Goal: Task Accomplishment & Management: Manage account settings

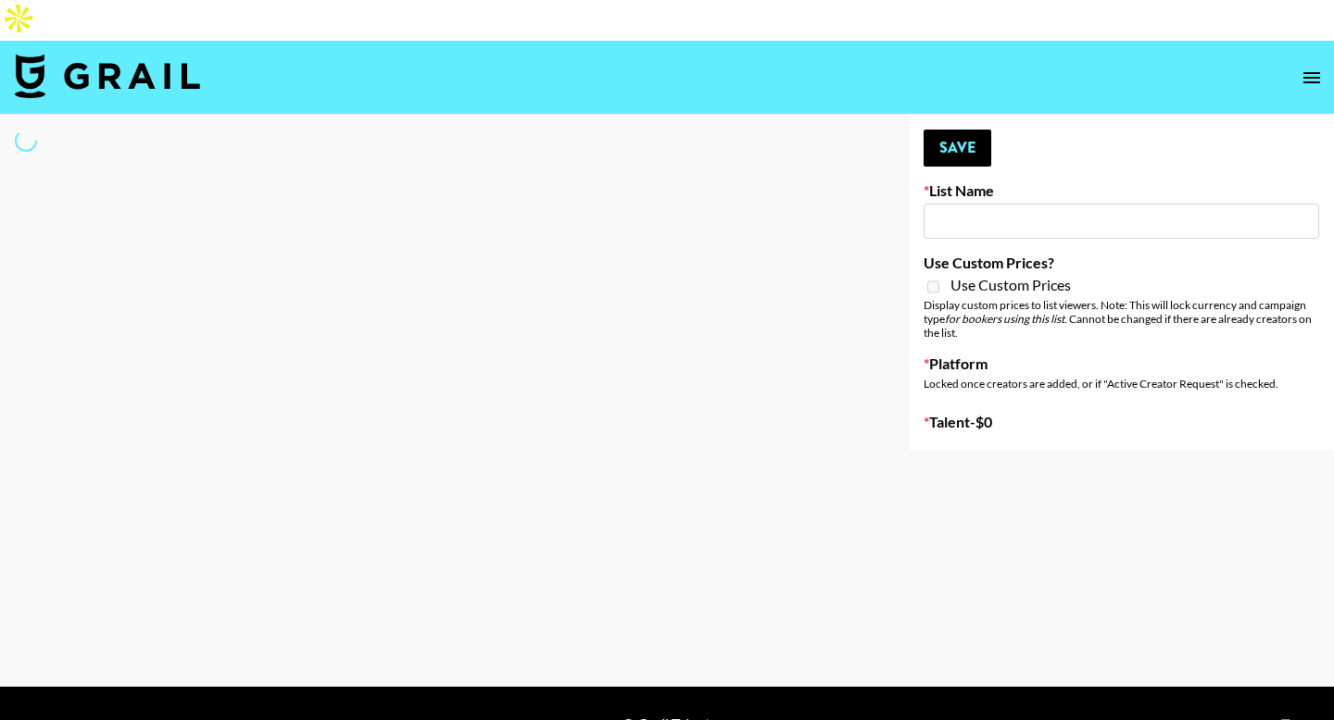
type input "Aus Electronic Music Lovers"
select select "Song"
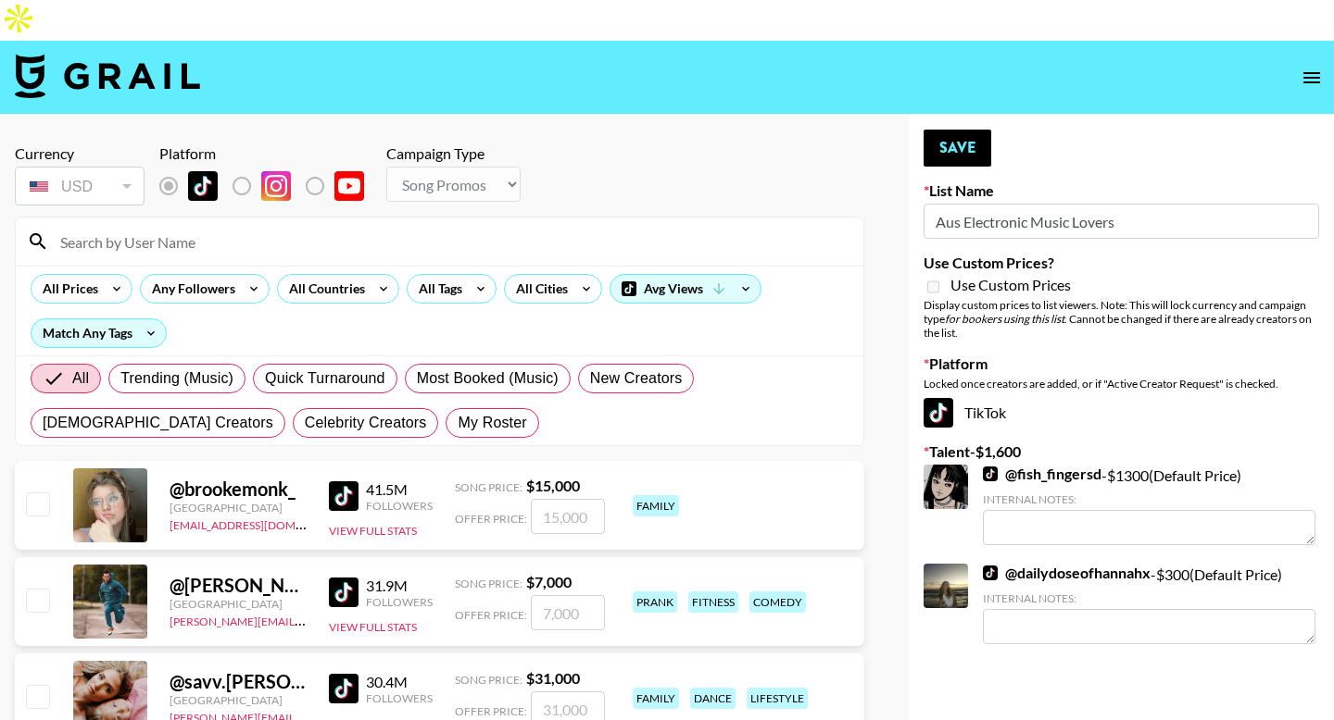
drag, startPoint x: 378, startPoint y: 380, endPoint x: 295, endPoint y: 182, distance: 214.6
click at [457, 412] on span "My Roster" at bounding box center [491, 423] width 69 height 22
click at [457, 423] on input "My Roster" at bounding box center [457, 423] width 0 height 0
radio input "true"
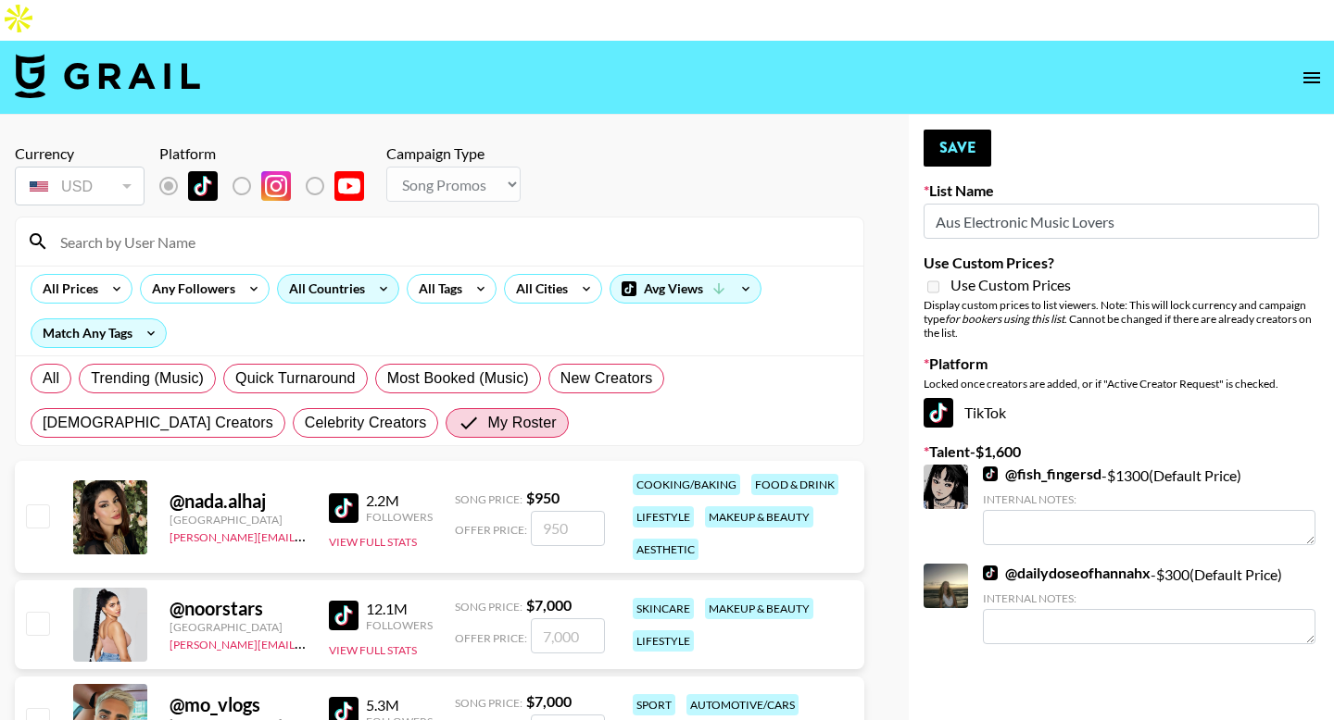
click at [305, 275] on div "All Countries" at bounding box center [323, 289] width 91 height 28
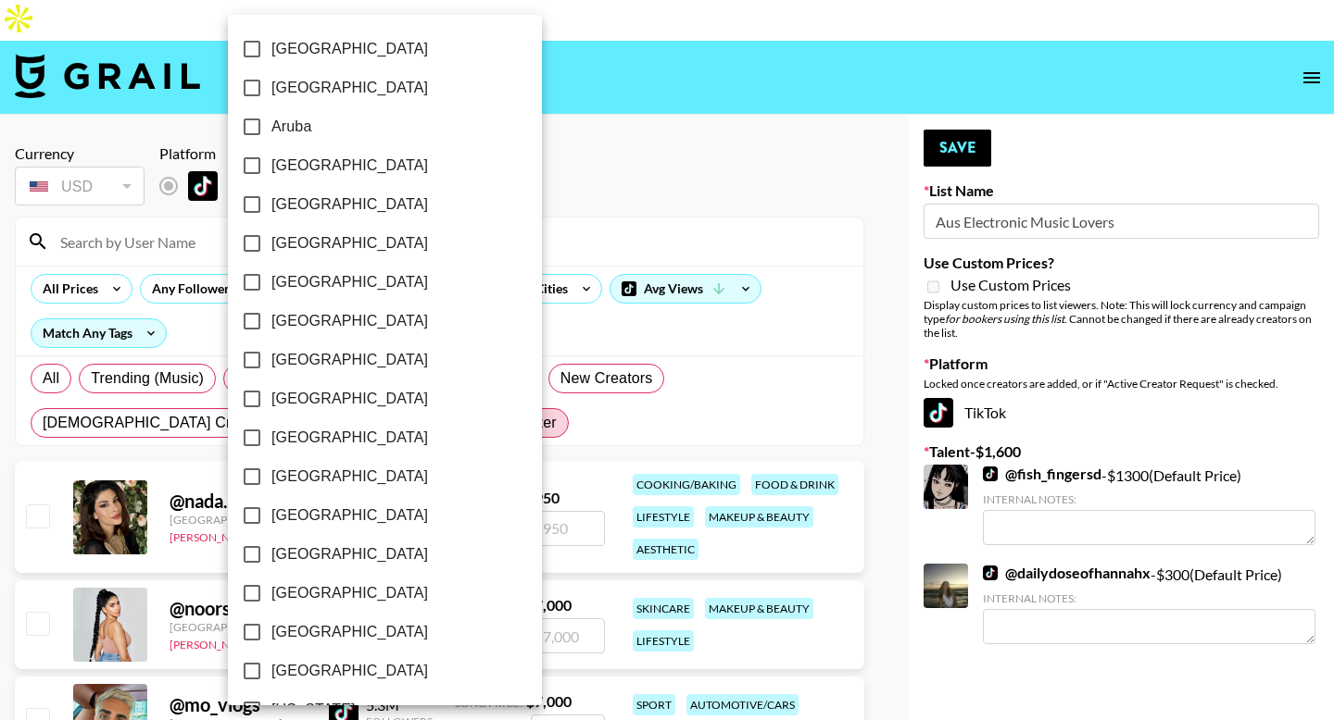
click at [297, 159] on span "Australia" at bounding box center [349, 166] width 157 height 22
click at [271, 159] on input "Australia" at bounding box center [251, 165] width 39 height 39
checkbox input "true"
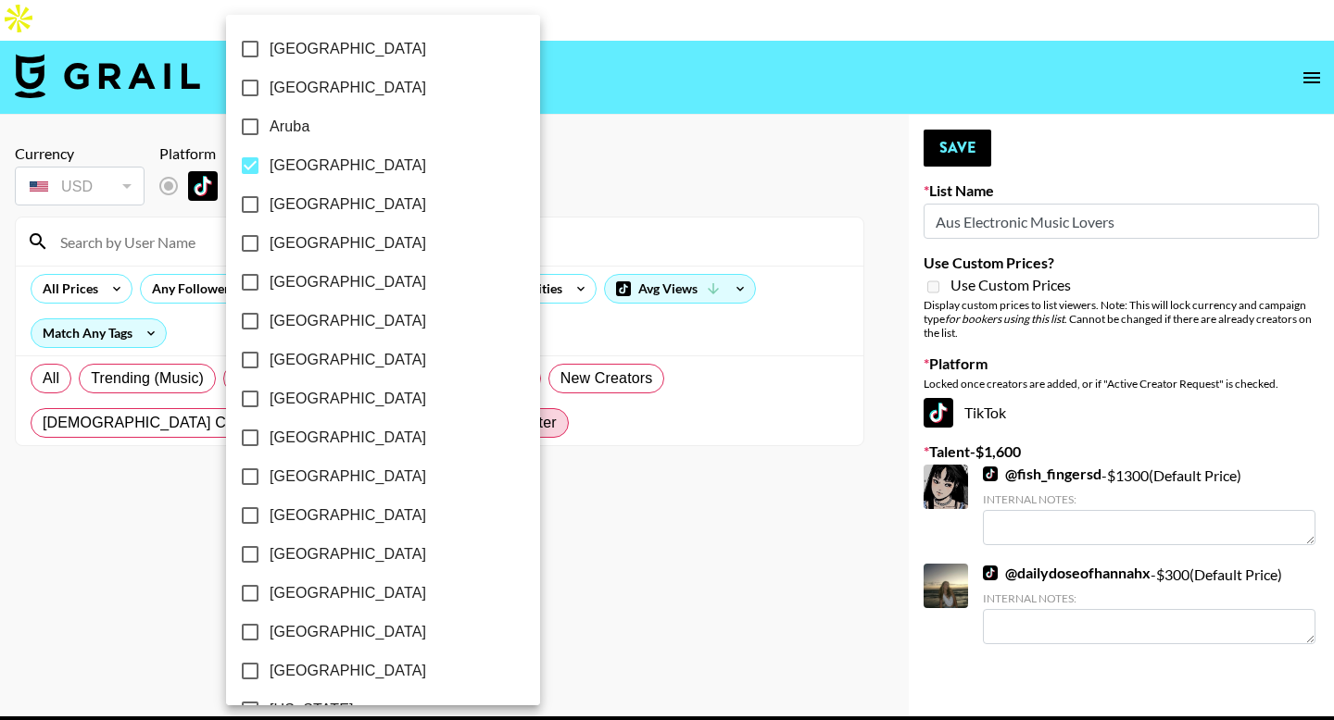
click at [617, 293] on div at bounding box center [667, 360] width 1334 height 720
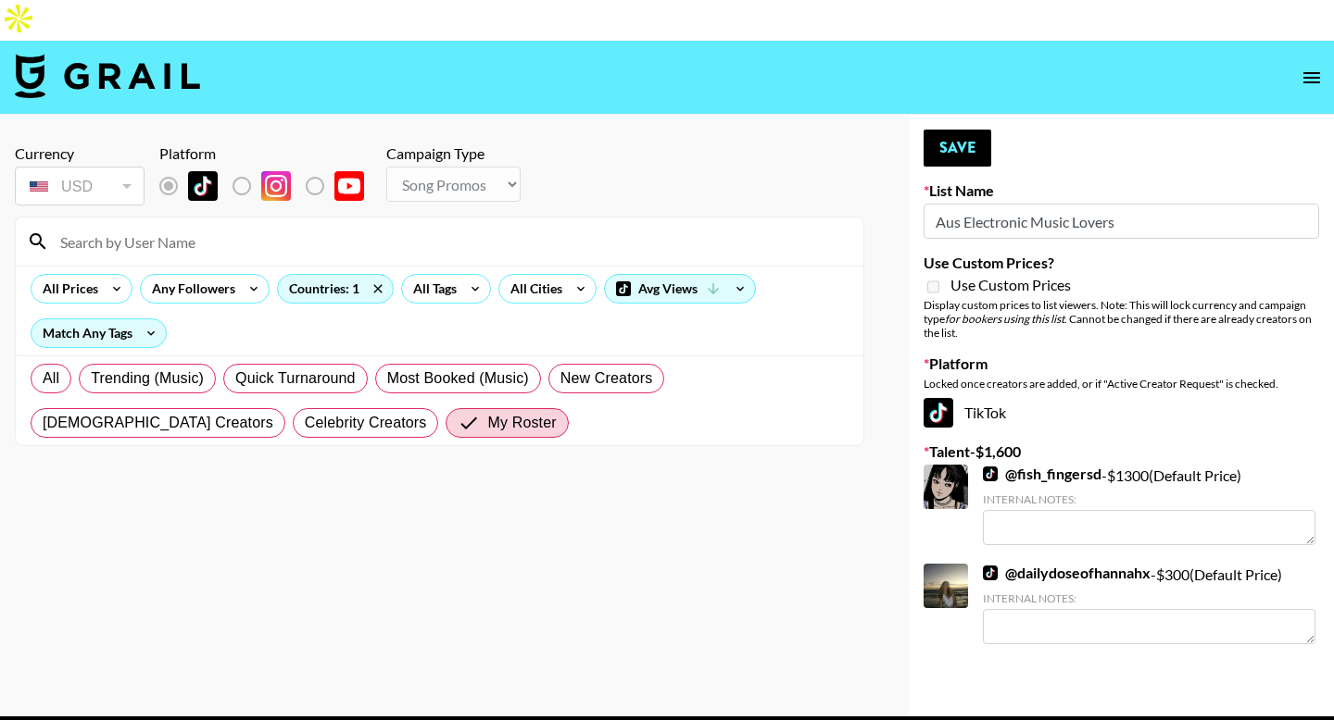
click at [145, 227] on input at bounding box center [450, 242] width 803 height 30
click at [395, 375] on div "All Trending (Music) Quick Turnaround Most Booked (Music) New Creators LGBTQIA+…" at bounding box center [439, 401] width 825 height 89
click at [487, 412] on span "My Roster" at bounding box center [521, 423] width 69 height 22
click at [457, 412] on input "My Roster" at bounding box center [472, 423] width 30 height 22
click at [350, 275] on div "Countries: 1" at bounding box center [335, 289] width 115 height 28
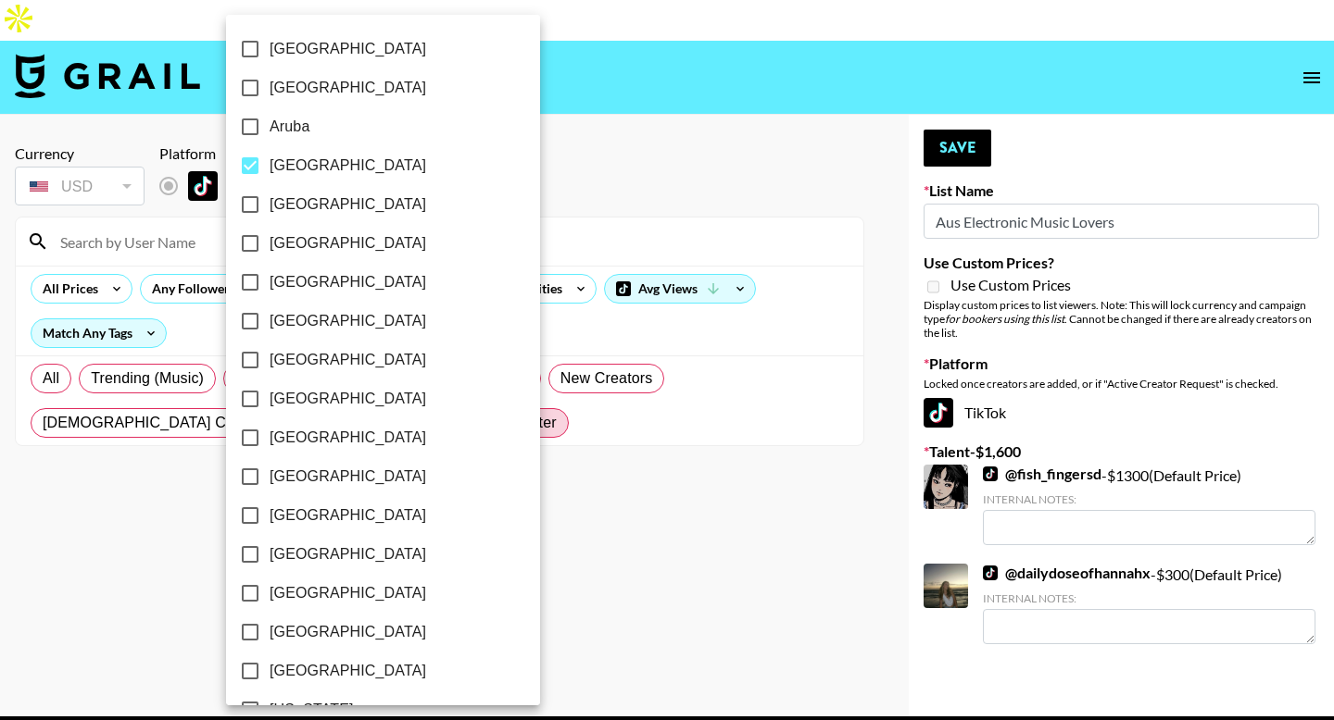
click at [294, 173] on span "Australia" at bounding box center [347, 166] width 157 height 22
click at [269, 173] on input "Australia" at bounding box center [250, 165] width 39 height 39
checkbox input "false"
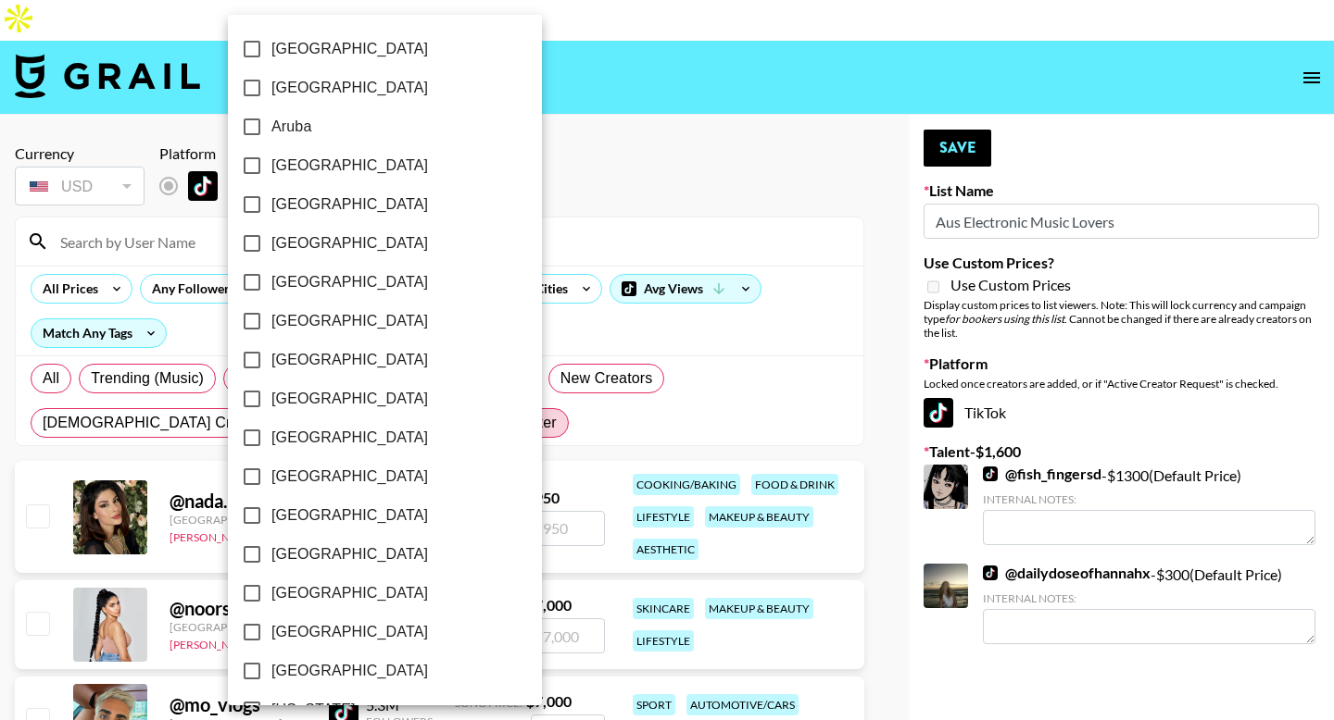
click at [137, 198] on div at bounding box center [667, 360] width 1334 height 720
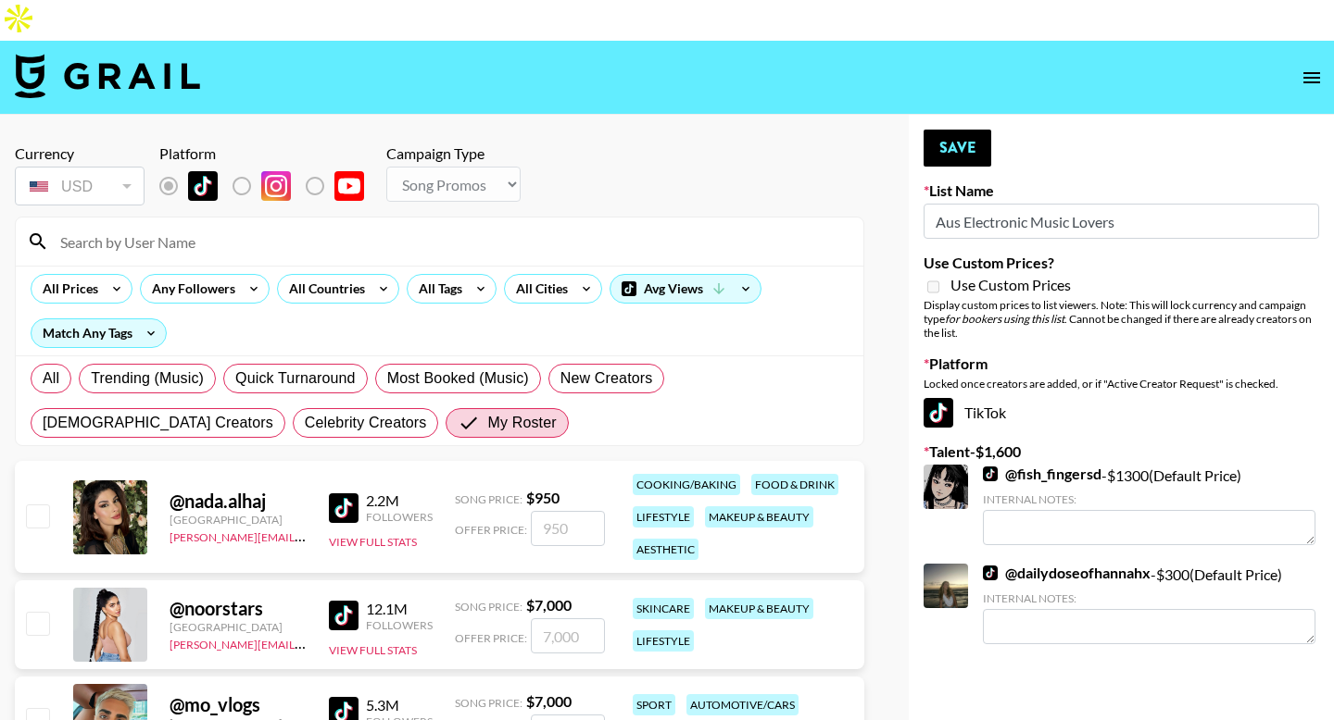
click at [136, 227] on input at bounding box center [450, 242] width 803 height 30
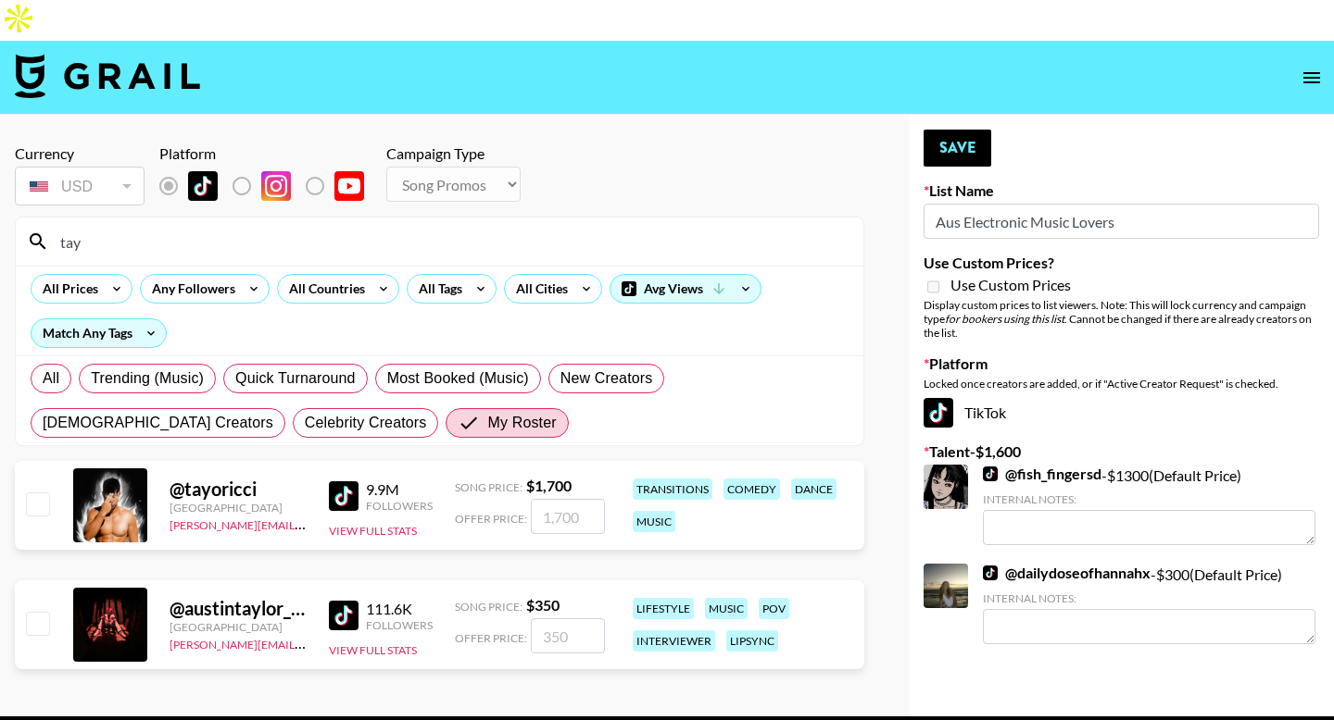
type input "tay"
click at [42, 493] on input "checkbox" at bounding box center [37, 504] width 22 height 22
checkbox input "true"
type input "1700"
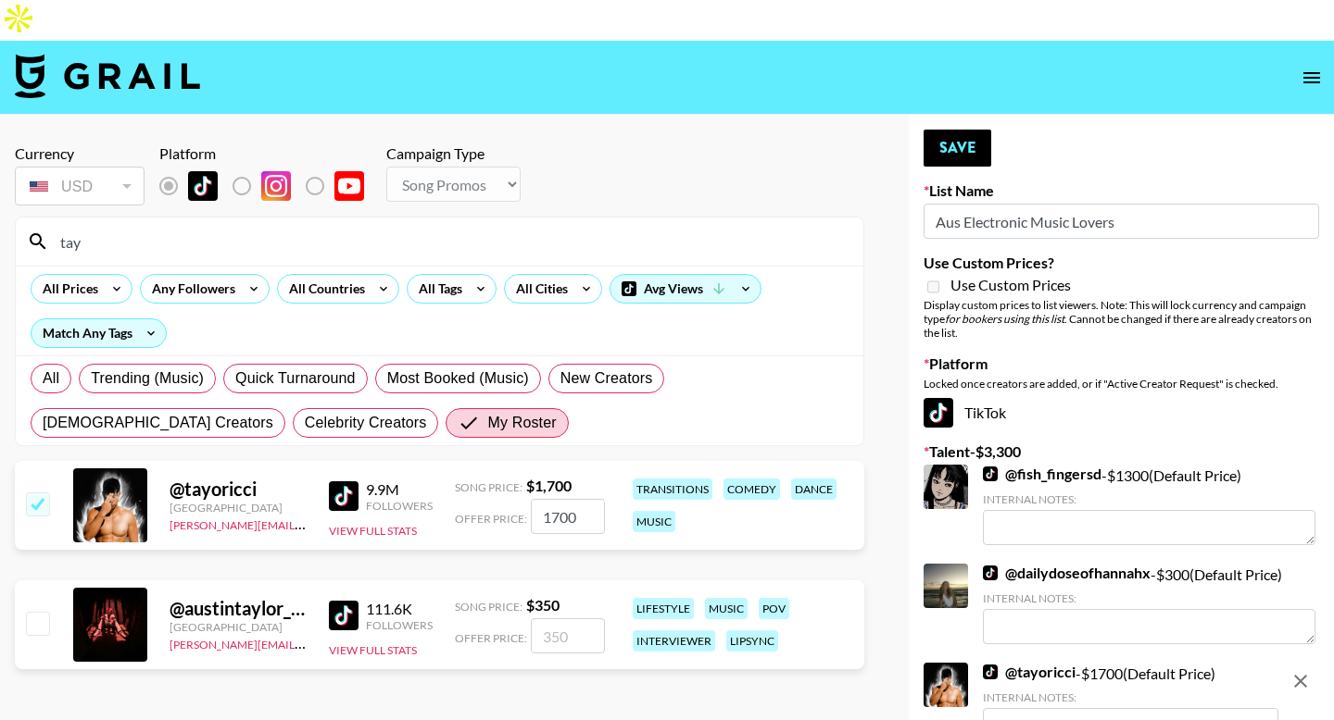
click at [137, 227] on input "tay" at bounding box center [450, 242] width 803 height 30
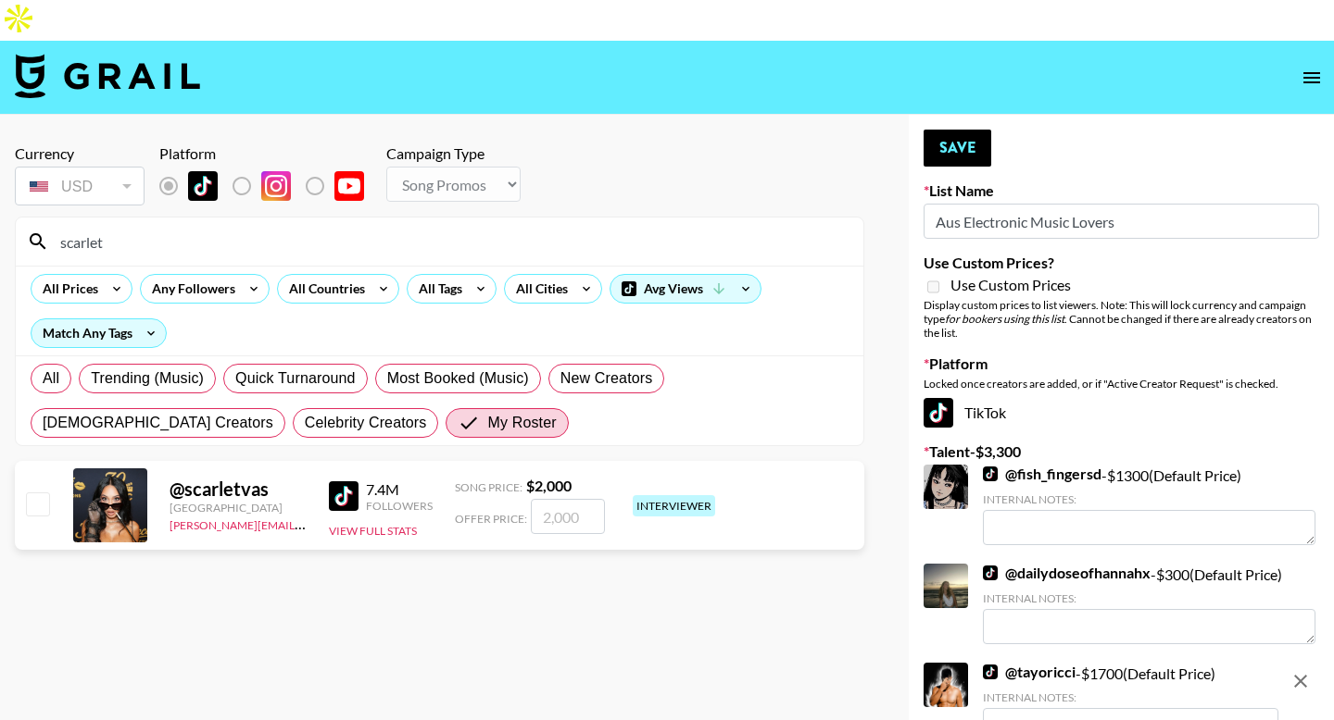
type input "scarlet"
click at [34, 493] on input "checkbox" at bounding box center [37, 504] width 22 height 22
checkbox input "true"
click at [564, 499] on input "2000" at bounding box center [568, 516] width 74 height 35
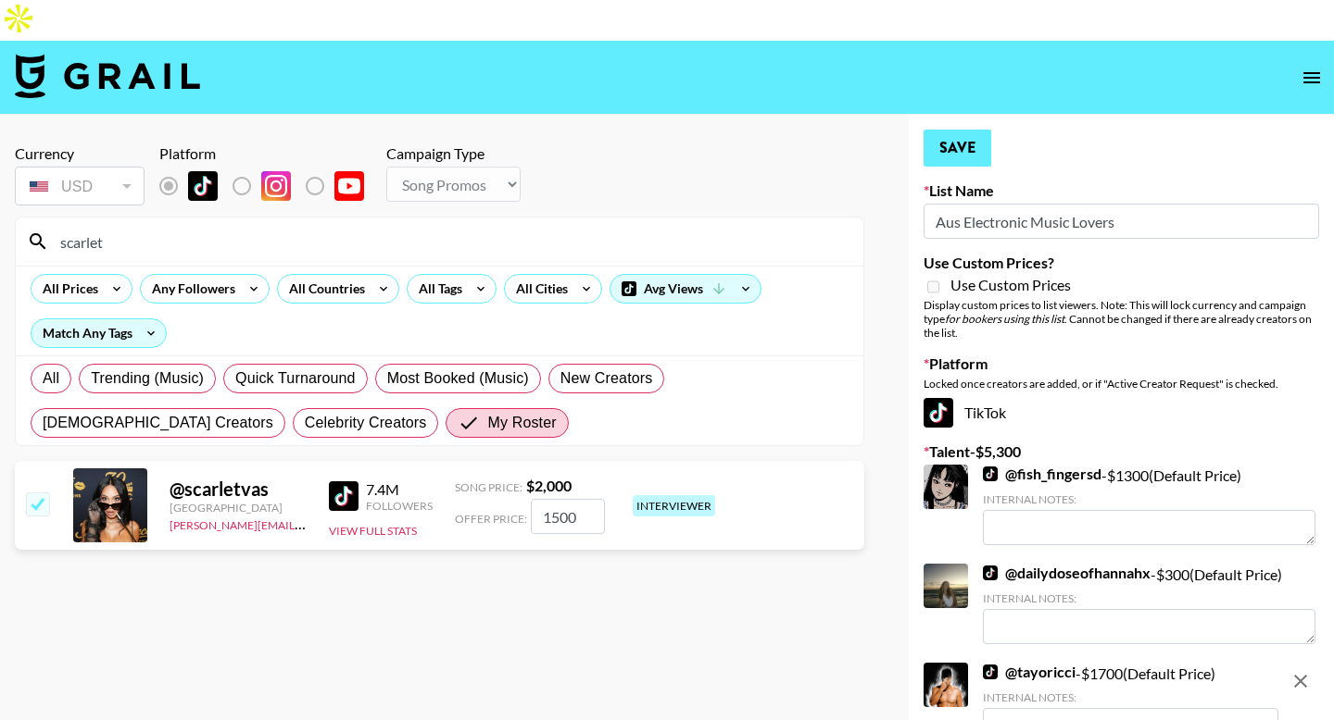
type input "1500"
click at [961, 130] on button "Save" at bounding box center [957, 148] width 68 height 37
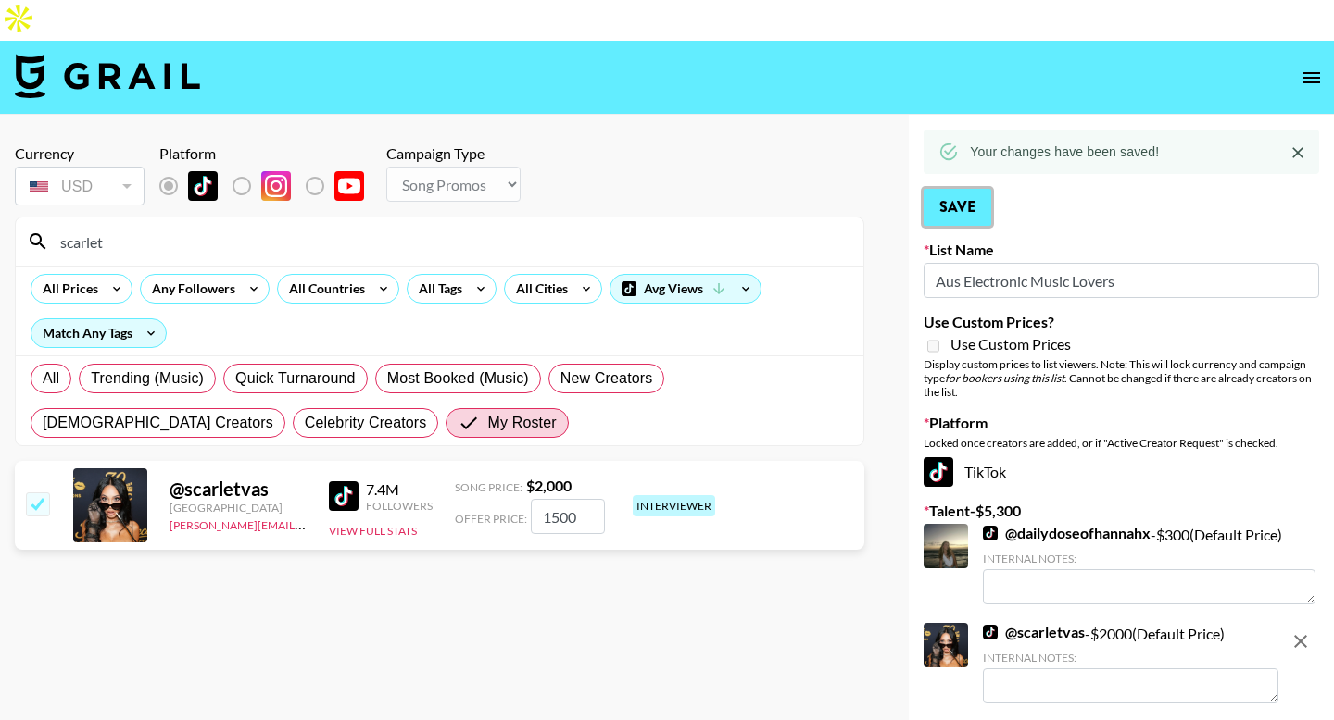
scroll to position [248, 0]
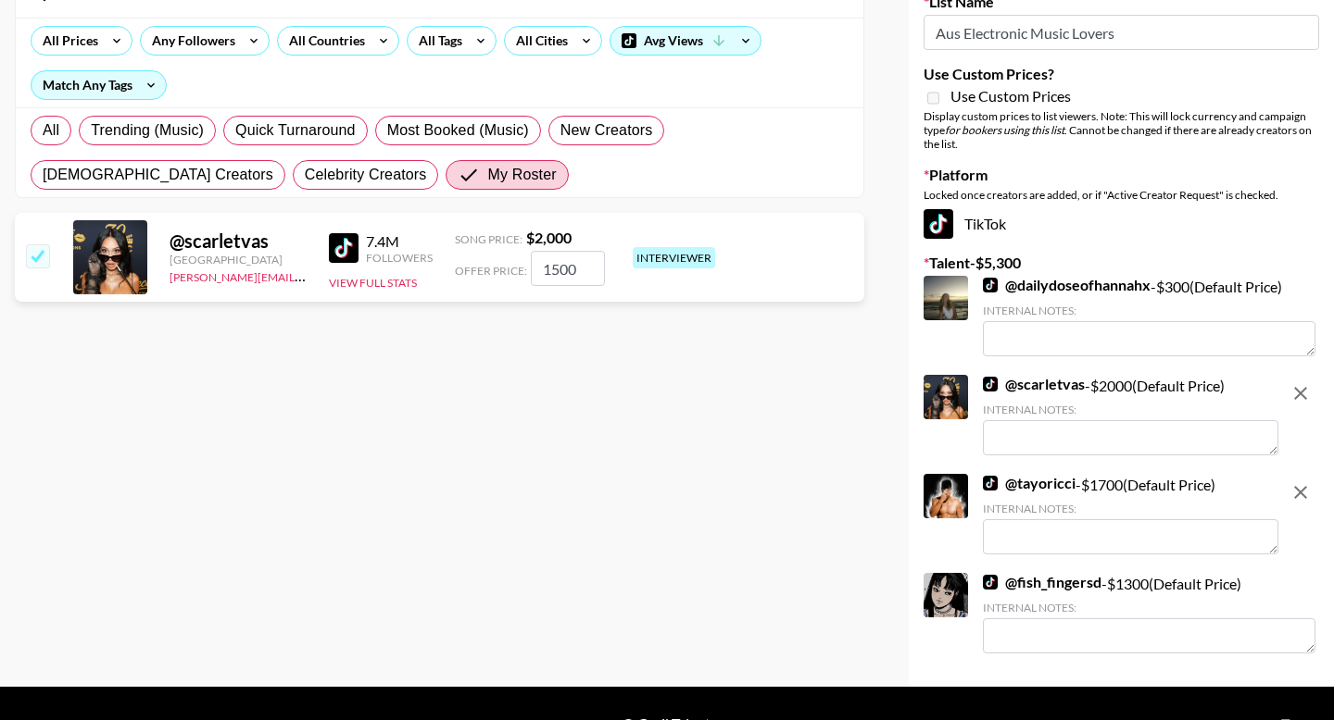
click at [1068, 420] on textarea at bounding box center [1130, 437] width 295 height 35
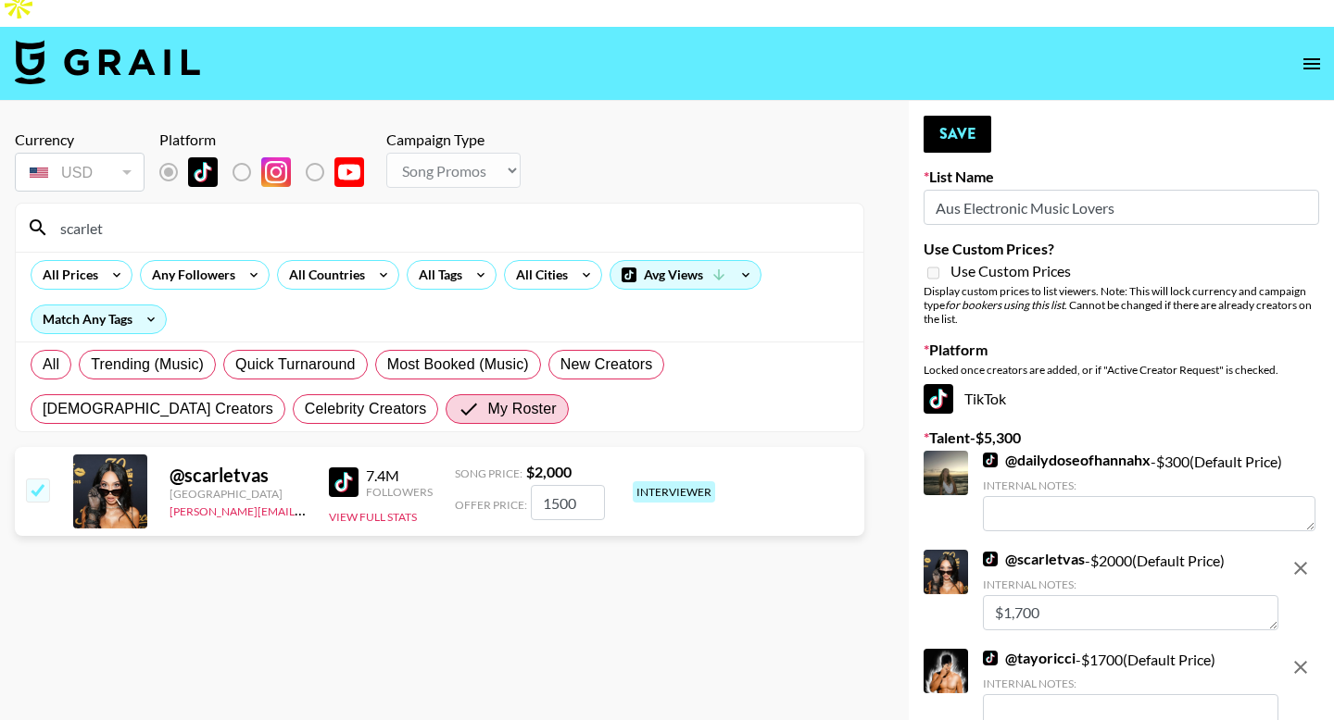
scroll to position [0, 0]
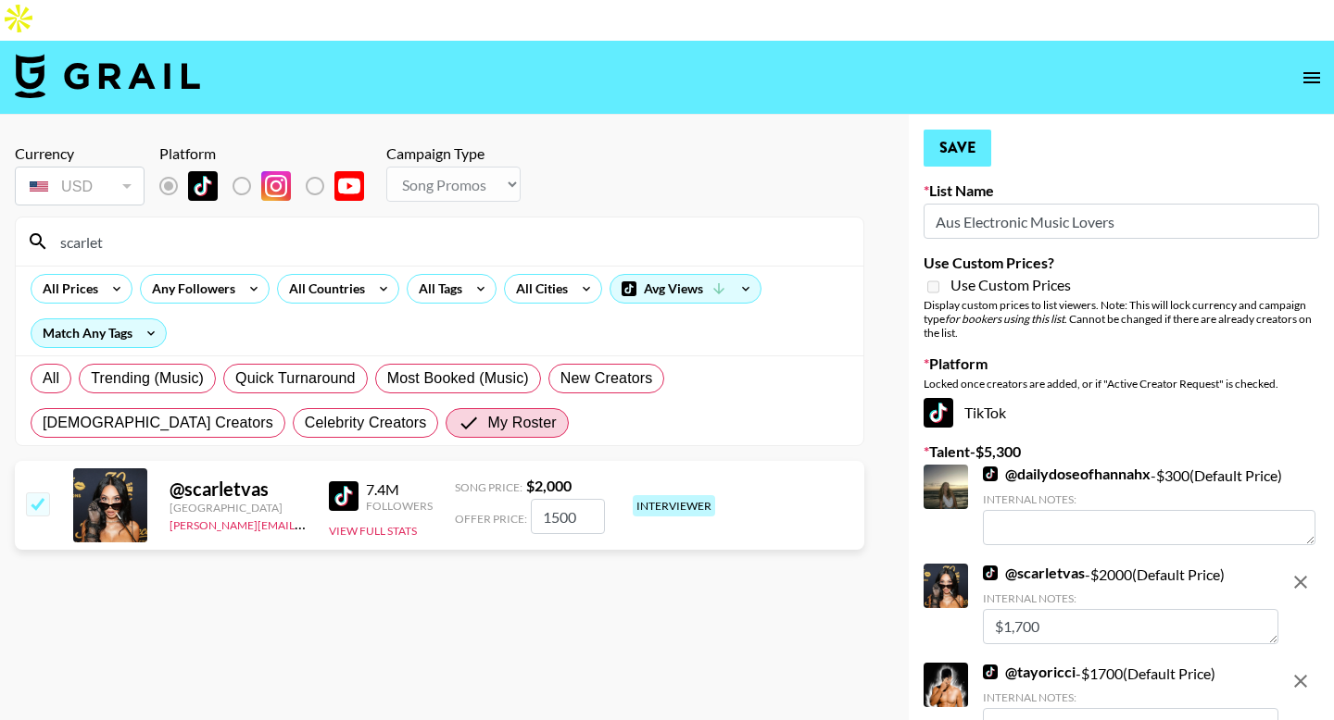
type textarea "$1,700"
click at [966, 130] on button "Save" at bounding box center [957, 148] width 68 height 37
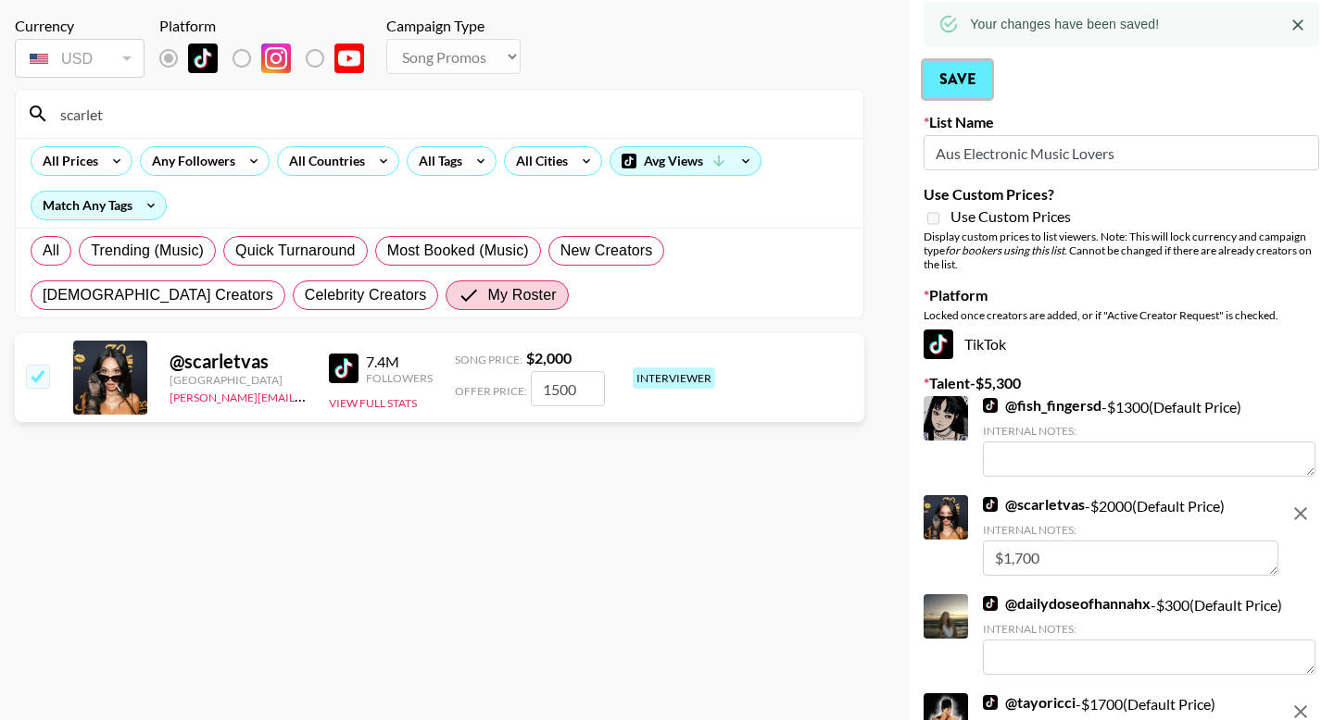
scroll to position [248, 0]
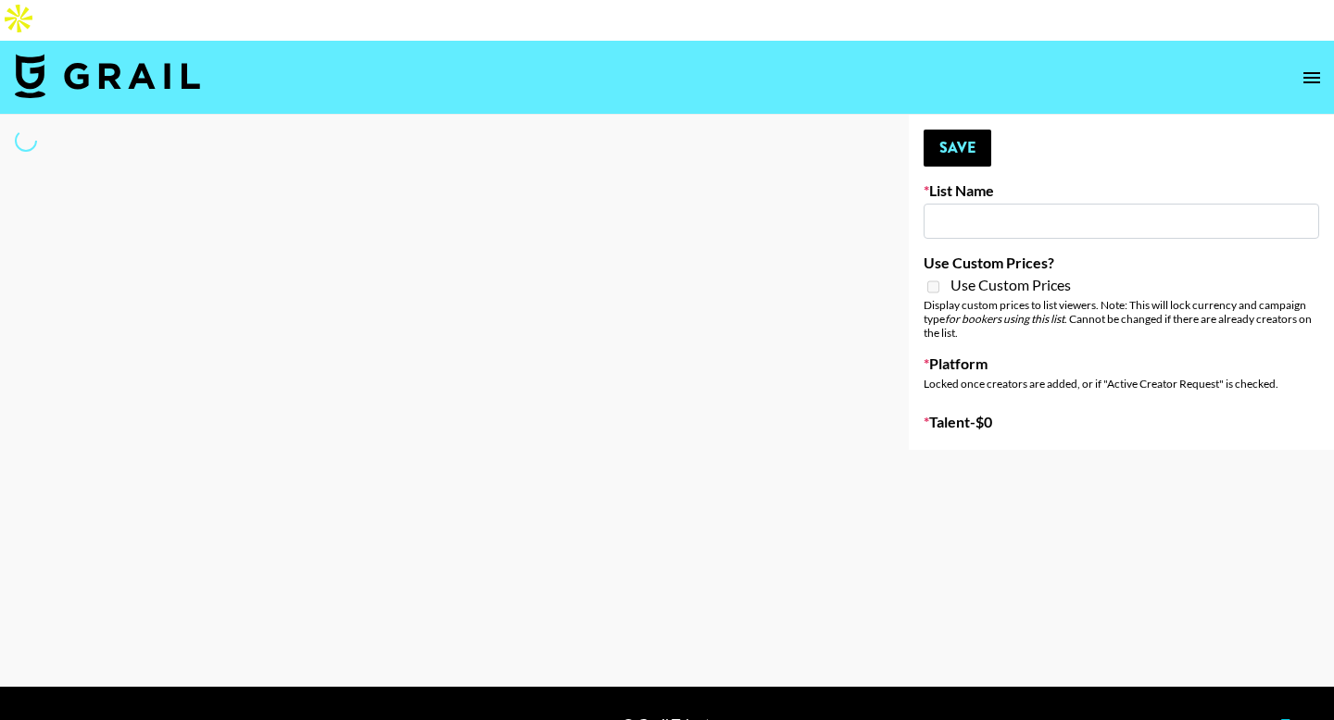
type input "SOS - [PERSON_NAME]"
select select "Song"
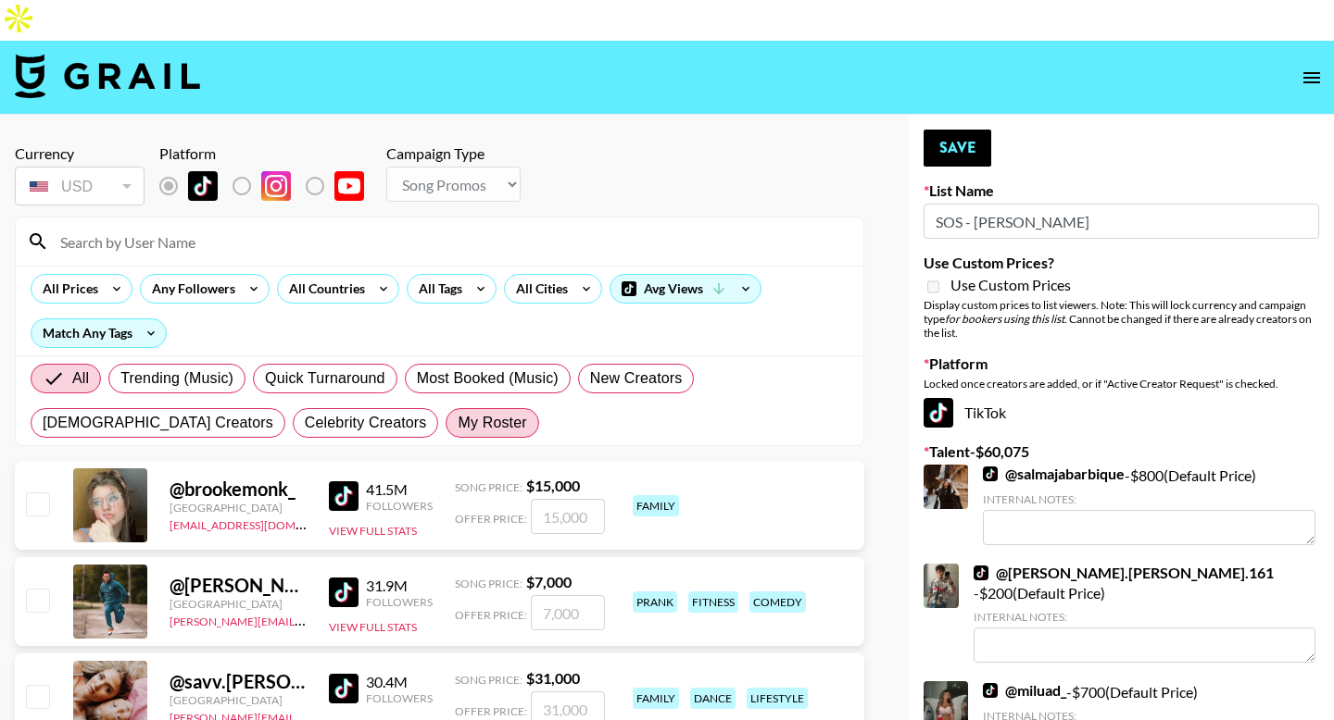
click at [457, 412] on span "My Roster" at bounding box center [491, 423] width 69 height 22
click at [457, 423] on input "My Roster" at bounding box center [457, 423] width 0 height 0
radio input "true"
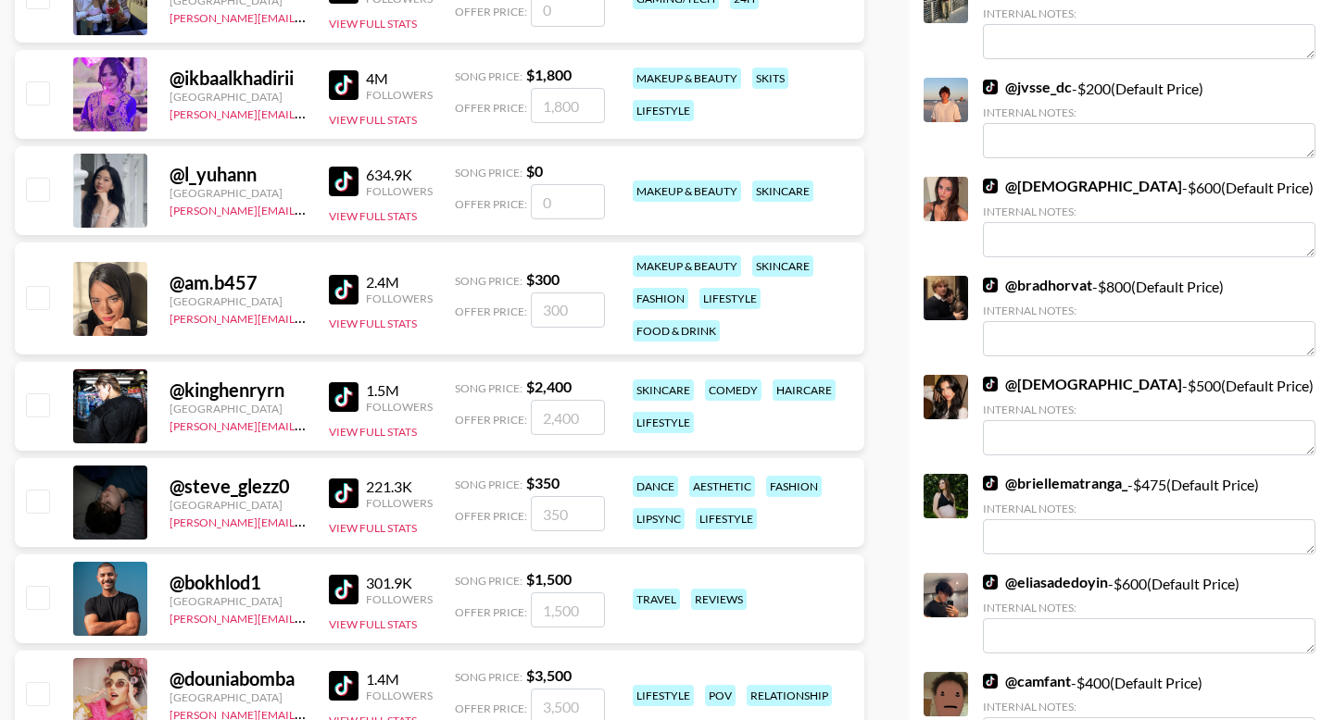
scroll to position [1997, 0]
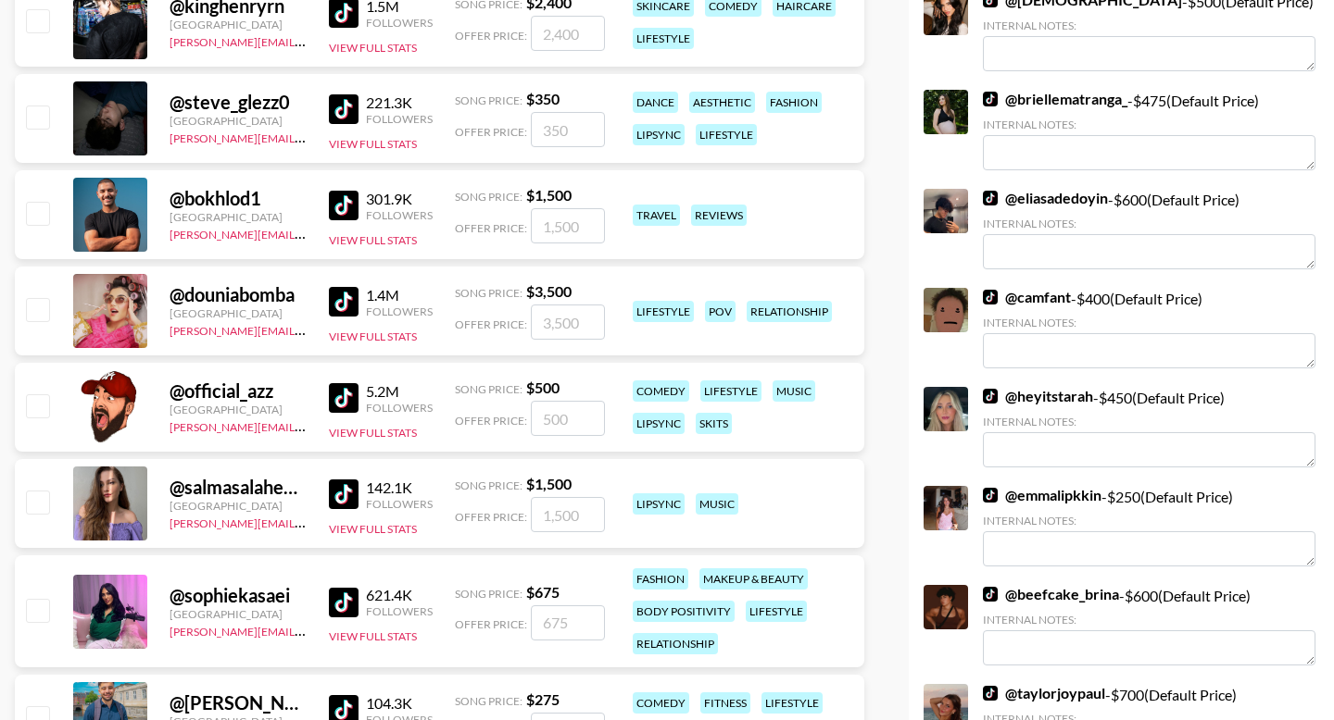
click at [42, 106] on input "checkbox" at bounding box center [37, 117] width 22 height 22
checkbox input "true"
type input "350"
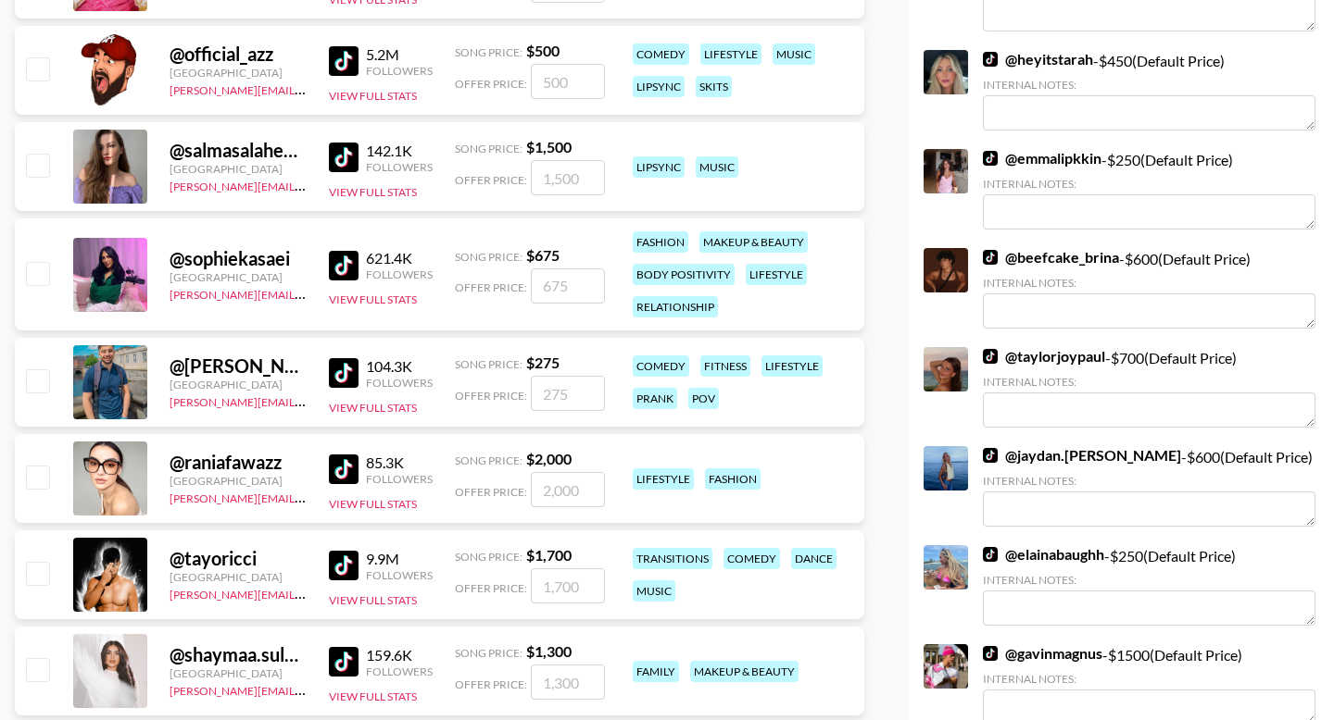
click at [29, 262] on input "checkbox" at bounding box center [37, 273] width 22 height 22
click at [41, 262] on input "checkbox" at bounding box center [37, 273] width 22 height 22
checkbox input "false"
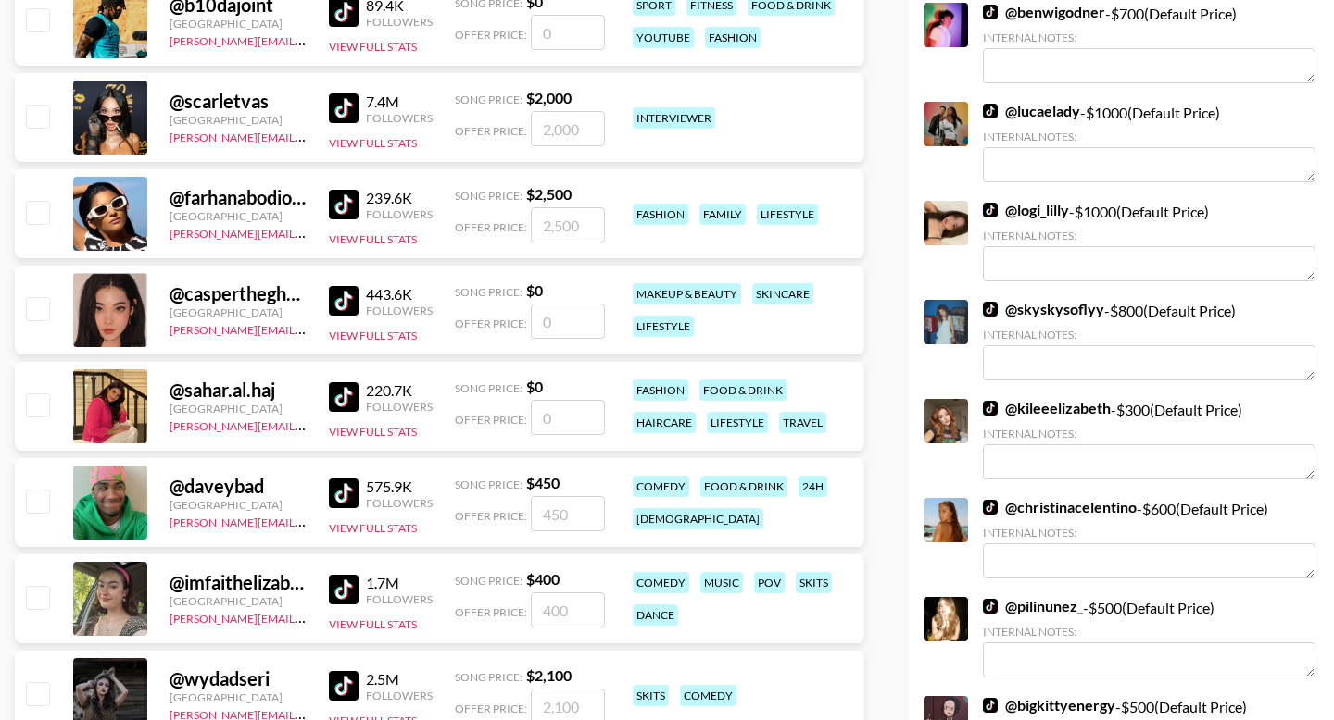
scroll to position [3640, 0]
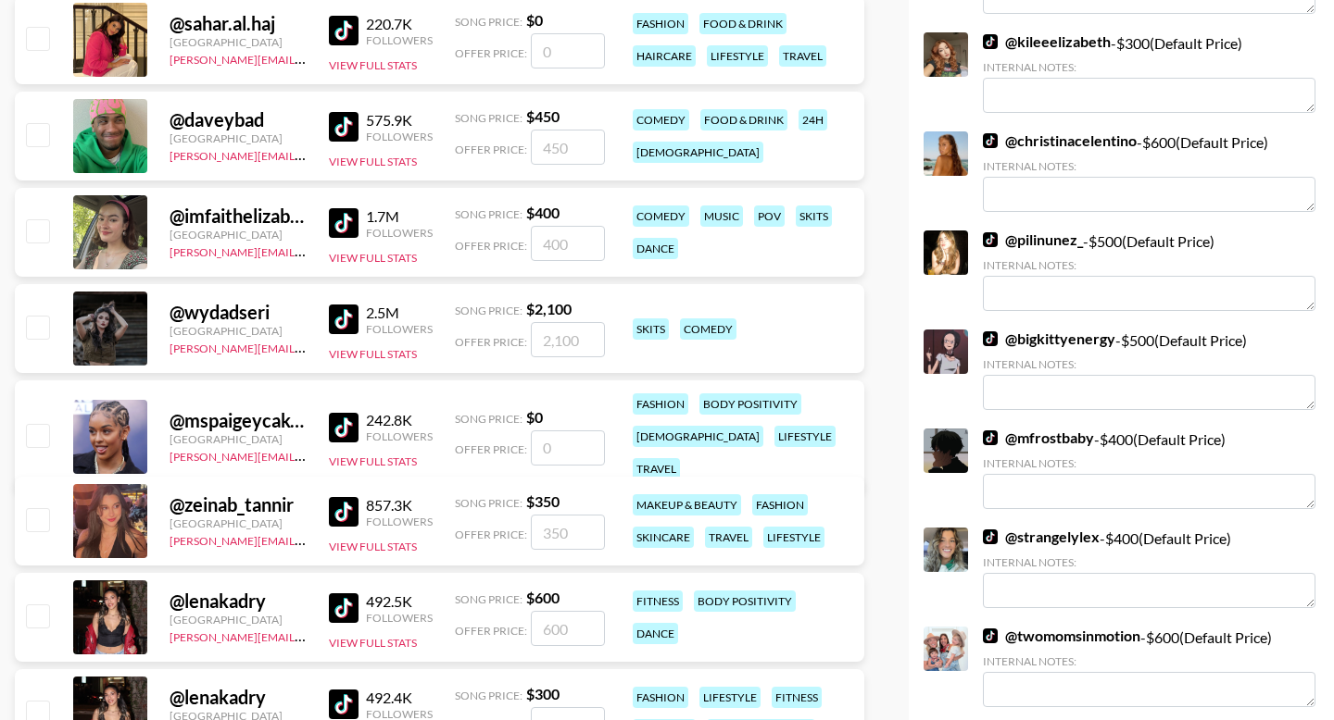
click at [40, 123] on input "checkbox" at bounding box center [37, 134] width 22 height 22
checkbox input "true"
type input "450"
drag, startPoint x: 34, startPoint y: 188, endPoint x: 595, endPoint y: 198, distance: 561.3
click at [598, 198] on div "@ imfaithelizabeth United States joseph@grail-talent.com 1.7M Followers View Fu…" at bounding box center [439, 232] width 849 height 89
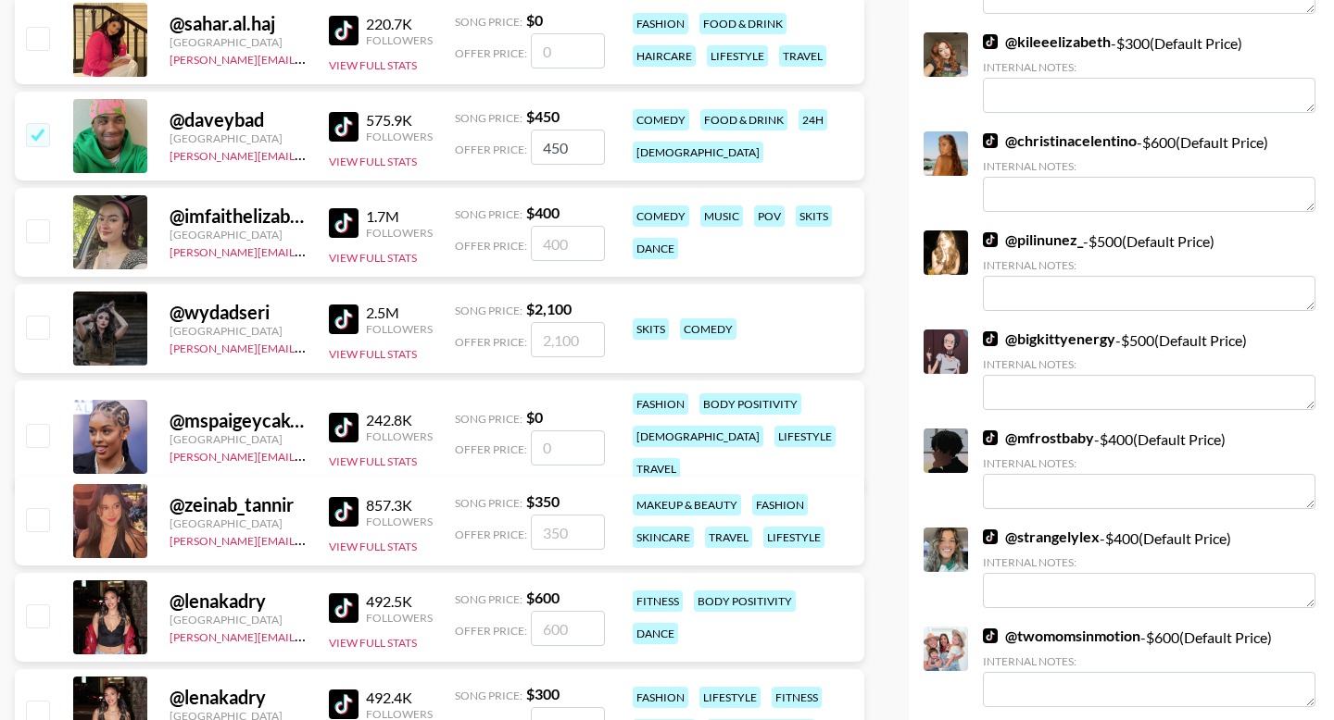
click at [595, 226] on input "number" at bounding box center [568, 243] width 74 height 35
type input "60"
checkbox input "true"
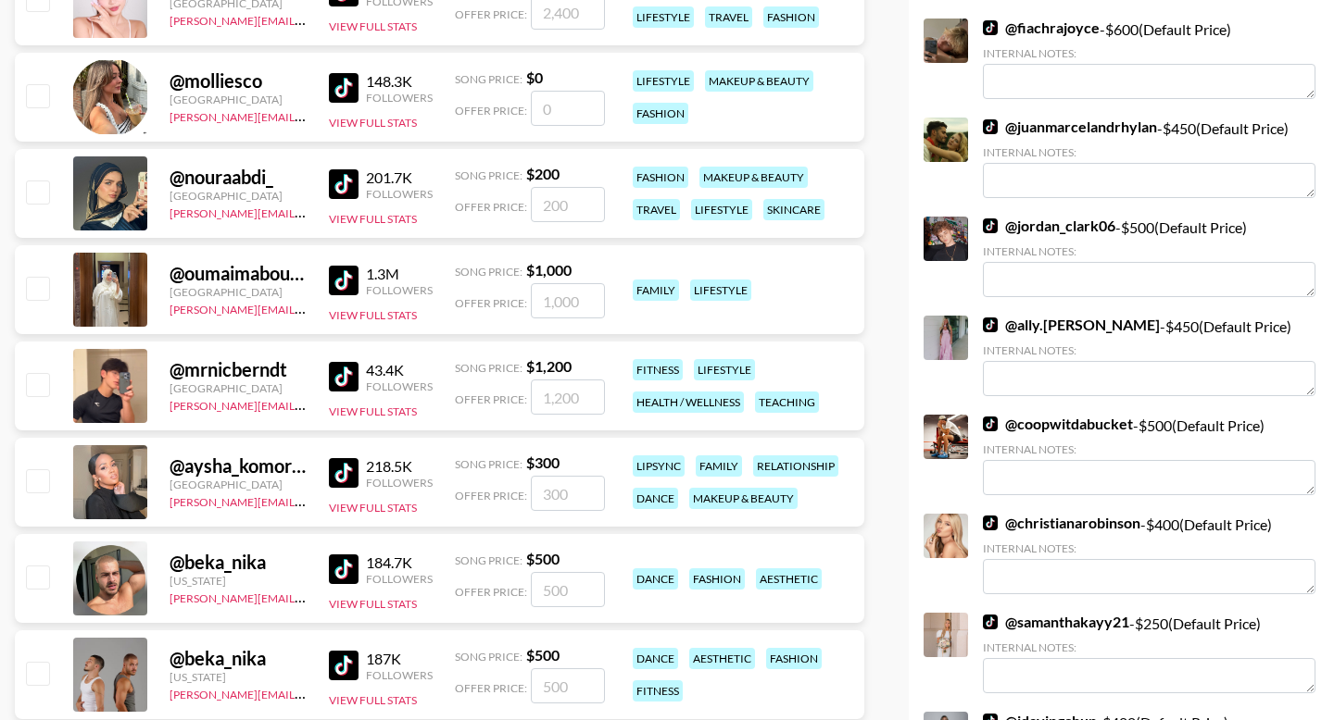
scroll to position [4599, 0]
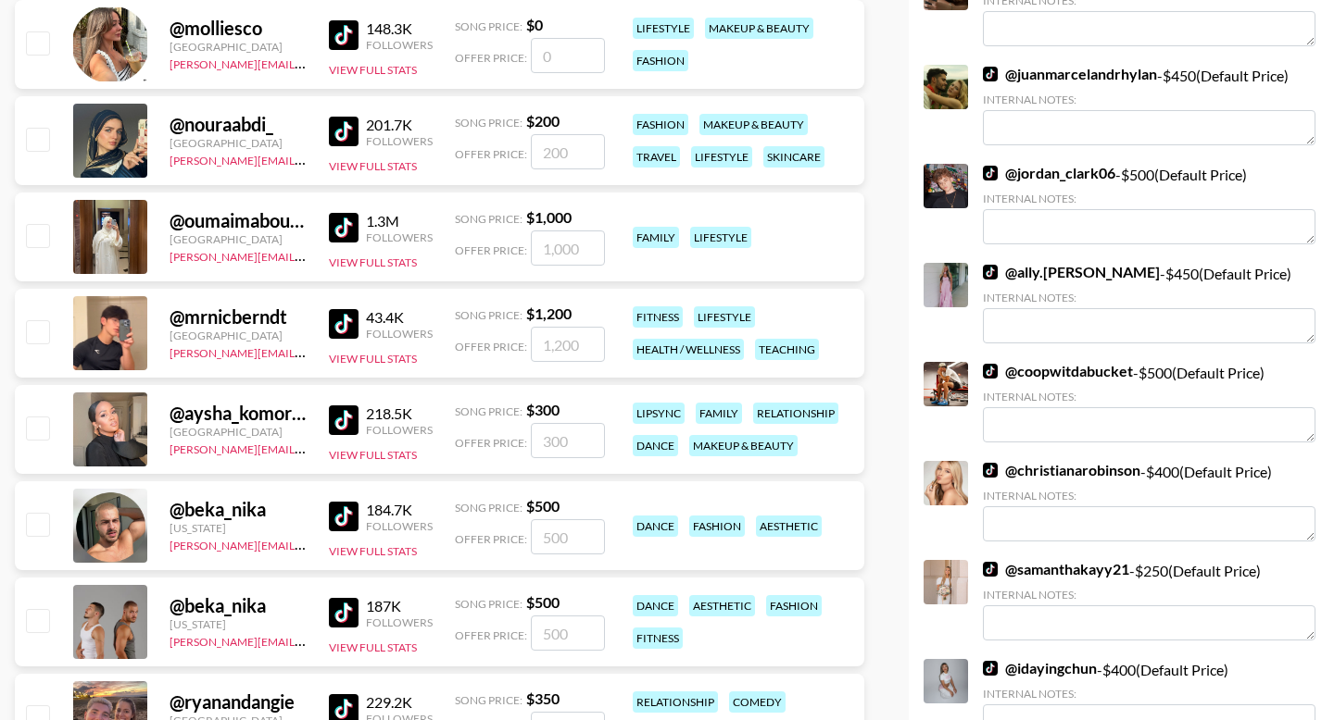
type input "600"
click at [578, 134] on input "number" at bounding box center [568, 151] width 74 height 35
type input "2"
checkbox input "true"
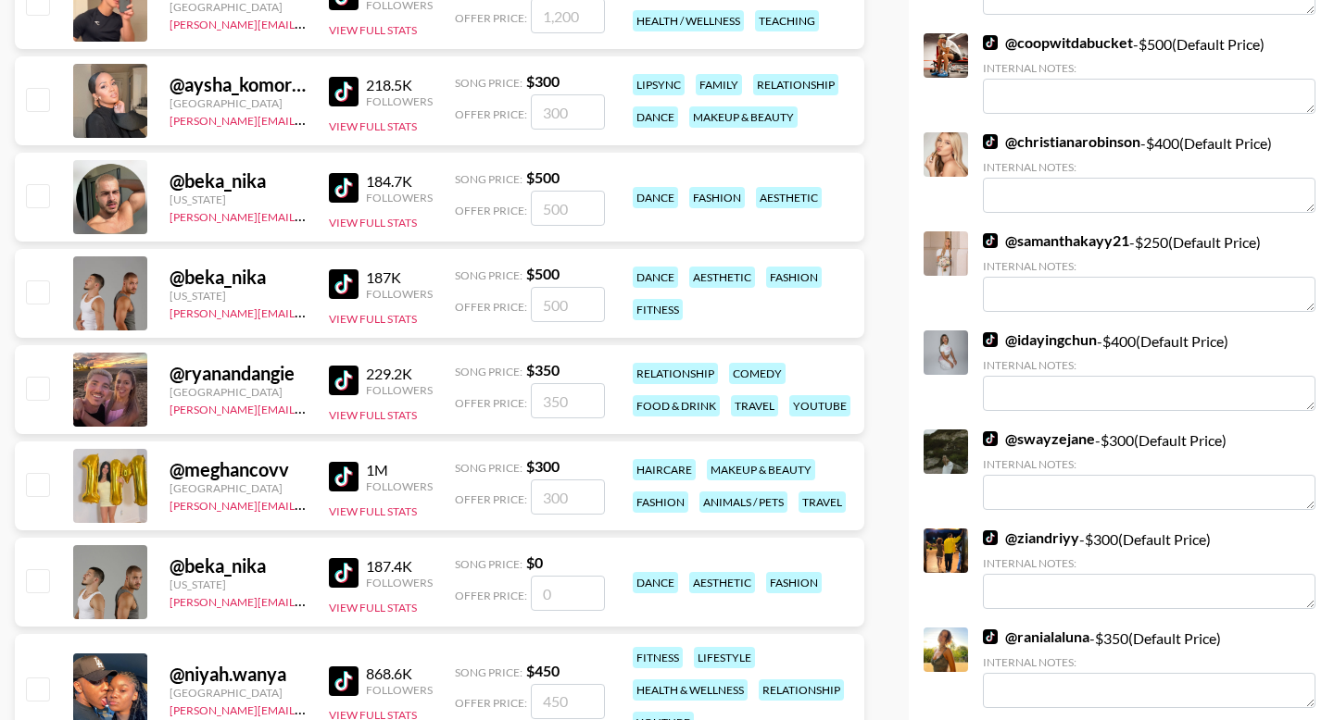
scroll to position [5024, 0]
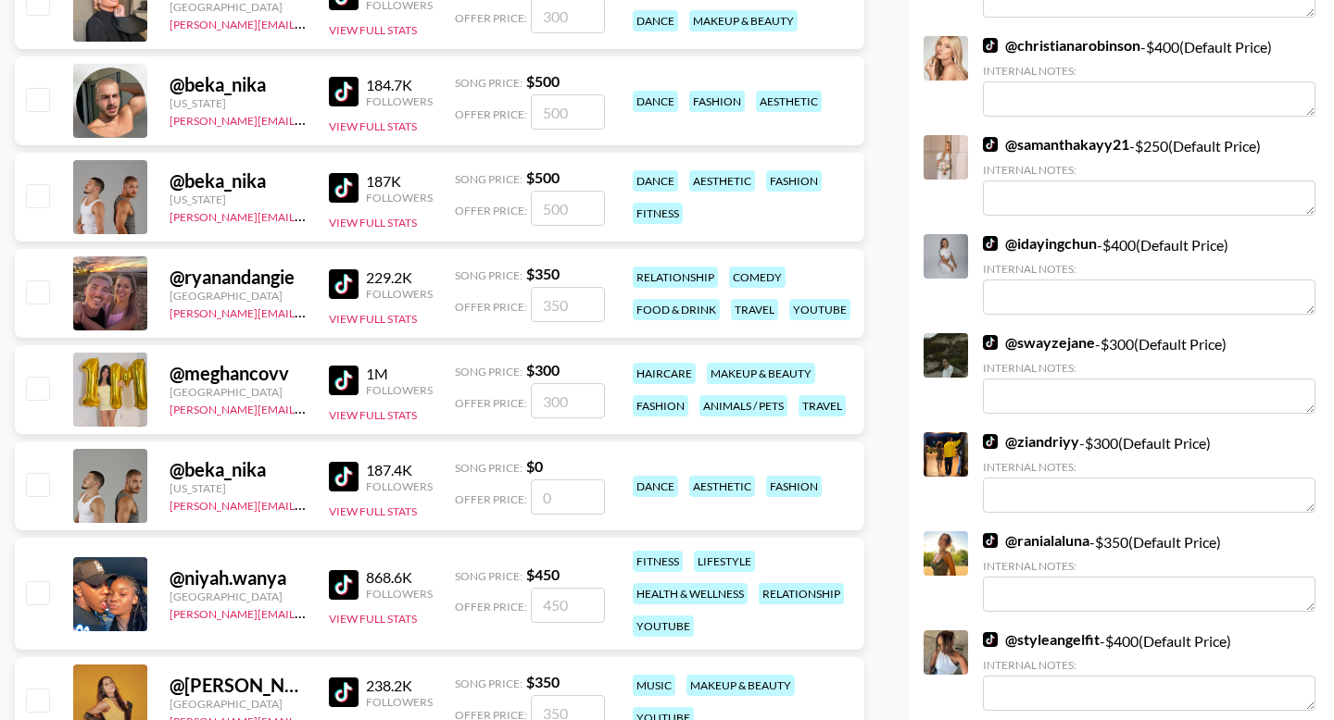
type input "250"
click at [561, 287] on input "number" at bounding box center [568, 304] width 74 height 35
type input "2"
checkbox input "true"
checkbox input "false"
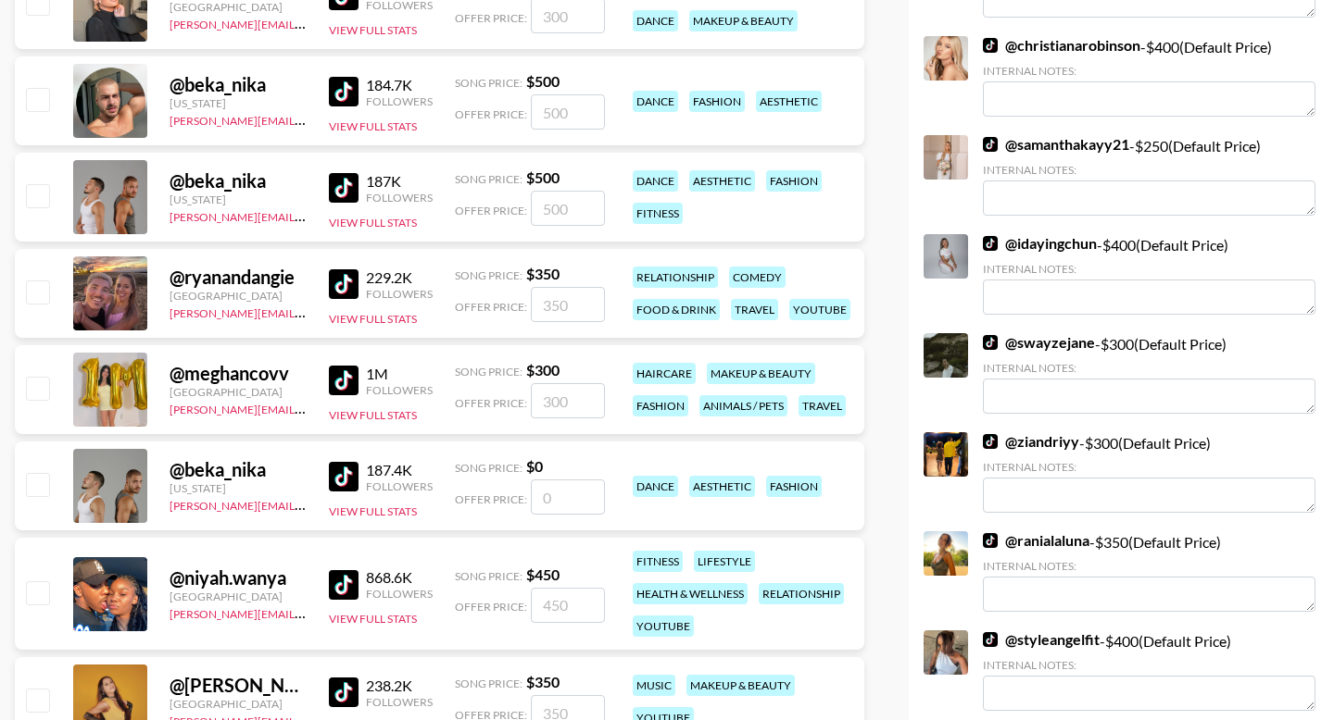
type input "3"
checkbox input "true"
checkbox input "false"
type input "2"
checkbox input "true"
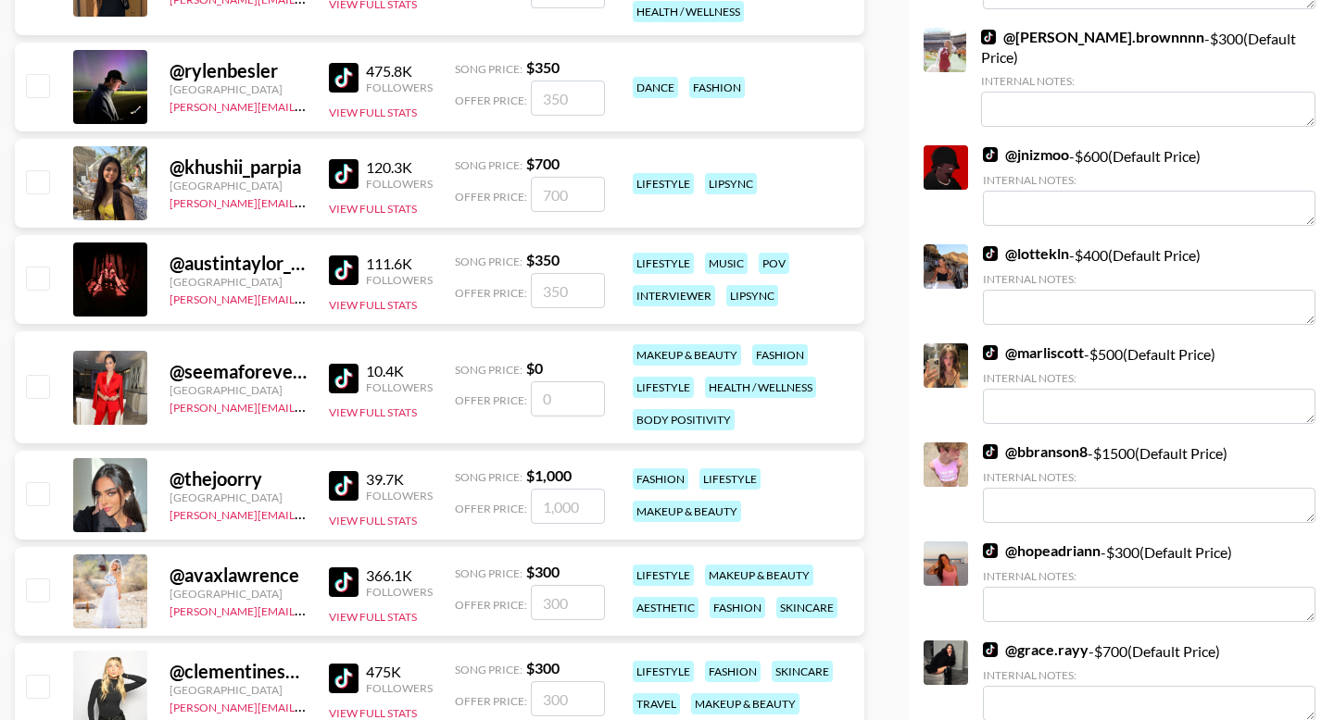
scroll to position [6506, 0]
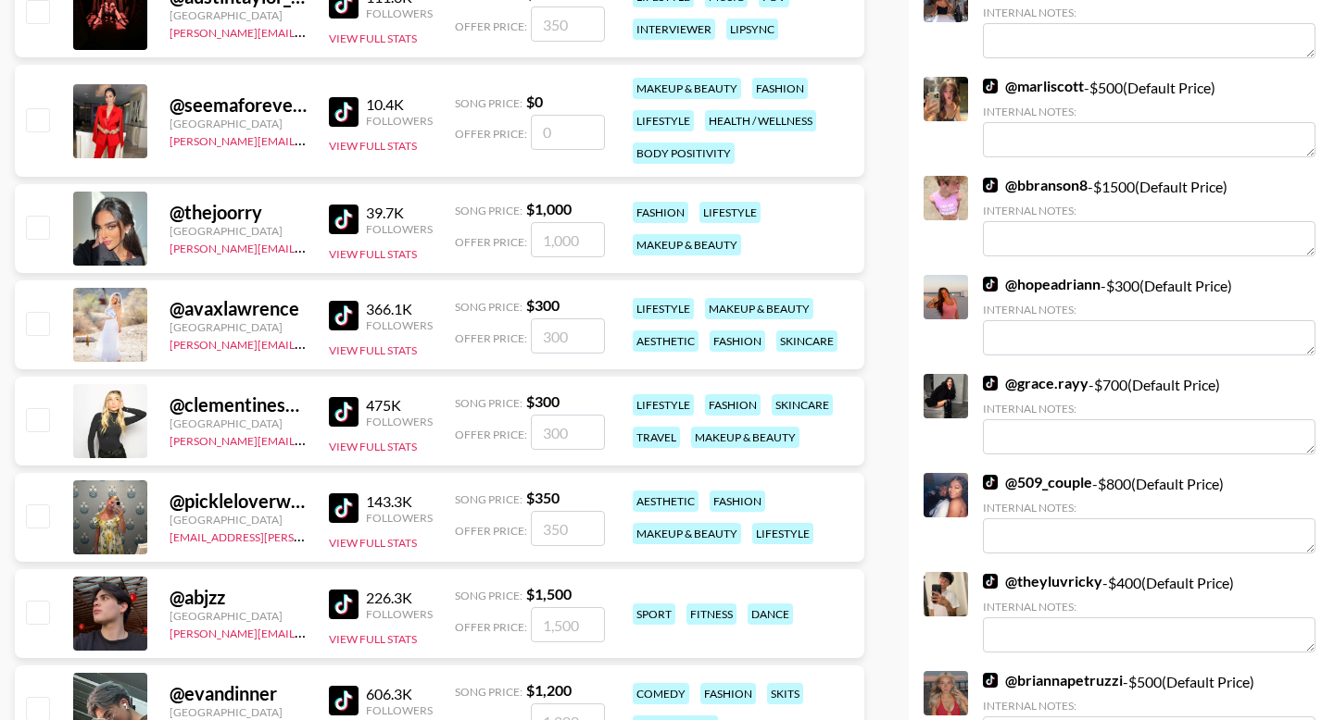
type input "250"
click at [40, 312] on input "checkbox" at bounding box center [37, 323] width 22 height 22
checkbox input "true"
type input "300"
click at [34, 312] on input "checkbox" at bounding box center [37, 323] width 22 height 22
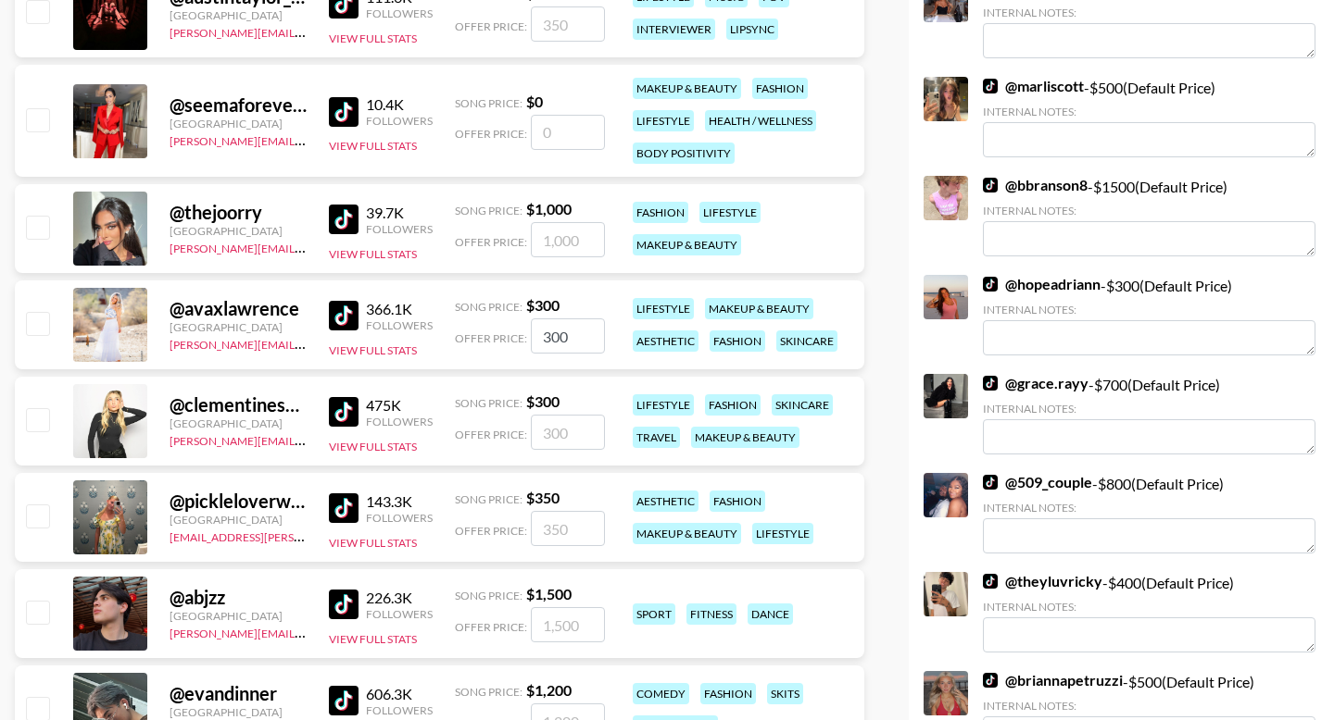
checkbox input "false"
click at [43, 408] on input "checkbox" at bounding box center [37, 419] width 22 height 22
checkbox input "true"
type input "300"
click at [37, 505] on input "checkbox" at bounding box center [37, 516] width 22 height 22
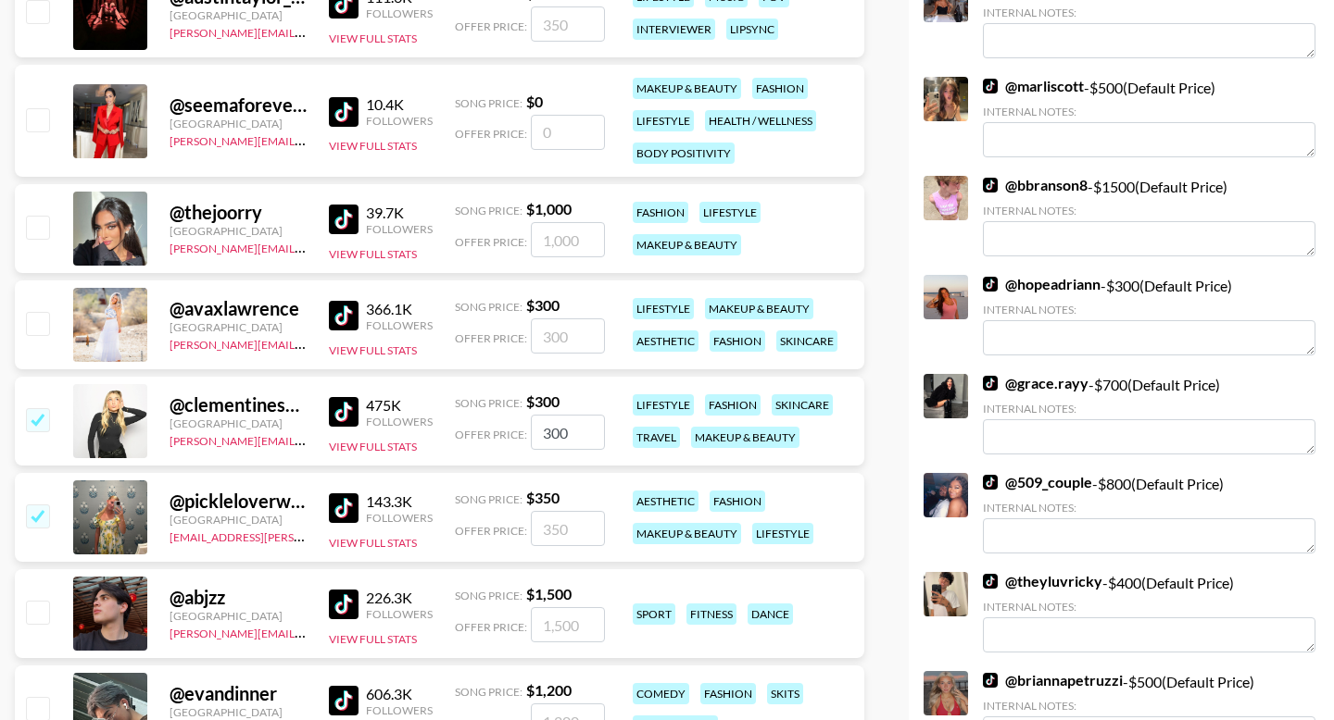
checkbox input "true"
type input "350"
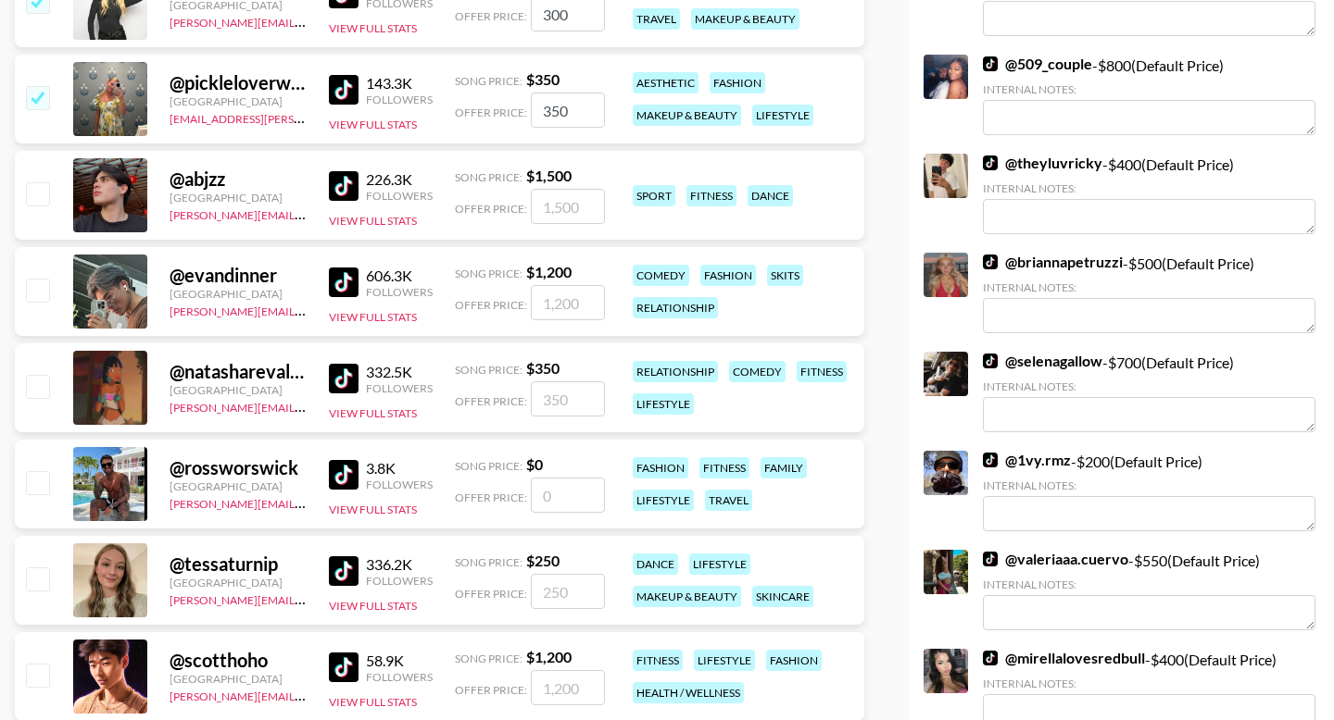
scroll to position [7092, 0]
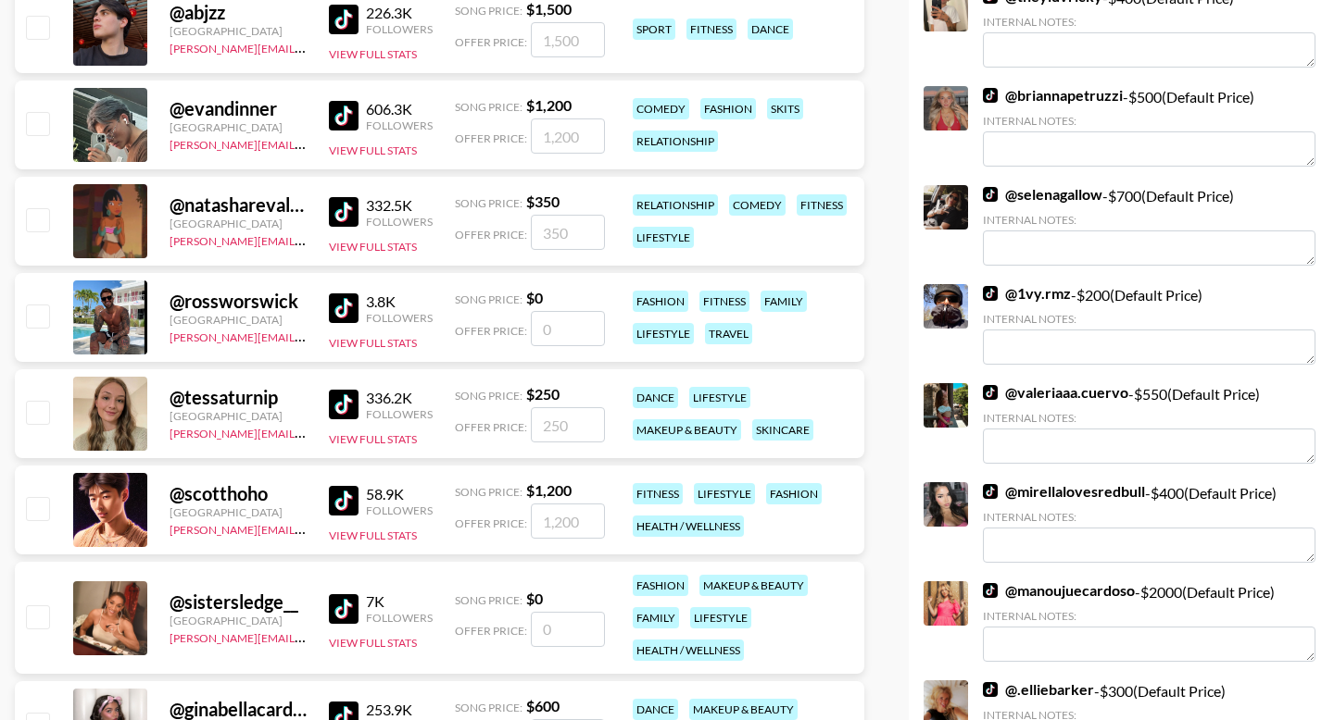
click at [42, 401] on input "checkbox" at bounding box center [37, 412] width 22 height 22
checkbox input "true"
type input "250"
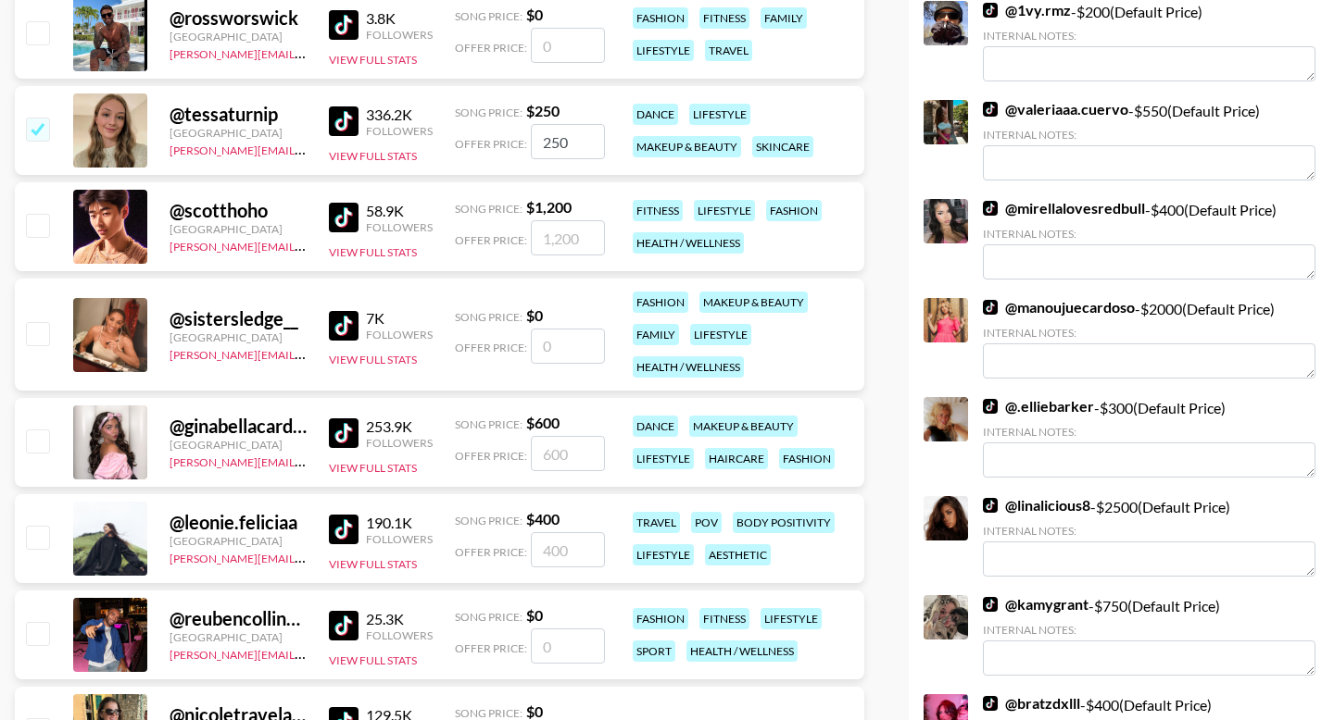
scroll to position [7397, 0]
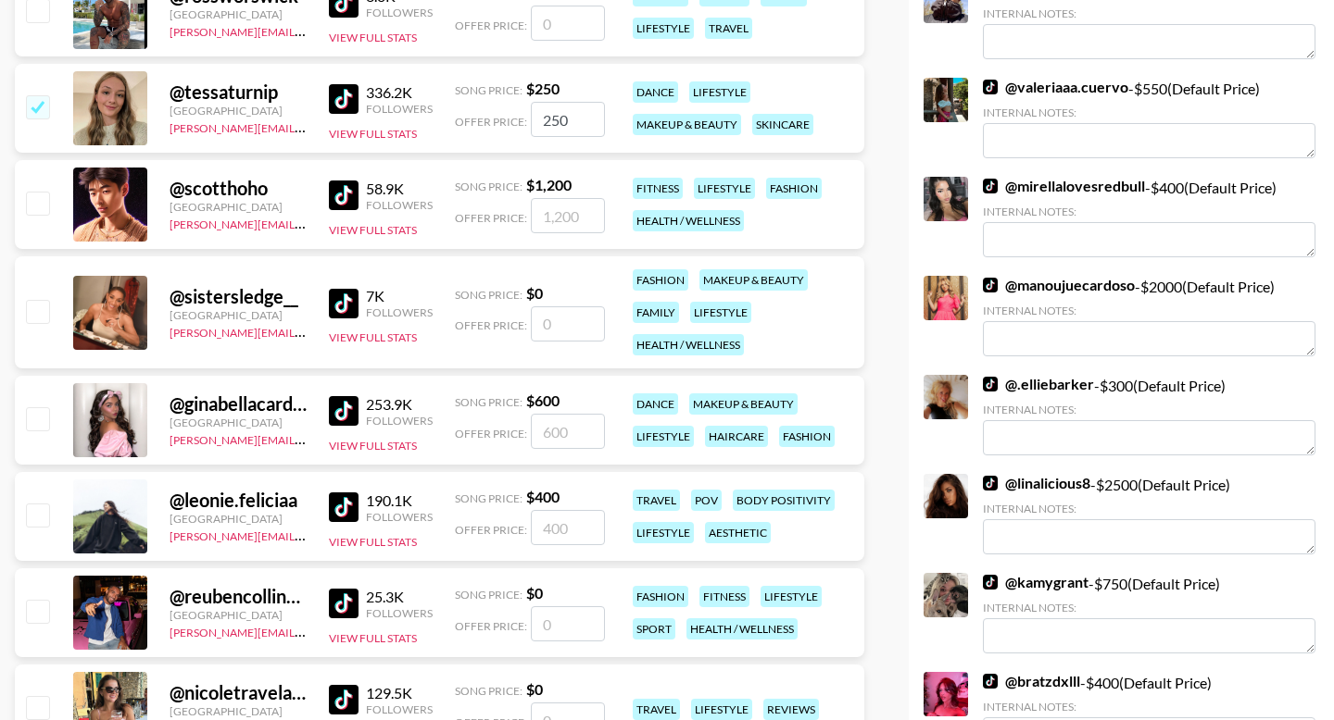
click at [38, 407] on input "checkbox" at bounding box center [37, 418] width 22 height 22
checkbox input "true"
type input "600"
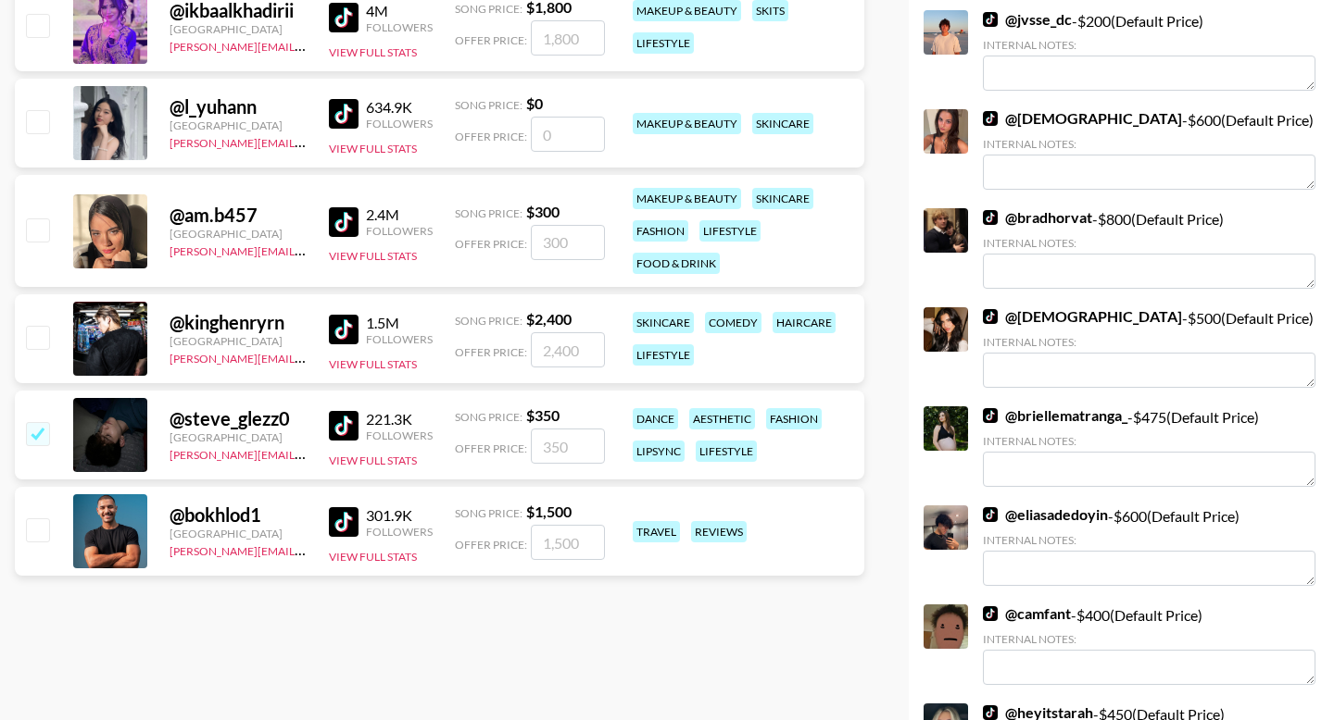
scroll to position [0, 0]
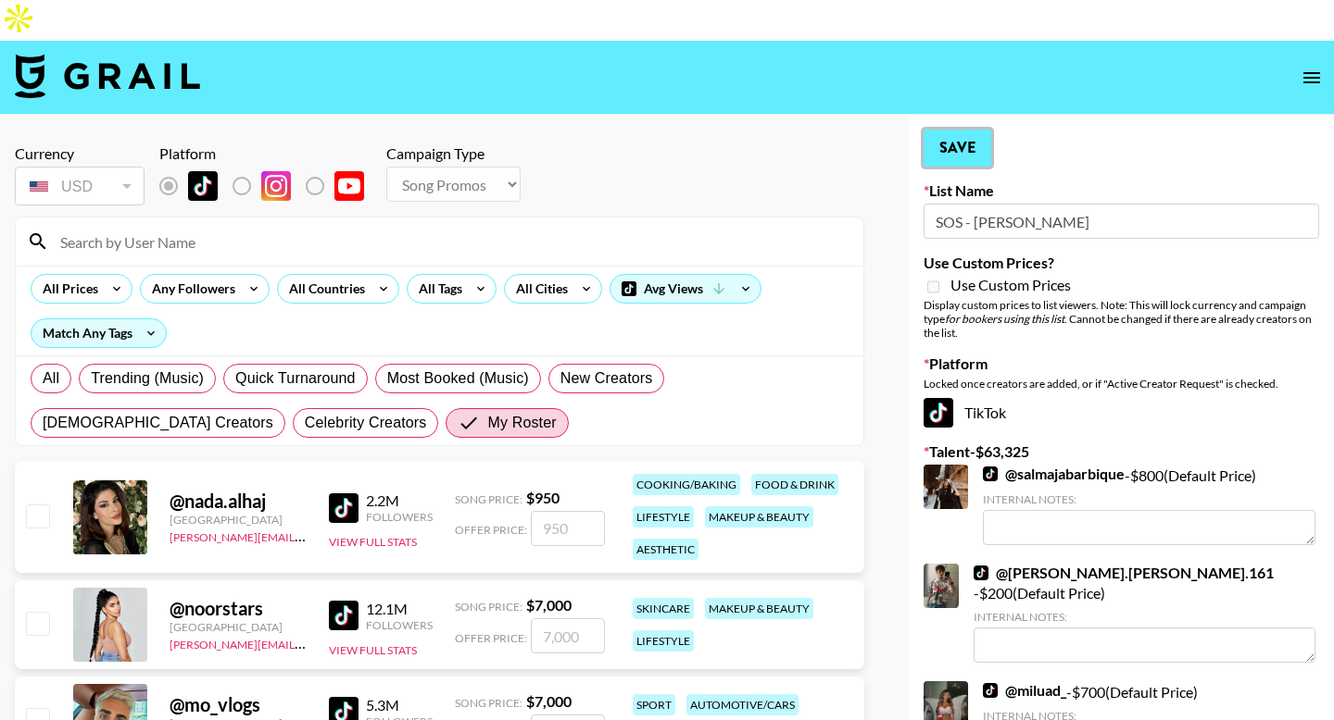
click at [958, 130] on button "Save" at bounding box center [957, 148] width 68 height 37
click at [0, 0] on icon at bounding box center [0, 0] width 0 height 0
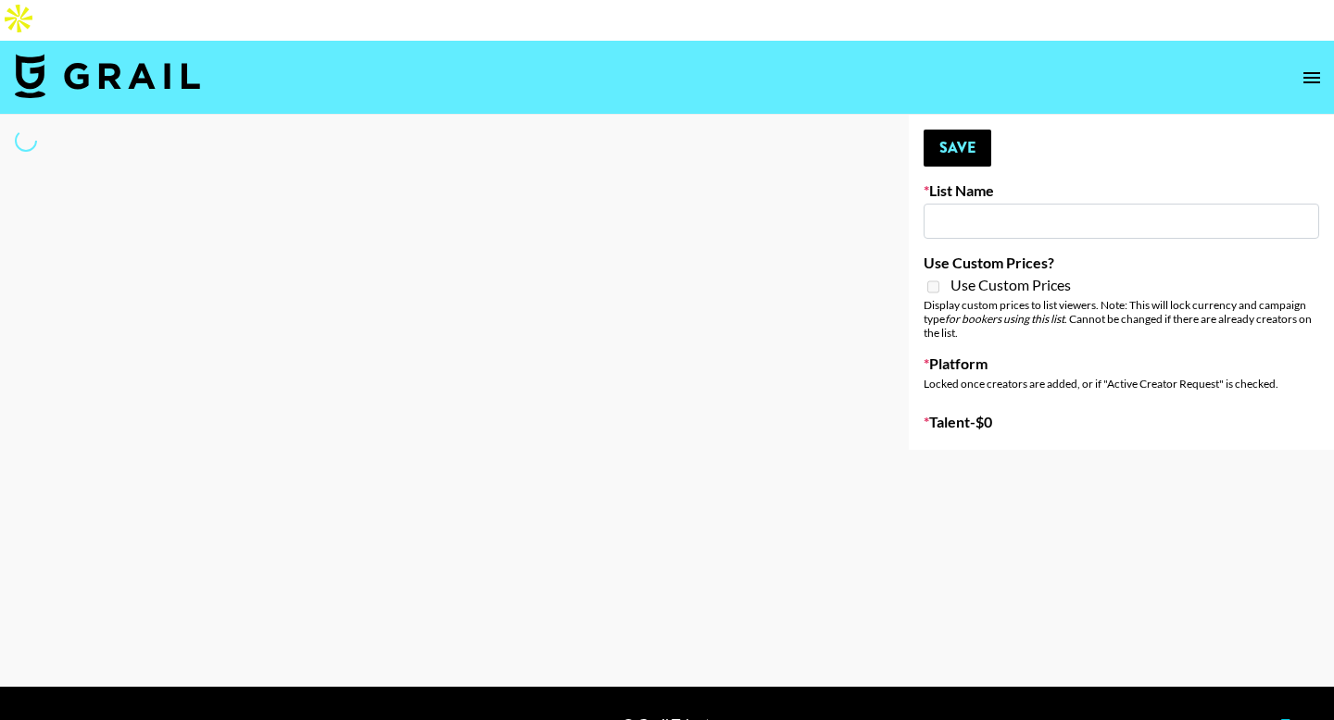
type input "Laundry Day - Supermodel"
select select "Song"
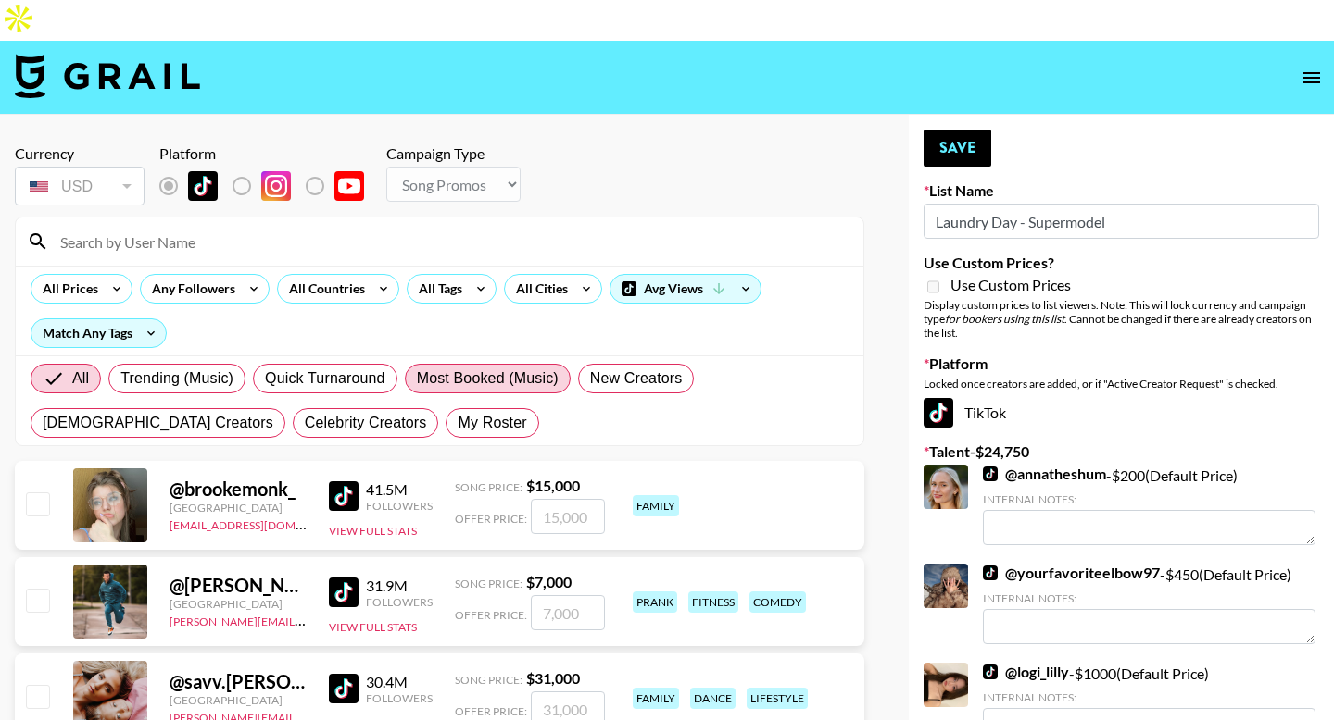
click at [457, 412] on span "My Roster" at bounding box center [491, 423] width 69 height 22
click at [457, 423] on input "My Roster" at bounding box center [457, 423] width 0 height 0
radio input "true"
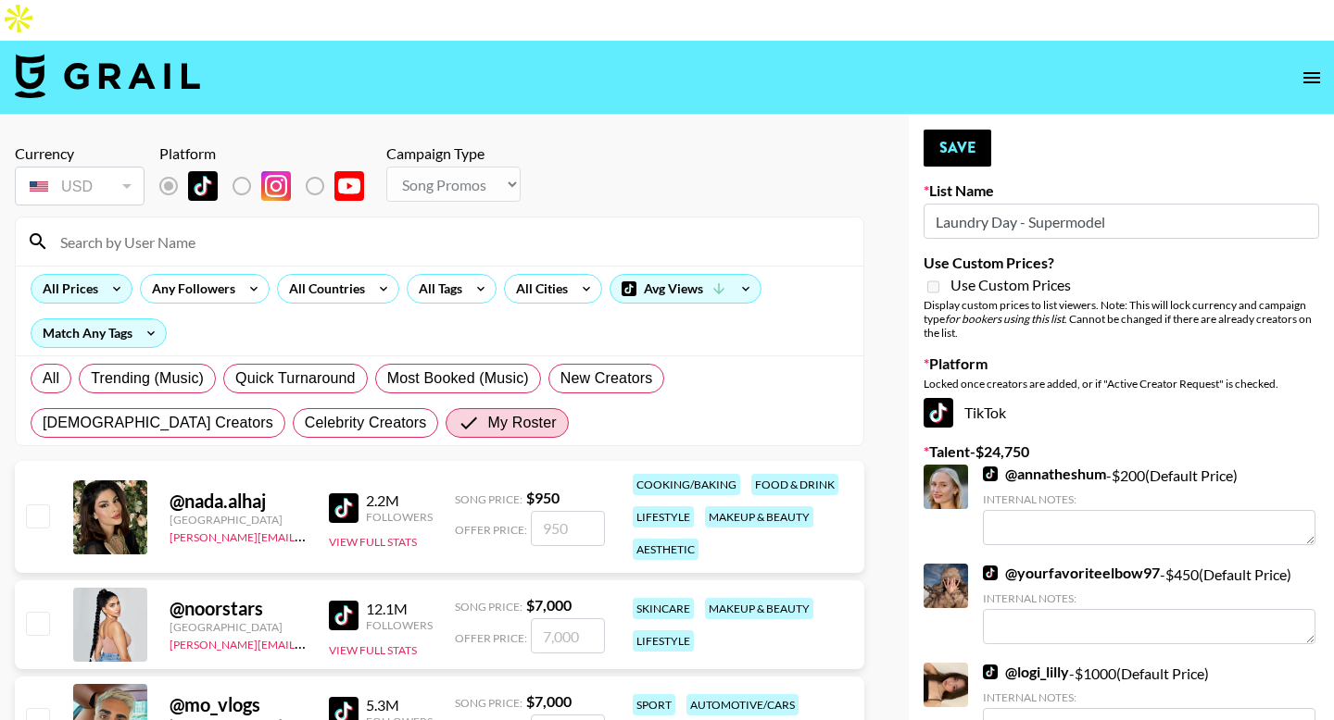
click at [106, 275] on icon at bounding box center [117, 289] width 30 height 28
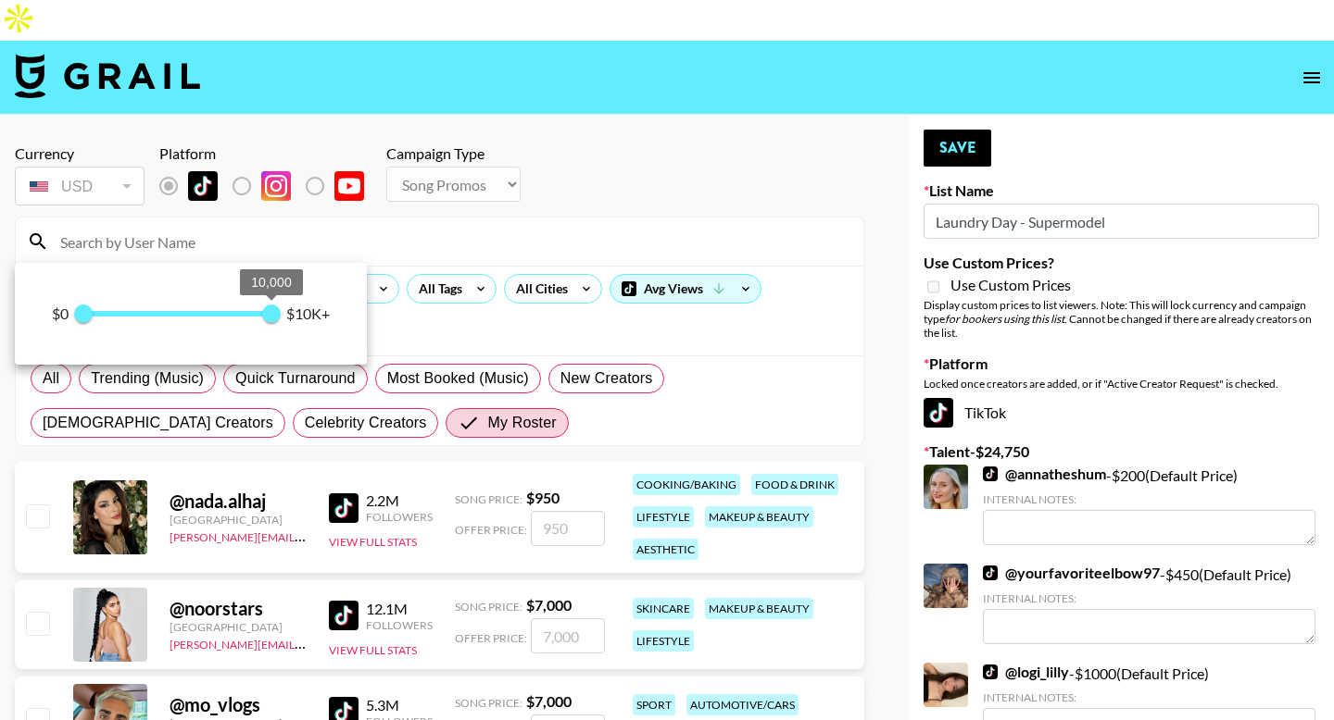
drag, startPoint x: 274, startPoint y: 319, endPoint x: 129, endPoint y: 319, distance: 145.4
click at [262, 319] on span "10,000" at bounding box center [271, 314] width 19 height 19
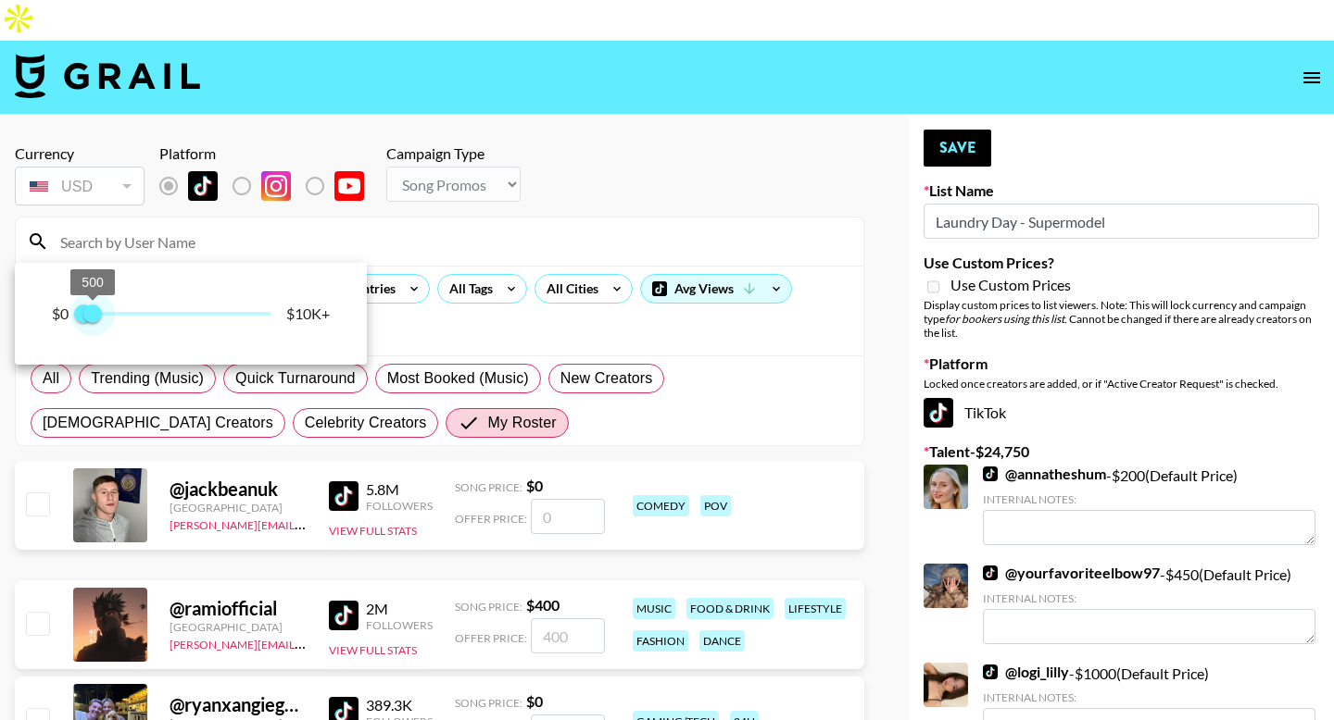
type input "500"
drag, startPoint x: 129, startPoint y: 319, endPoint x: 94, endPoint y: 319, distance: 35.2
click at [94, 319] on span "500" at bounding box center [92, 314] width 19 height 19
click at [92, 319] on span "500" at bounding box center [92, 314] width 19 height 19
click at [5, 436] on div at bounding box center [667, 360] width 1334 height 720
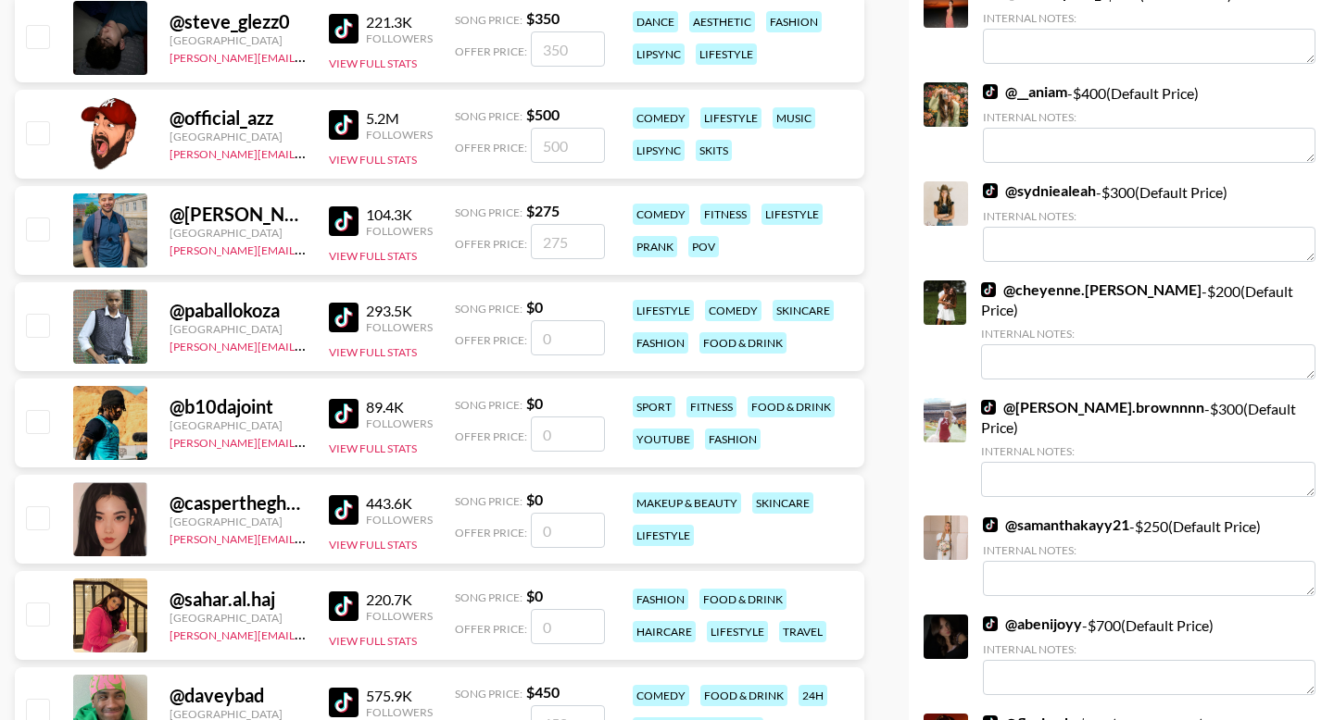
scroll to position [860, 0]
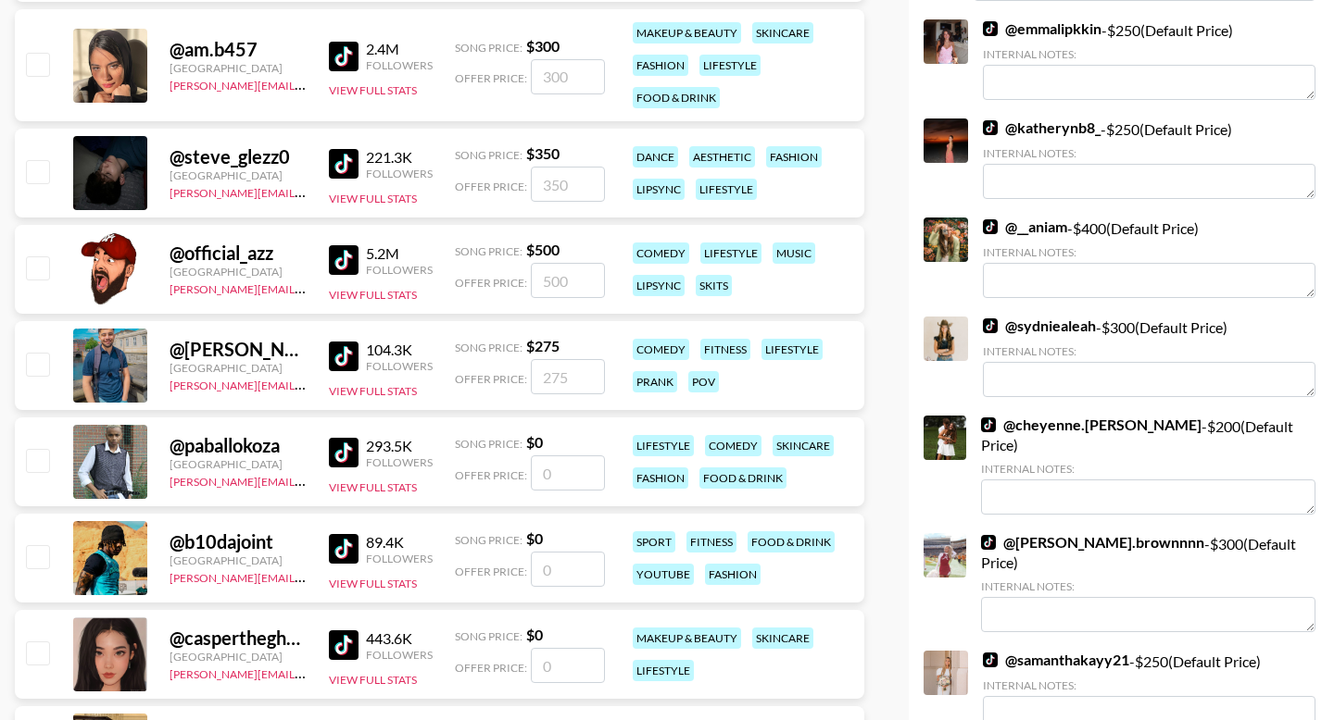
click at [36, 257] on input "checkbox" at bounding box center [37, 268] width 22 height 22
checkbox input "true"
type input "500"
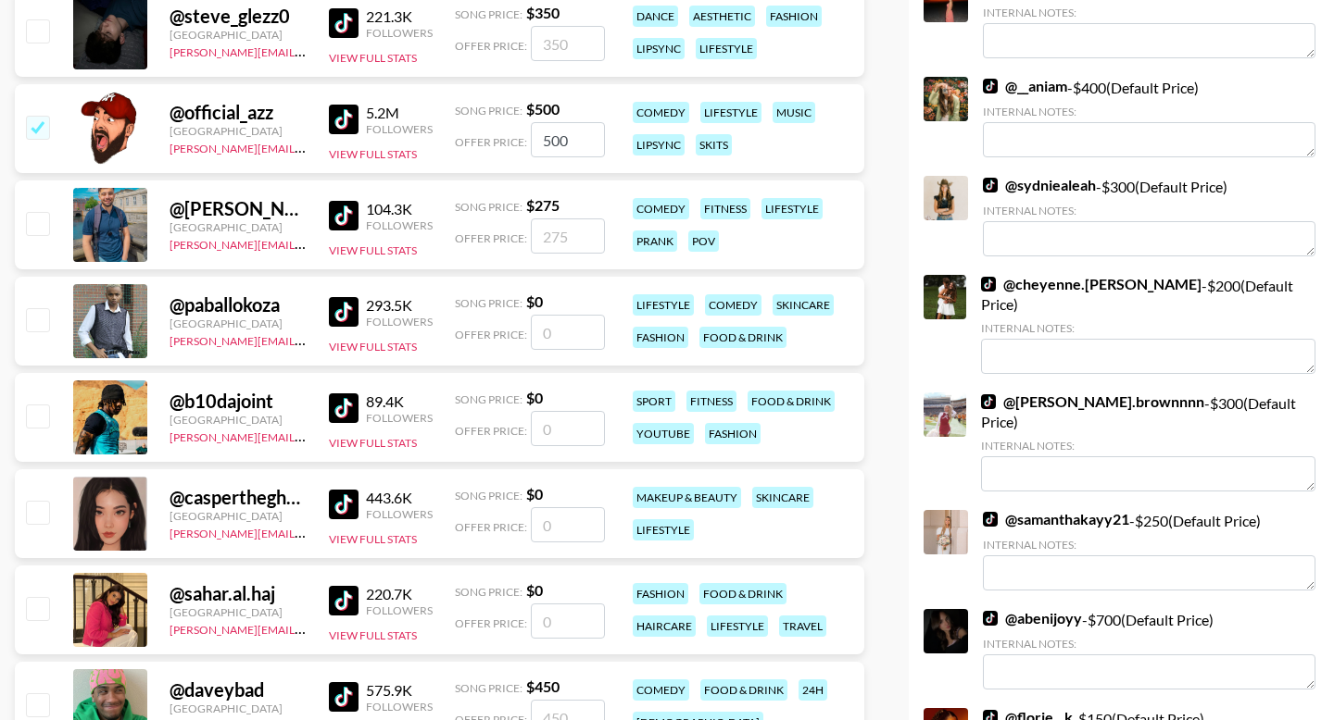
scroll to position [1131, 0]
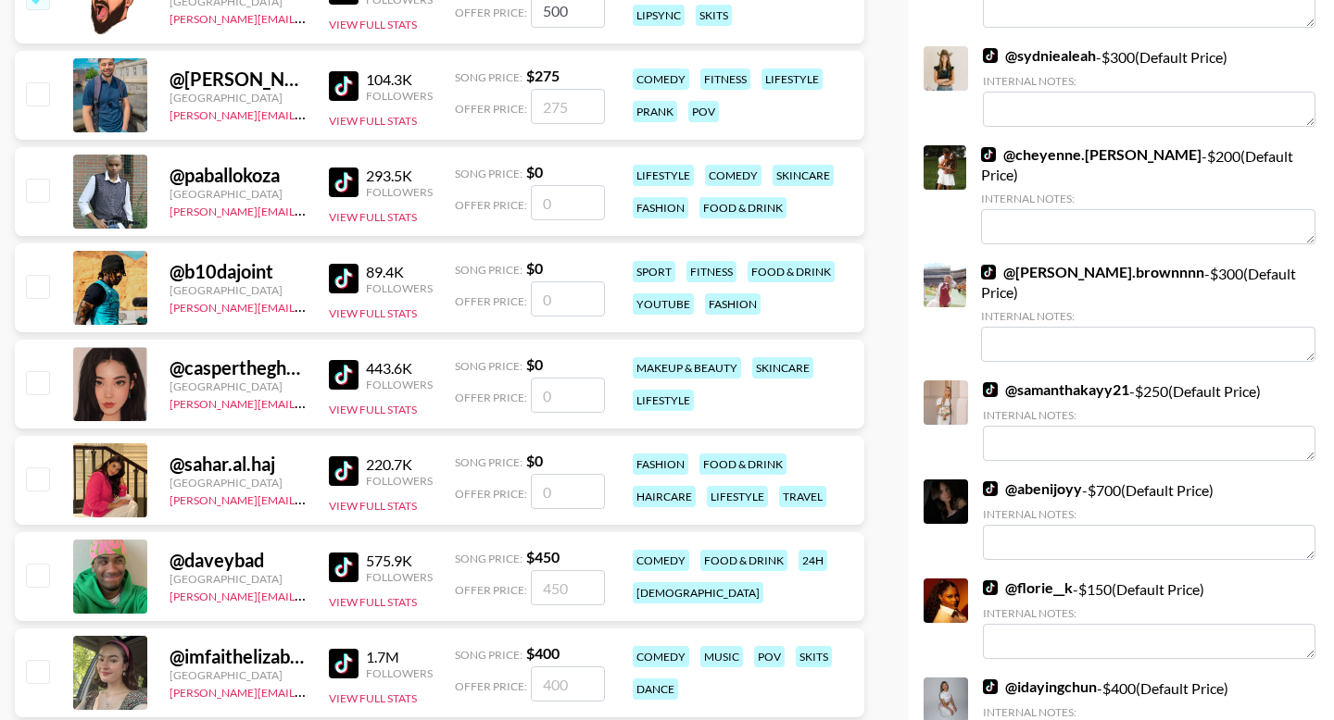
click at [44, 564] on input "checkbox" at bounding box center [37, 575] width 22 height 22
checkbox input "true"
type input "450"
click at [43, 564] on input "checkbox" at bounding box center [37, 575] width 22 height 22
checkbox input "false"
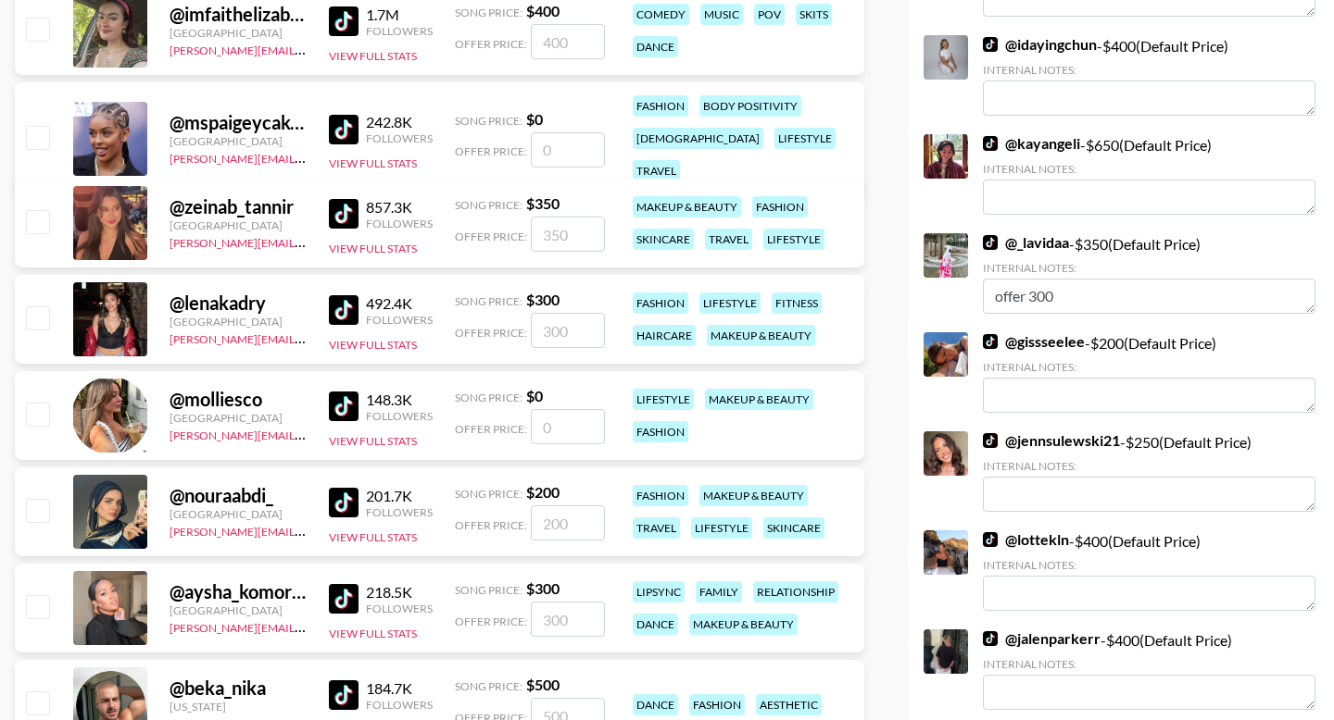
scroll to position [1849, 0]
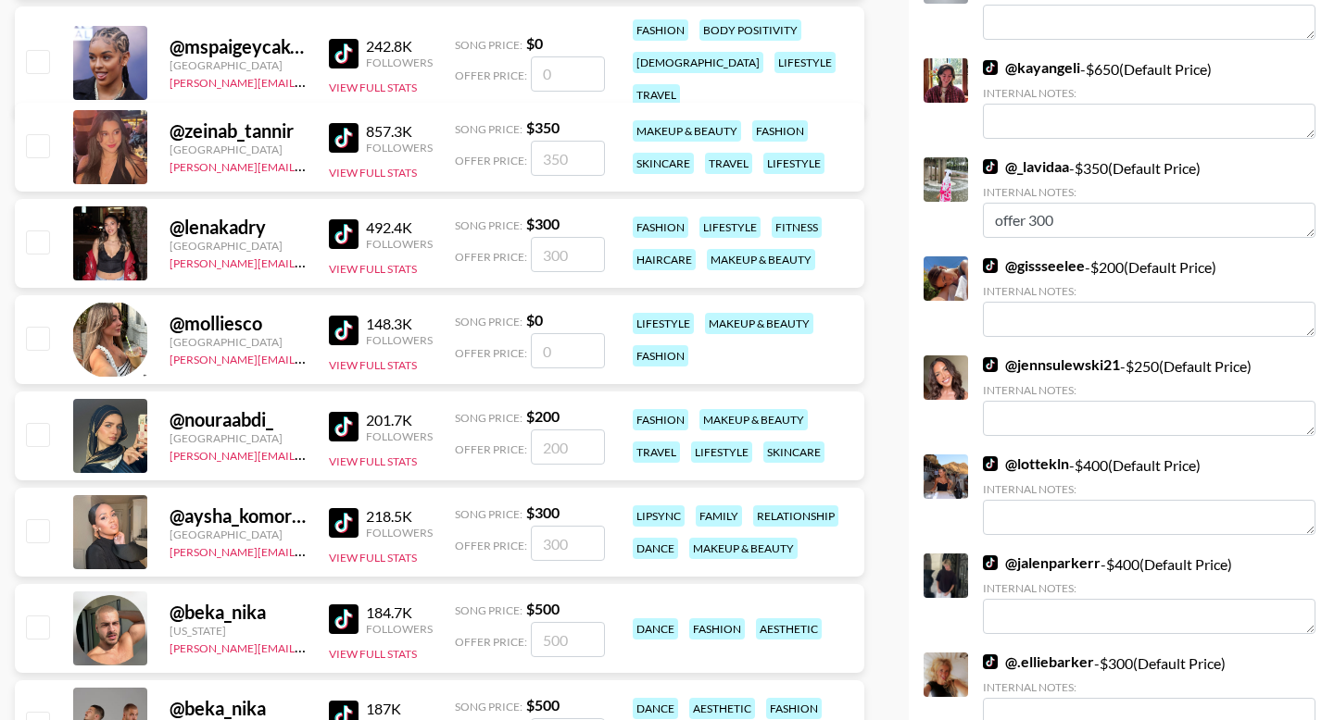
click at [39, 423] on input "checkbox" at bounding box center [37, 434] width 22 height 22
checkbox input "true"
type input "200"
click at [41, 520] on input "checkbox" at bounding box center [37, 531] width 22 height 22
checkbox input "true"
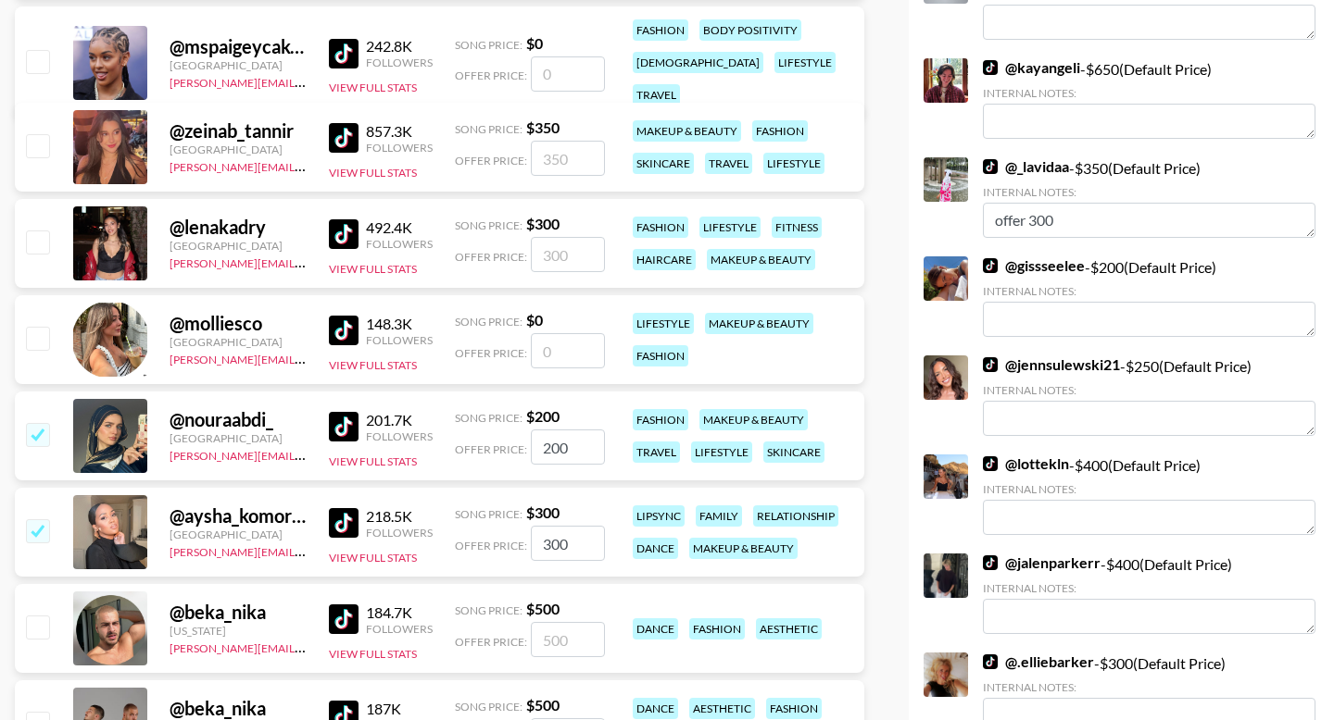
type input "300"
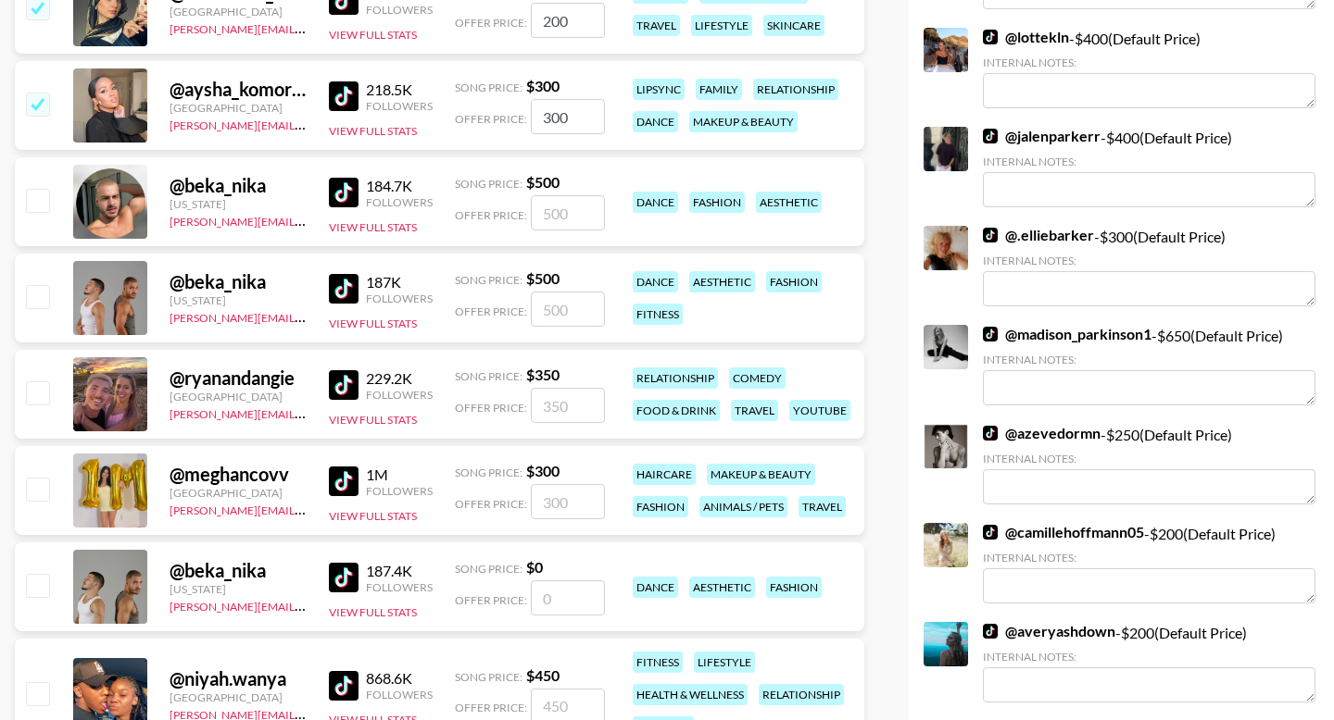
scroll to position [2288, 0]
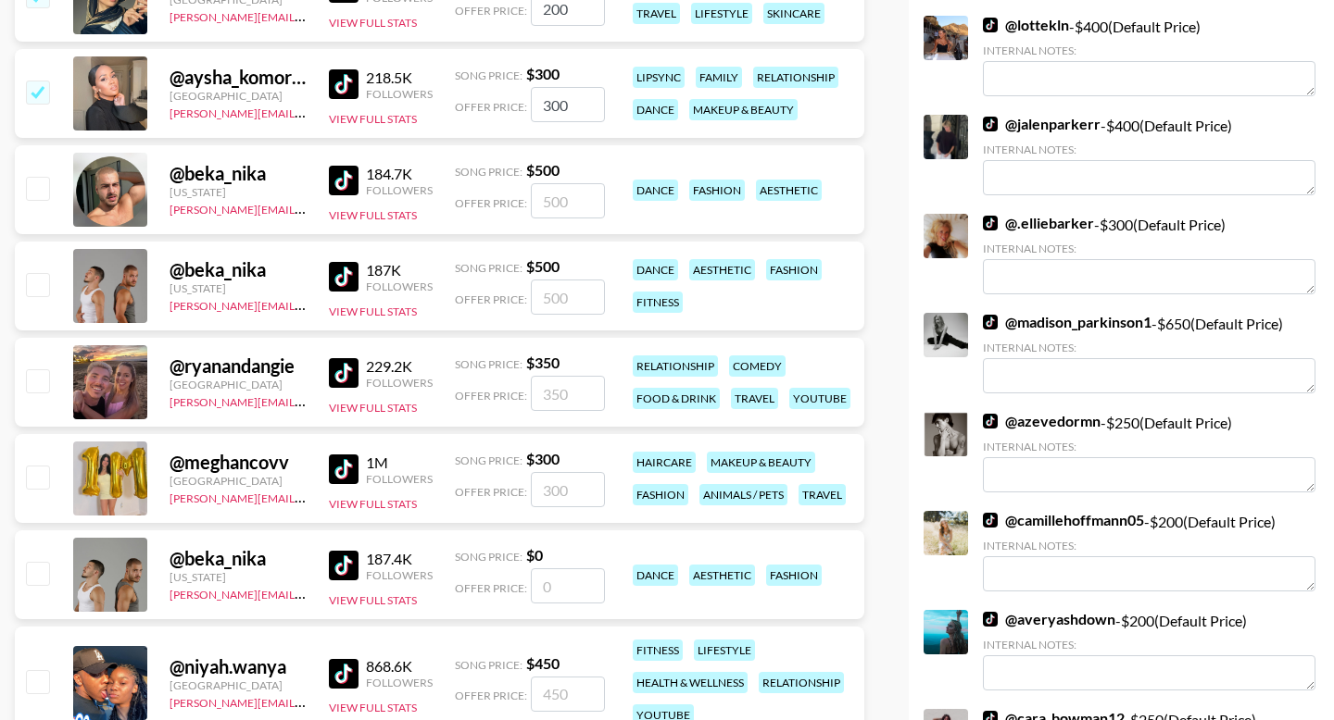
click at [38, 369] on input "checkbox" at bounding box center [37, 380] width 22 height 22
checkbox input "true"
type input "350"
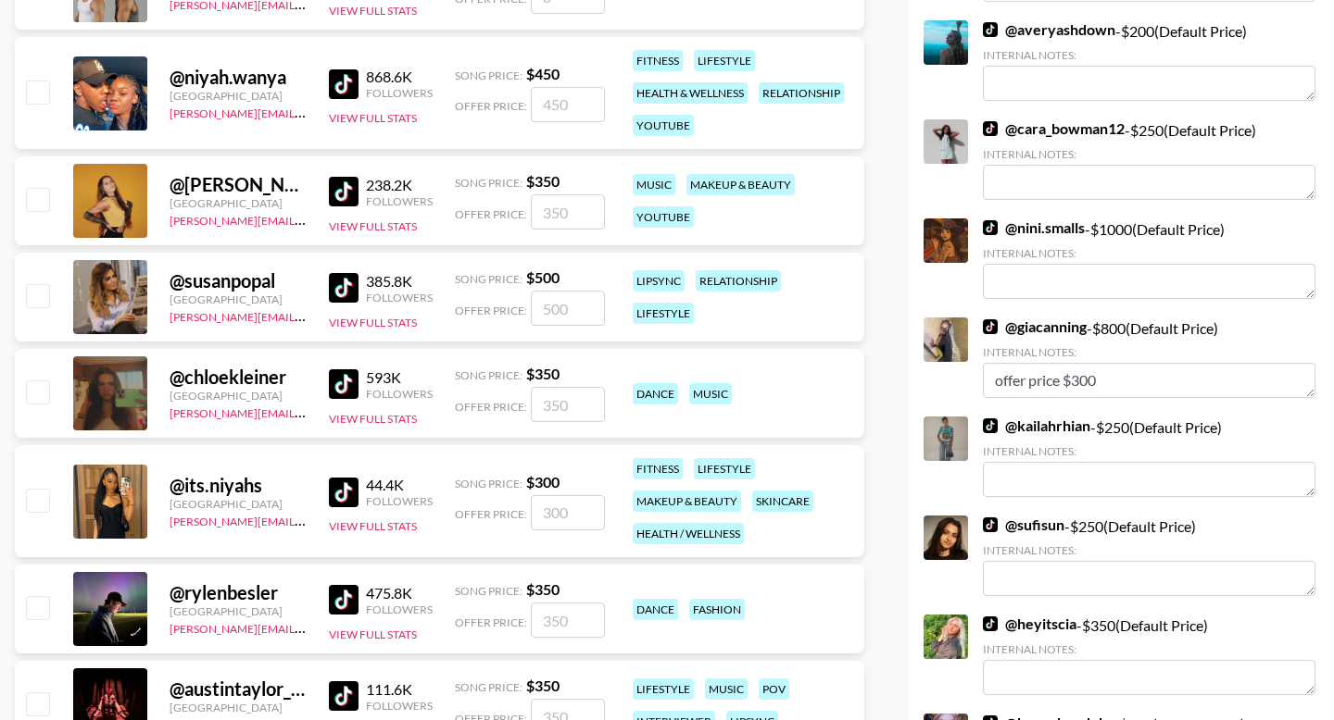
scroll to position [3035, 0]
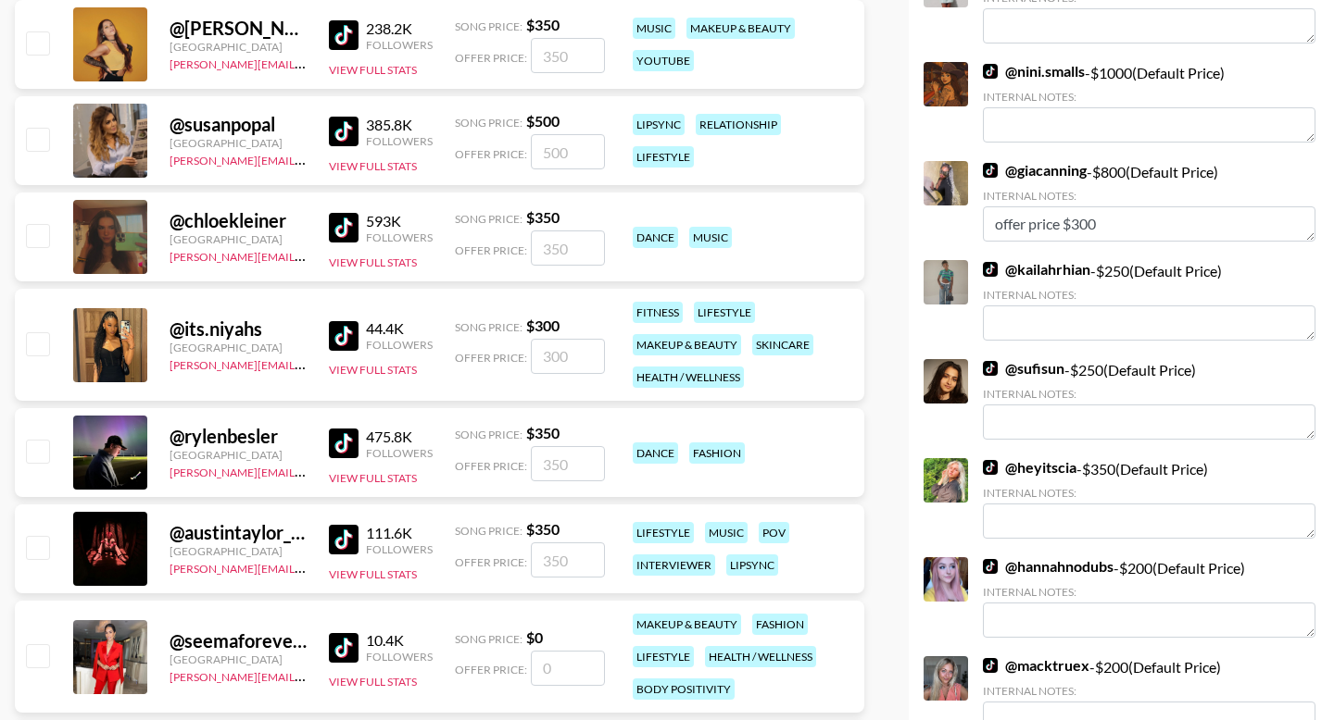
click at [36, 332] on input "checkbox" at bounding box center [37, 343] width 22 height 22
checkbox input "true"
type input "300"
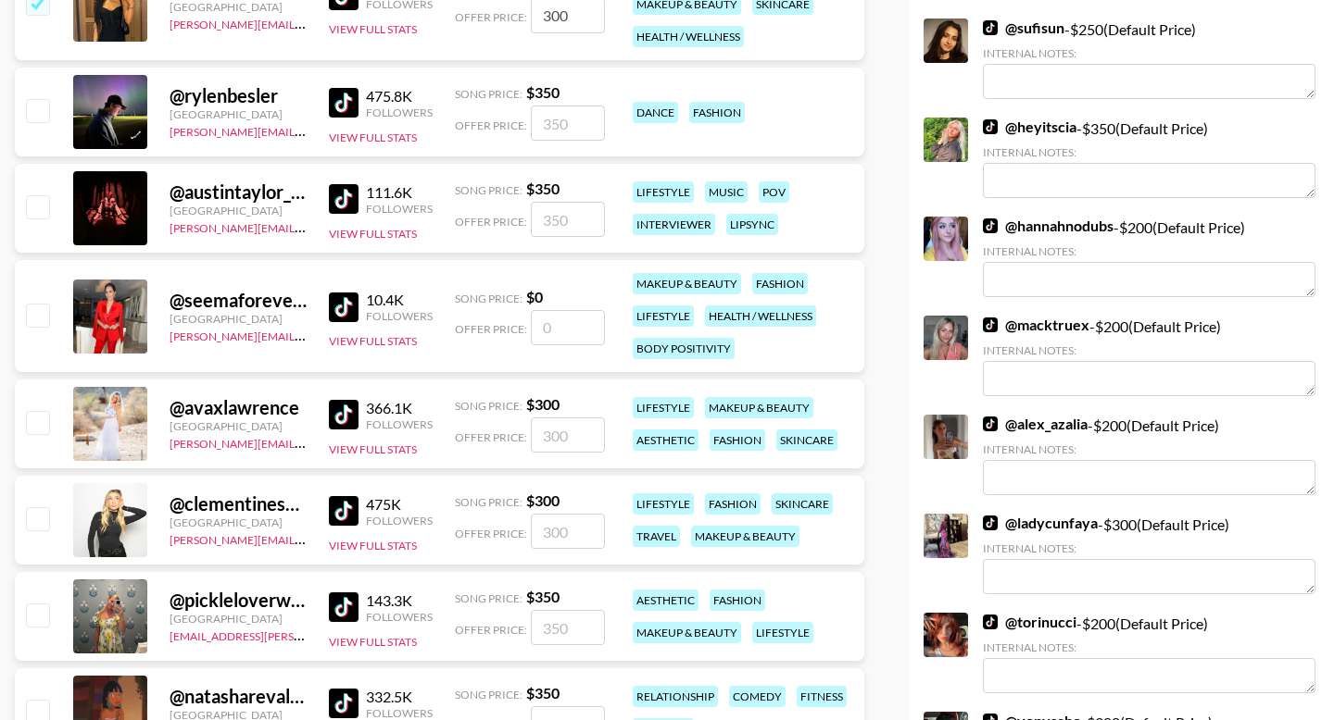
scroll to position [3438, 0]
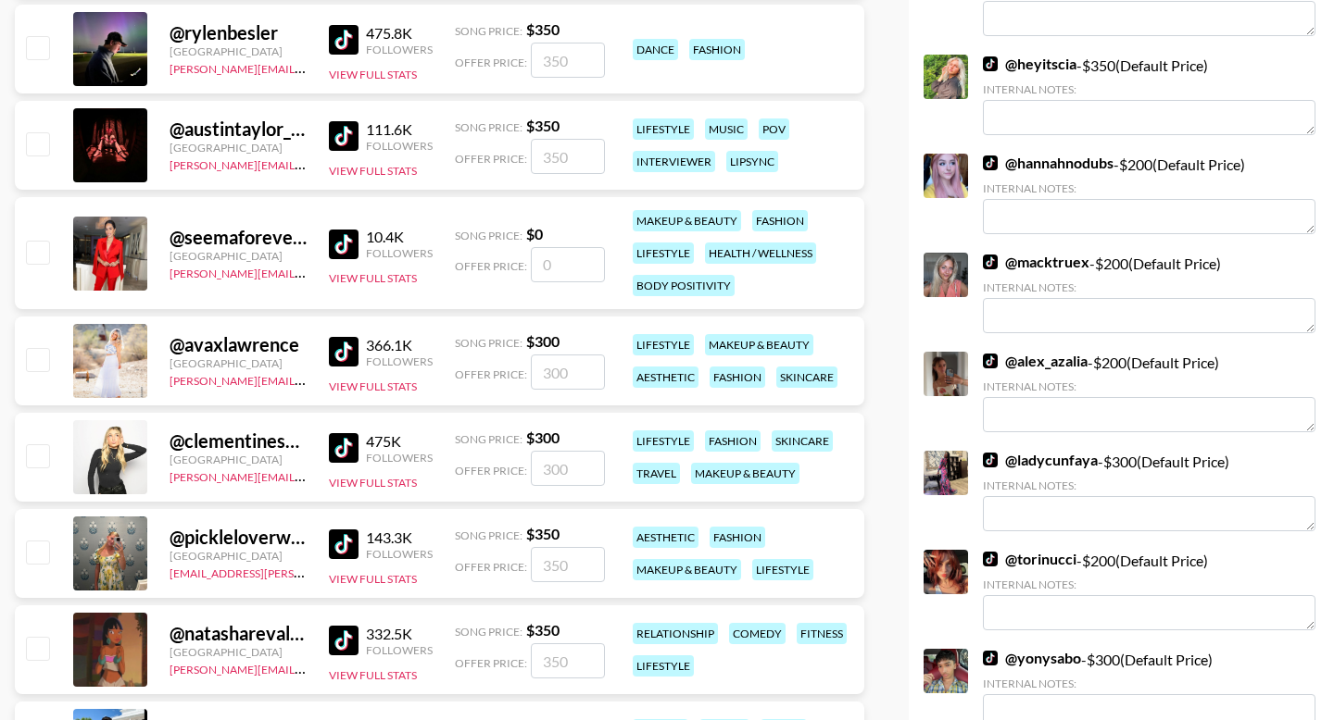
click at [41, 445] on input "checkbox" at bounding box center [37, 456] width 22 height 22
checkbox input "true"
type input "300"
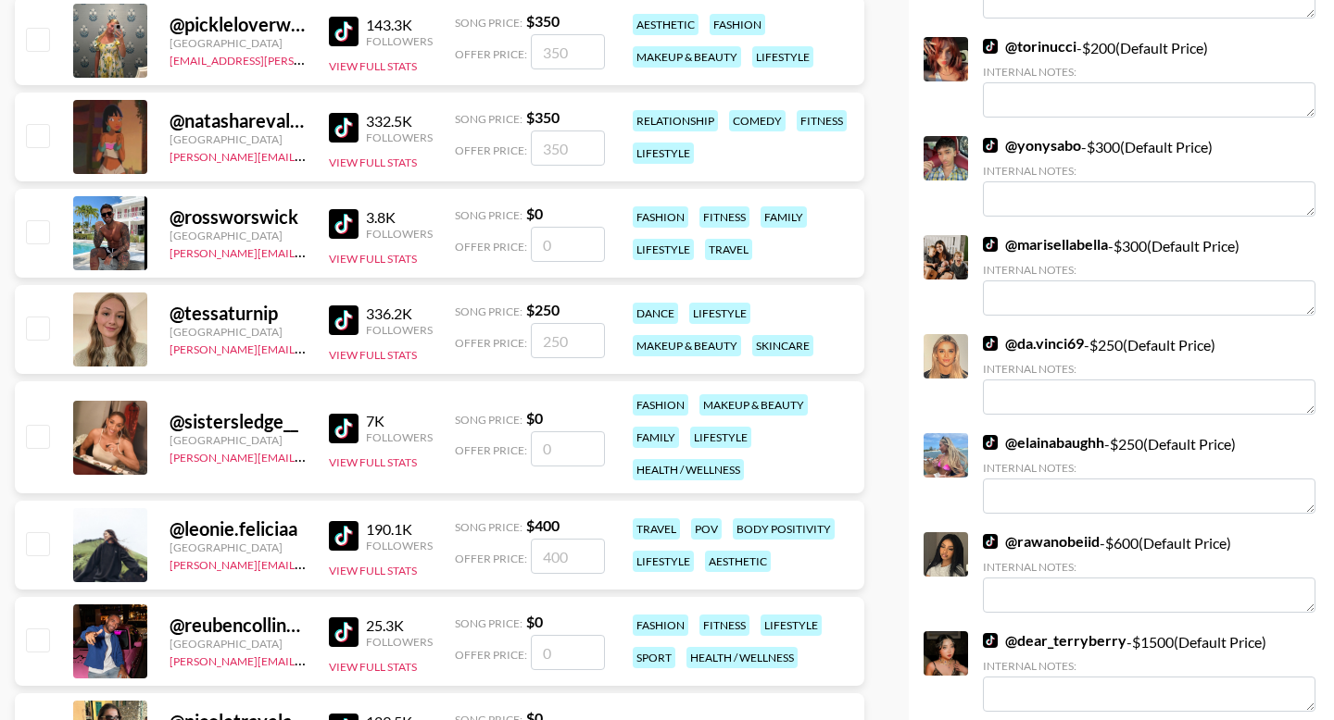
scroll to position [3970, 0]
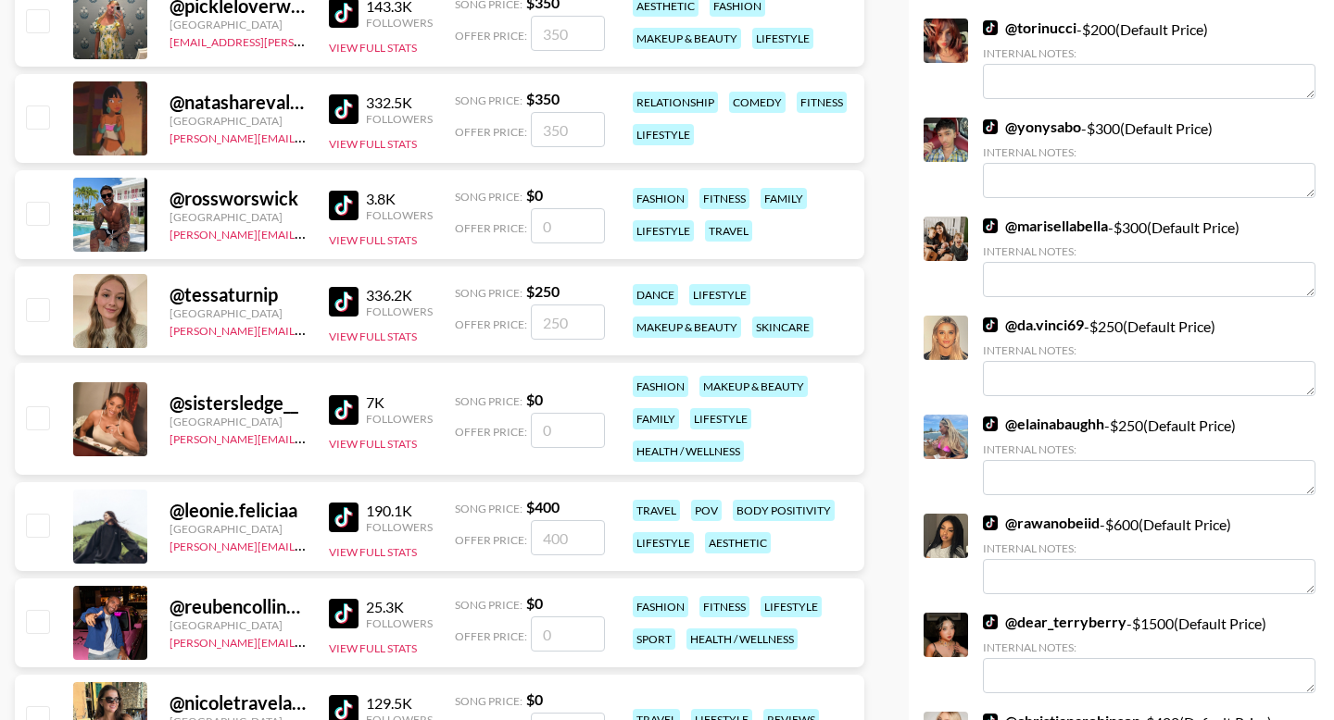
click at [39, 298] on input "checkbox" at bounding box center [37, 309] width 22 height 22
checkbox input "true"
type input "250"
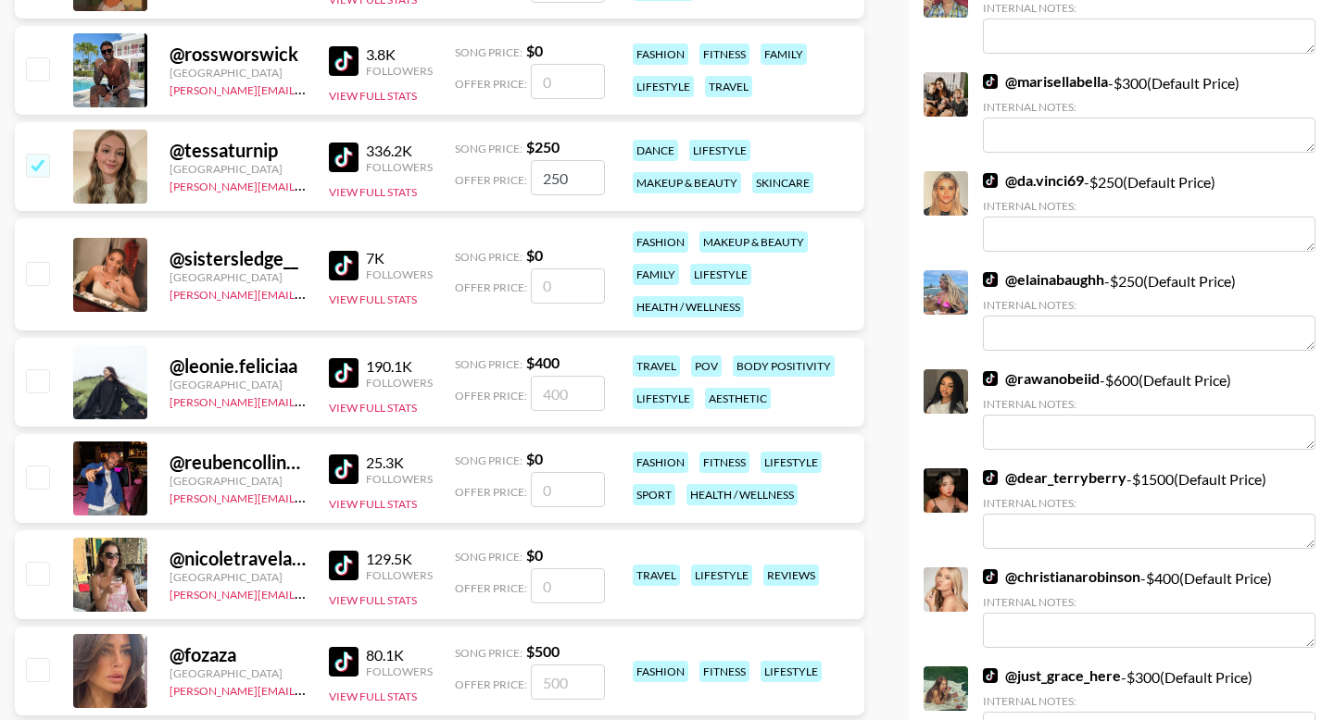
scroll to position [4291, 0]
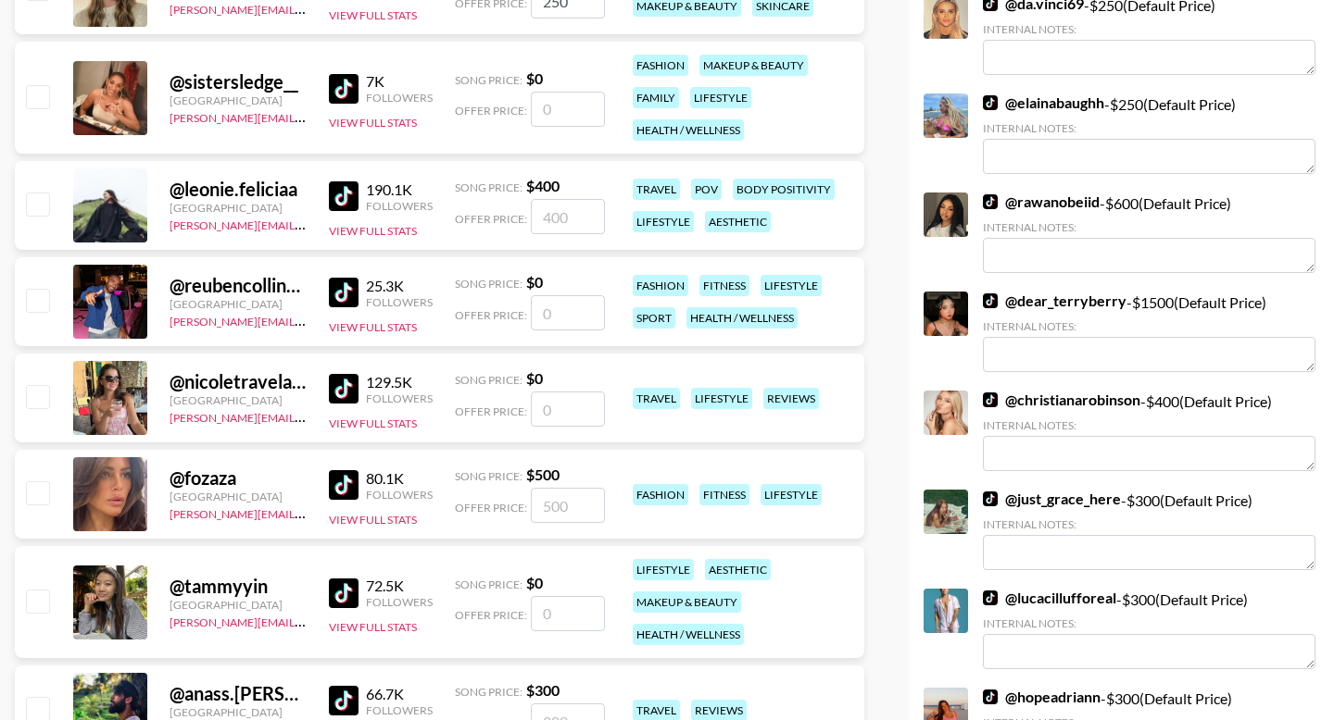
click at [43, 193] on input "checkbox" at bounding box center [37, 204] width 22 height 22
checkbox input "true"
type input "400"
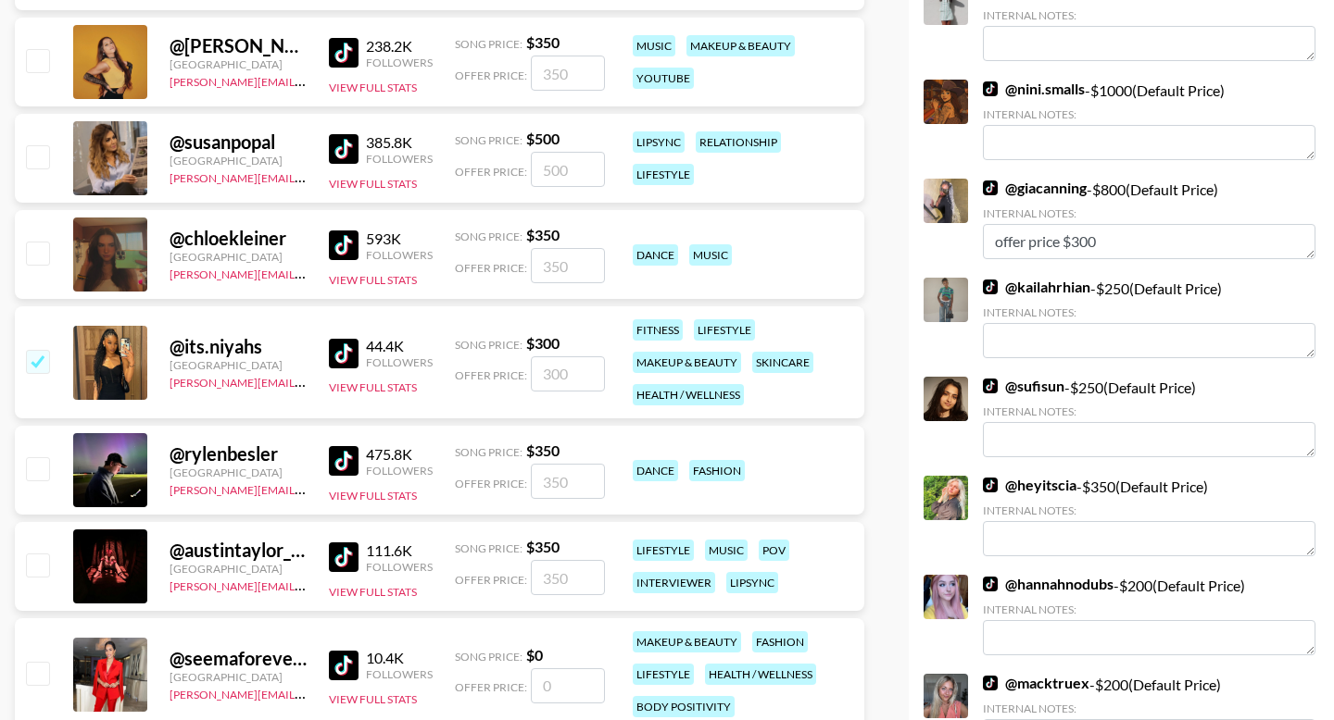
scroll to position [2423, 0]
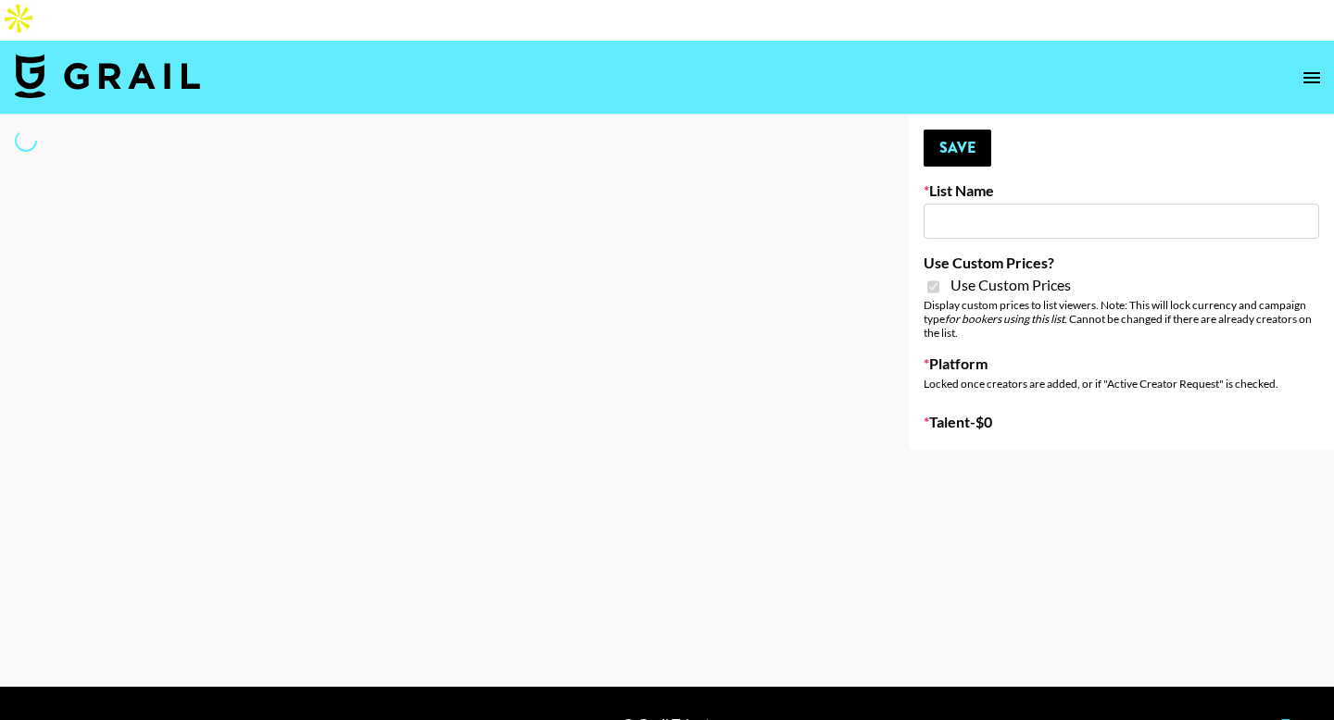
type input "vals"
checkbox input "true"
select select "Brand"
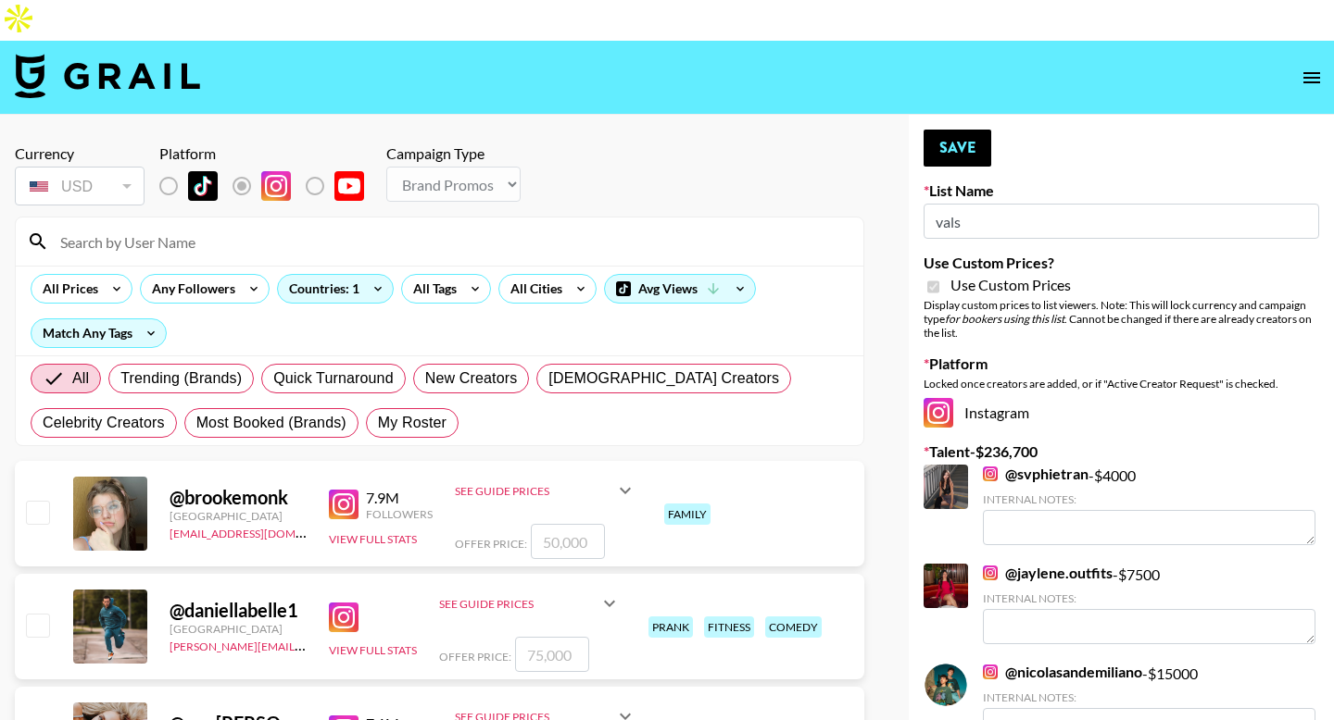
click at [414, 365] on div "All Trending (Brands) Quick Turnaround New Creators LGBTQIA+ Creators Celebrity…" at bounding box center [439, 401] width 825 height 89
click at [408, 412] on span "My Roster" at bounding box center [412, 423] width 69 height 22
click at [378, 423] on input "My Roster" at bounding box center [378, 423] width 0 height 0
radio input "true"
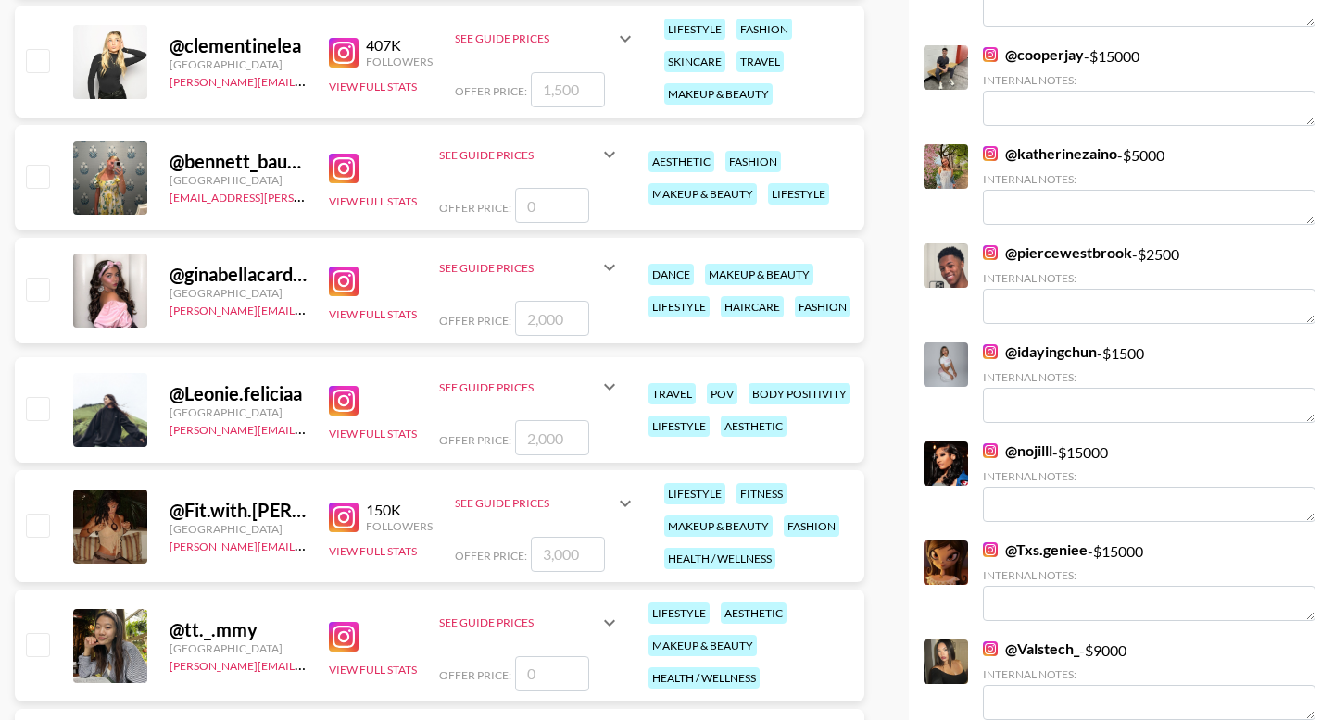
scroll to position [2184, 0]
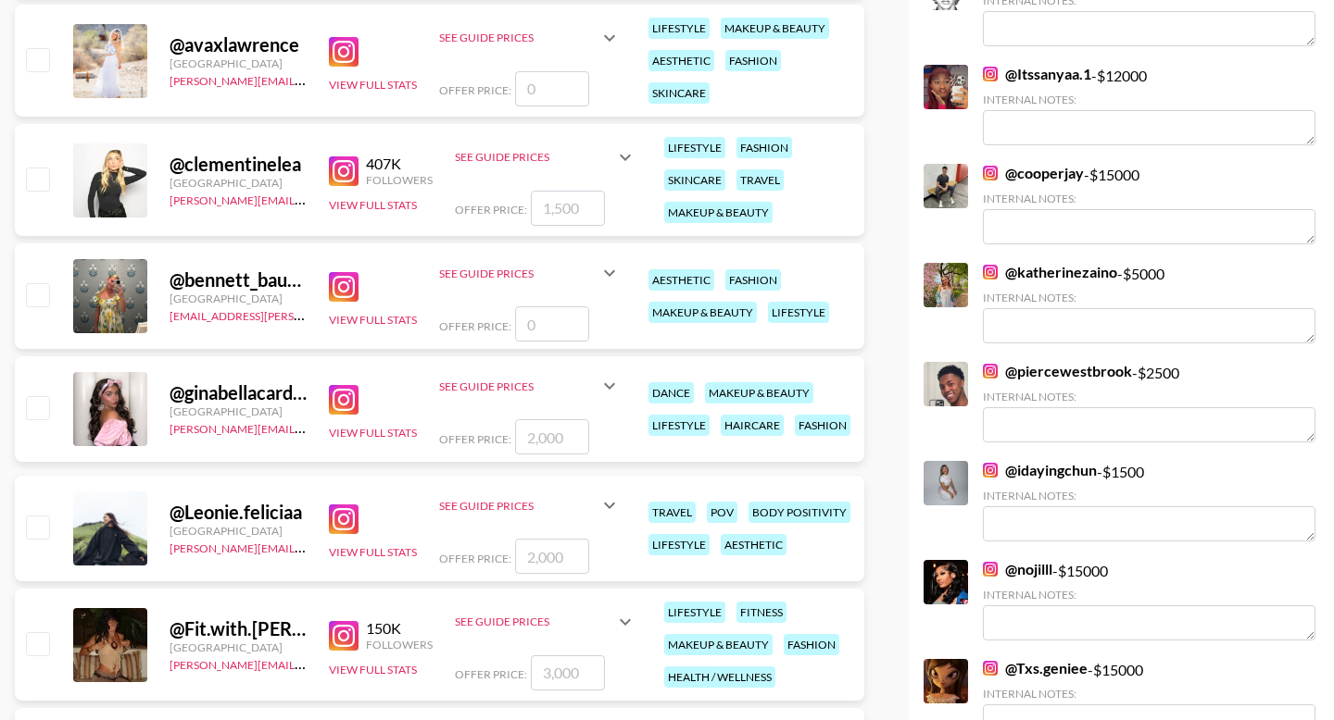
click at [557, 307] on input "number" at bounding box center [552, 324] width 74 height 35
type input "2"
checkbox input "true"
checkbox input "false"
type input "3"
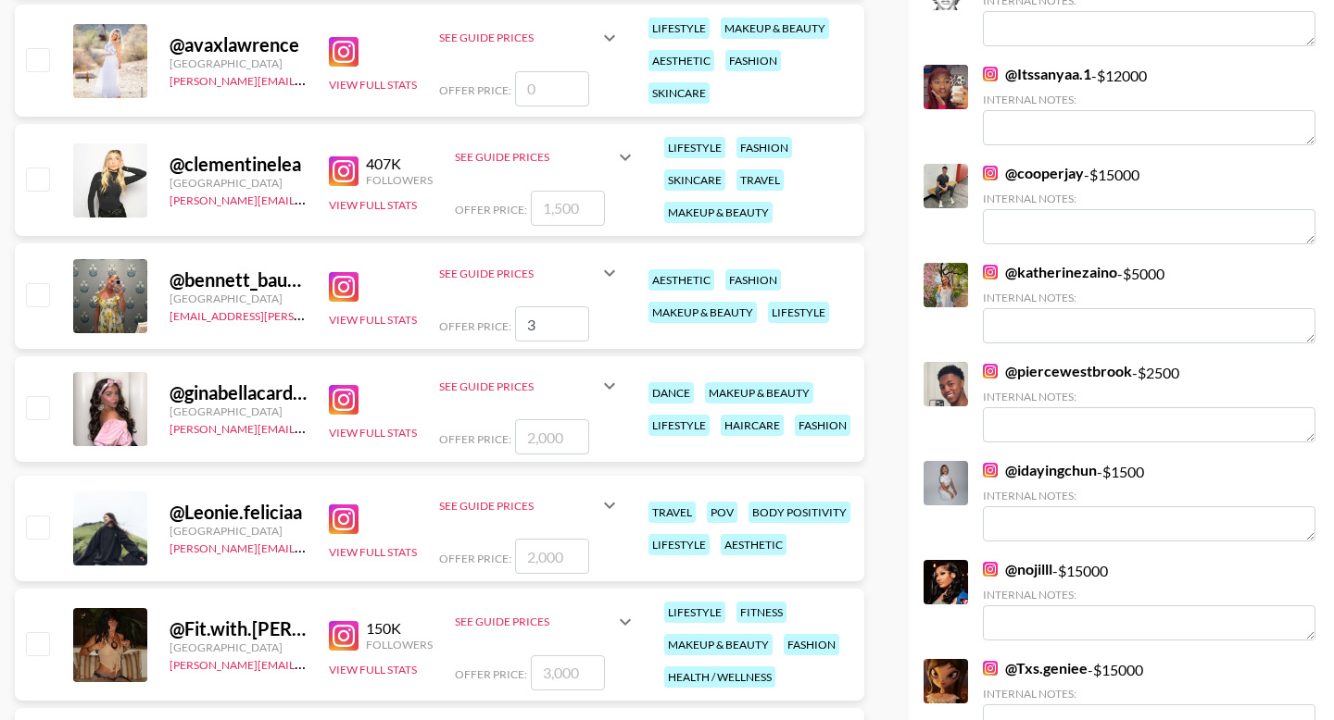
checkbox input "true"
type input "3"
checkbox input "false"
type input "2"
checkbox input "true"
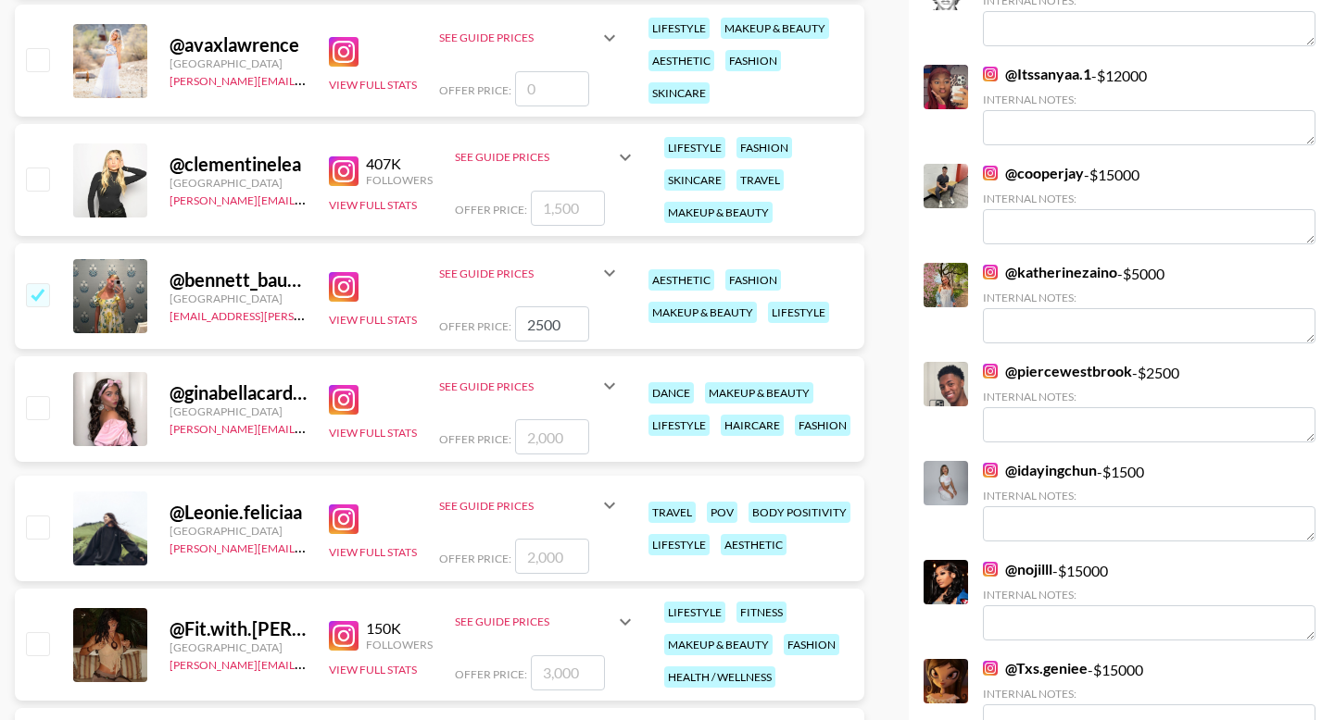
scroll to position [2468, 0]
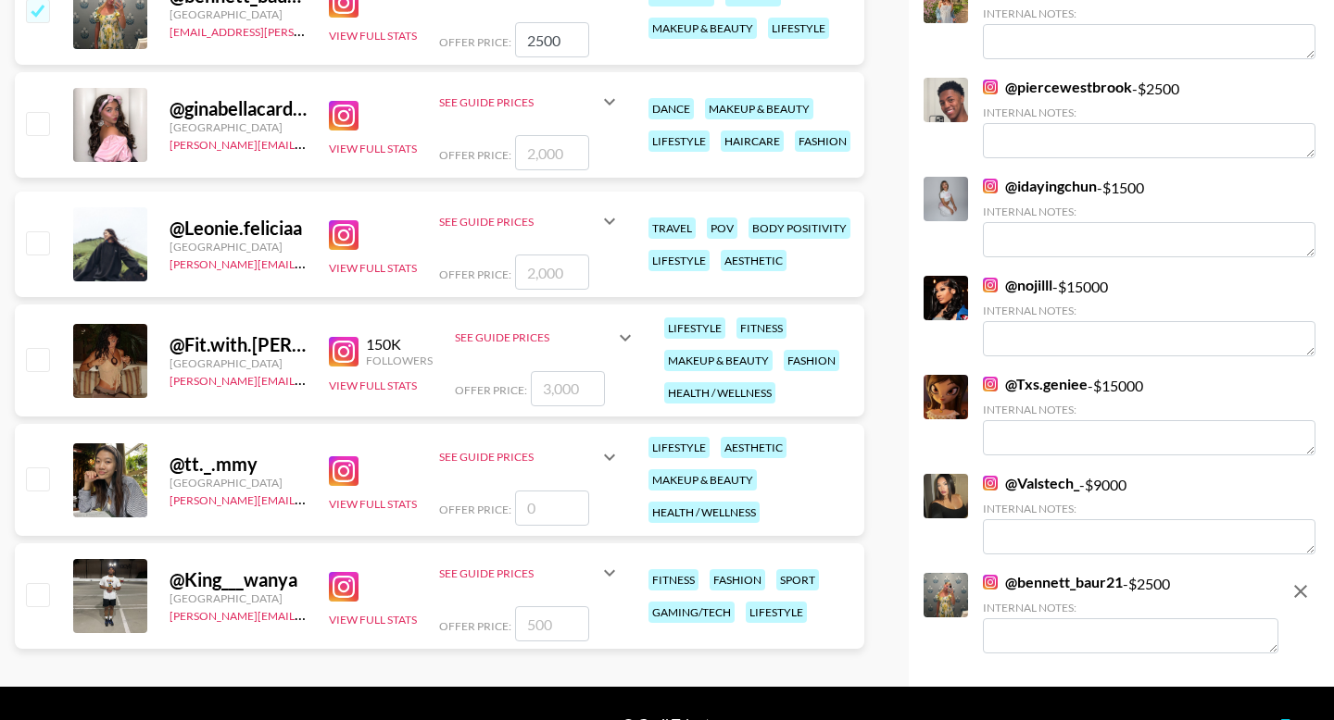
type input "2500"
click at [1040, 601] on div "Internal Notes:" at bounding box center [1130, 627] width 295 height 53
click at [1039, 619] on textarea at bounding box center [1130, 636] width 295 height 35
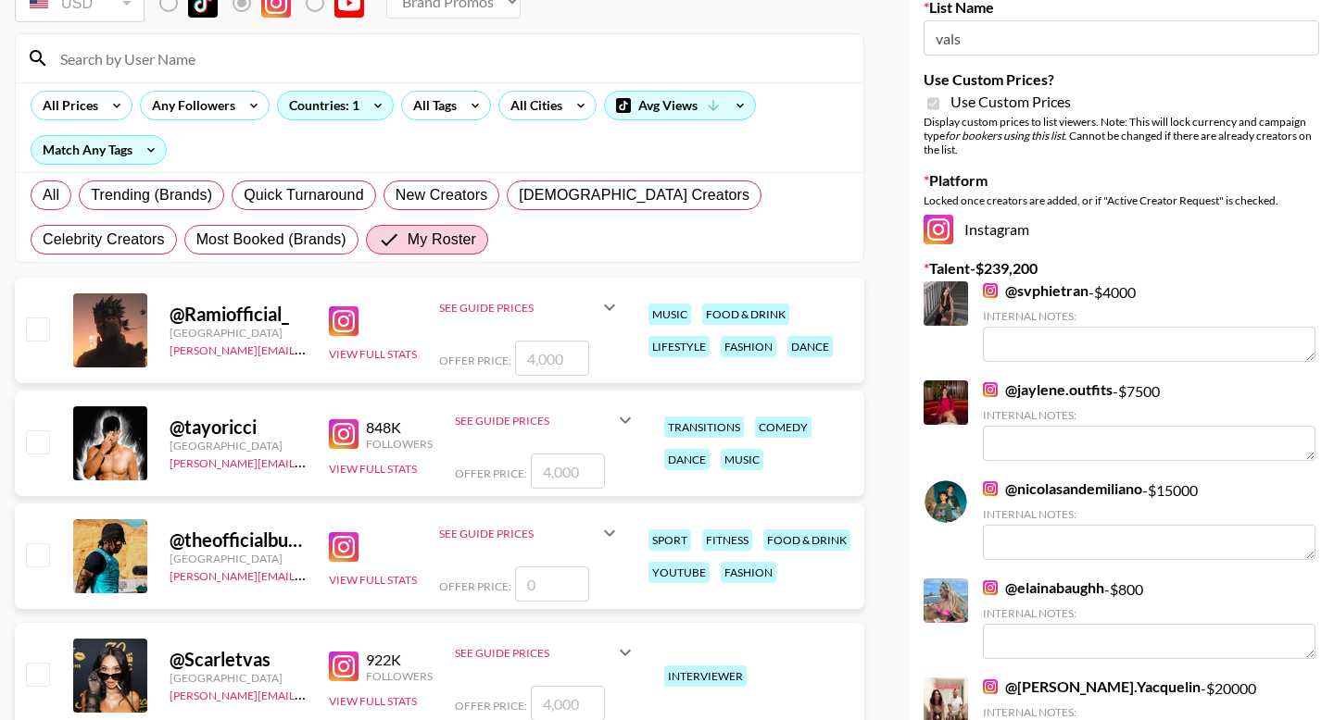
scroll to position [0, 0]
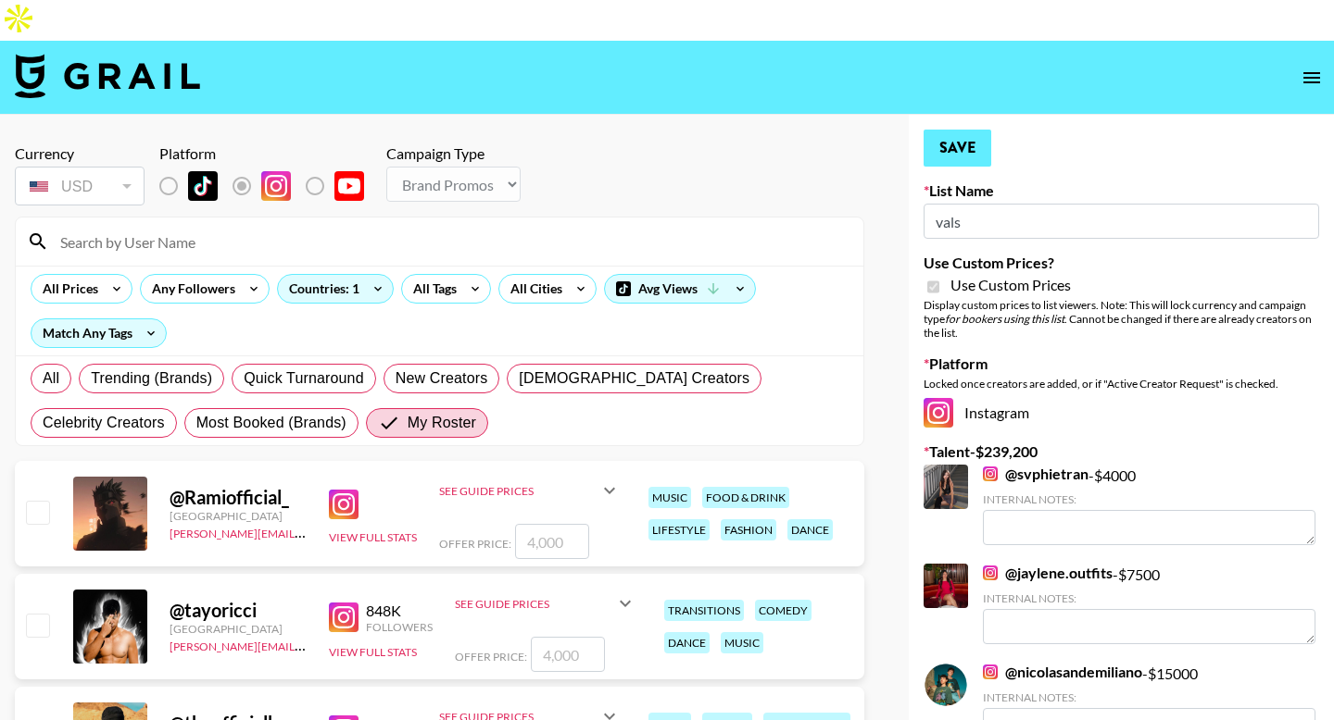
type textarea "TikTok repost"
click at [976, 130] on button "Save" at bounding box center [957, 148] width 68 height 37
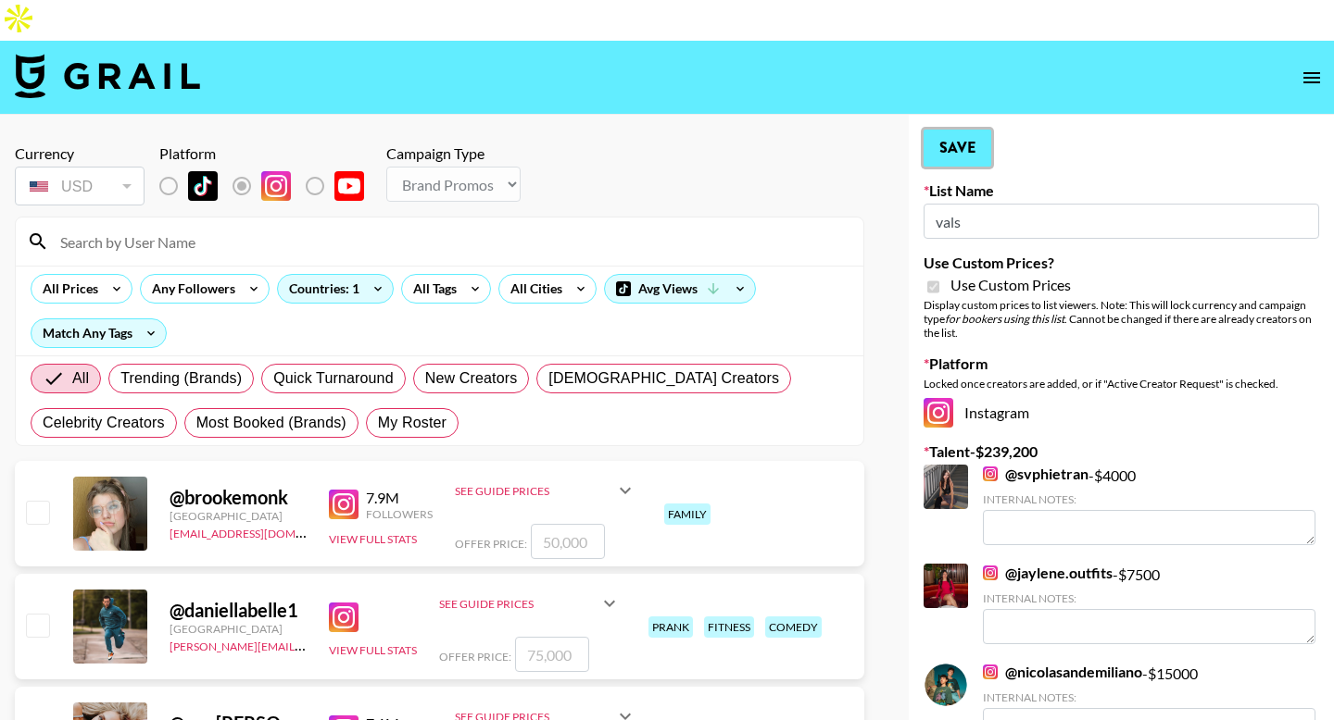
radio input "true"
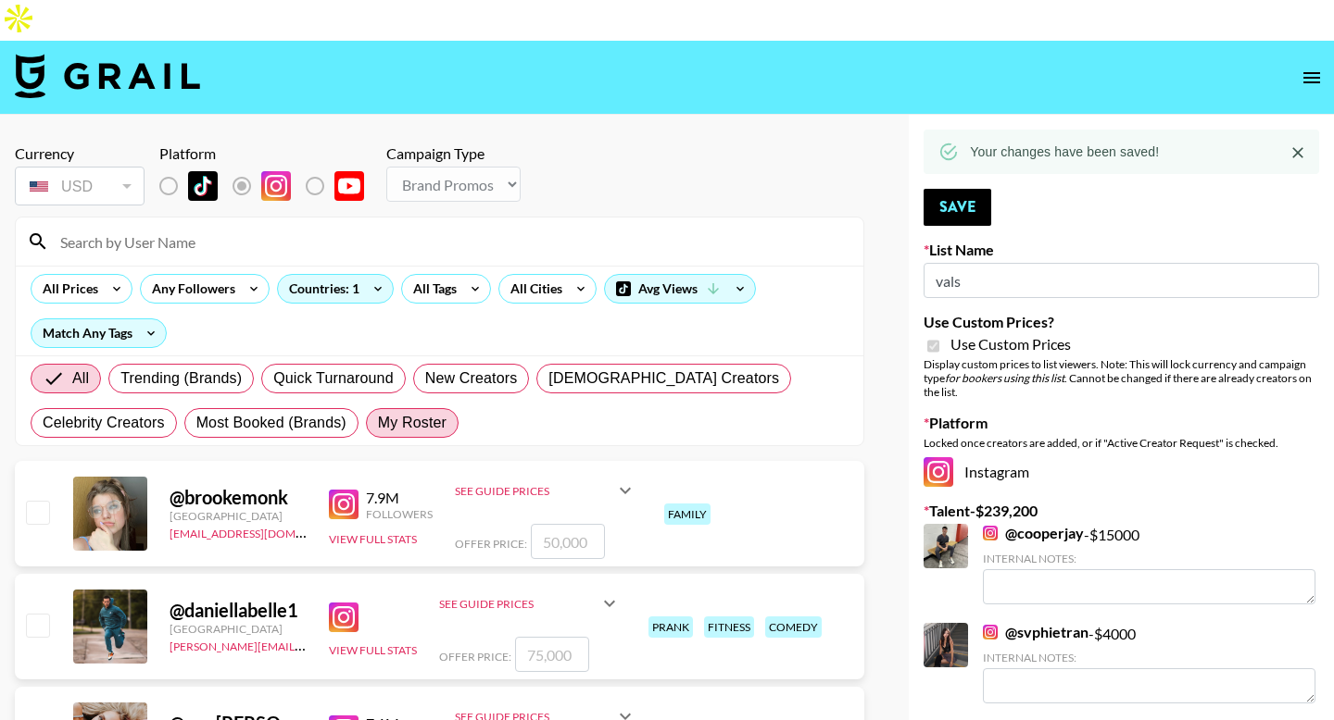
click at [394, 412] on span "My Roster" at bounding box center [412, 423] width 69 height 22
click at [378, 423] on input "My Roster" at bounding box center [378, 423] width 0 height 0
radio input "true"
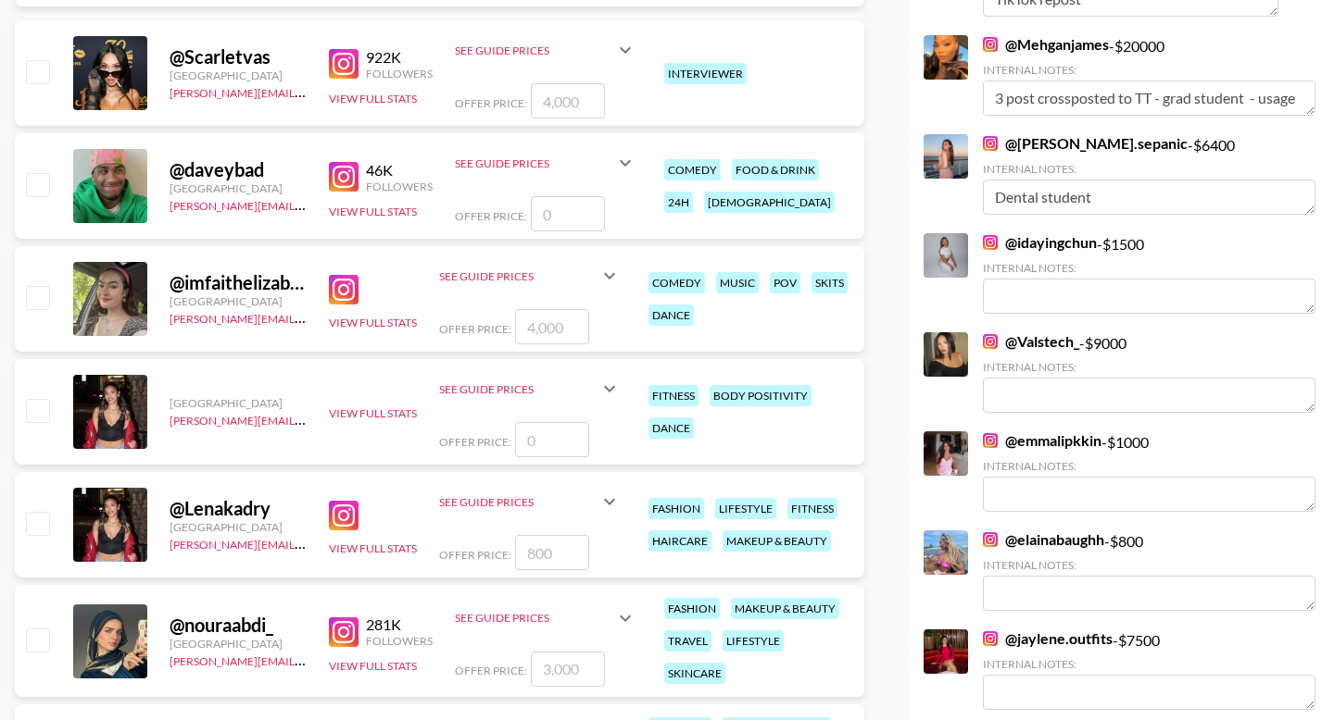
scroll to position [874, 0]
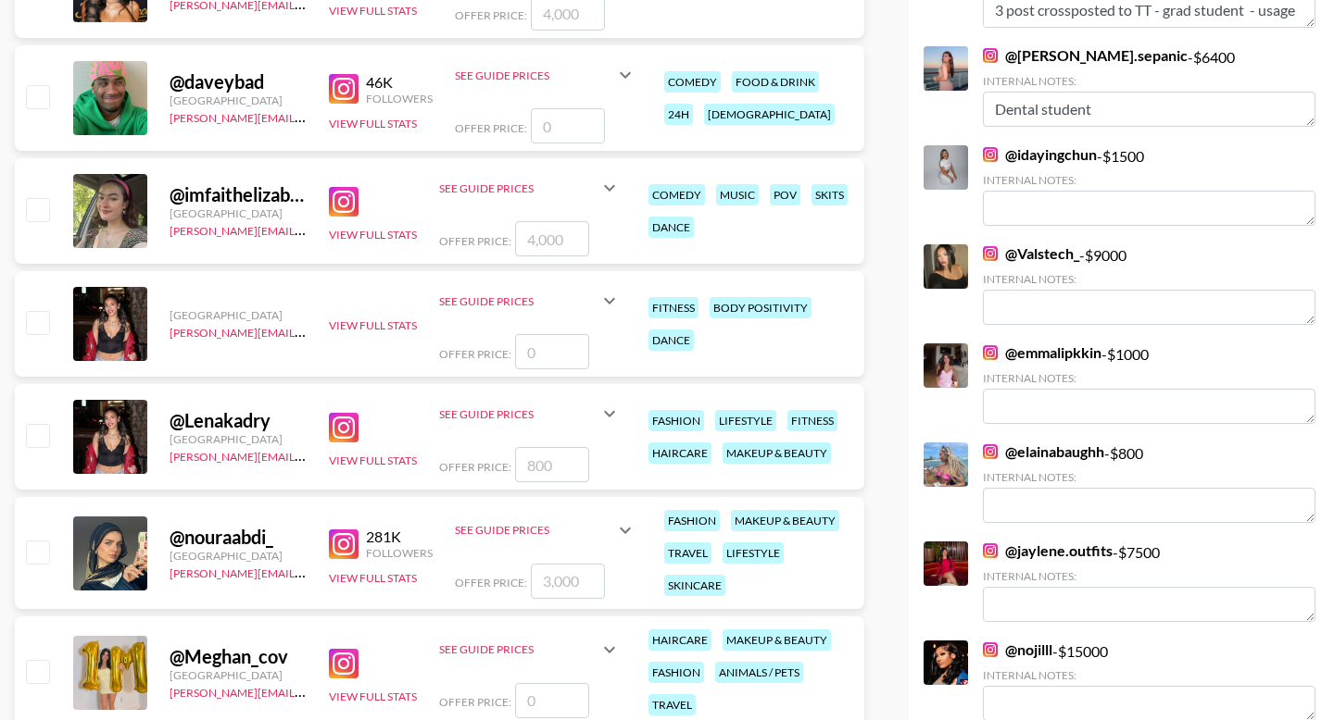
click at [553, 564] on input "number" at bounding box center [568, 581] width 74 height 35
type input "2"
checkbox input "true"
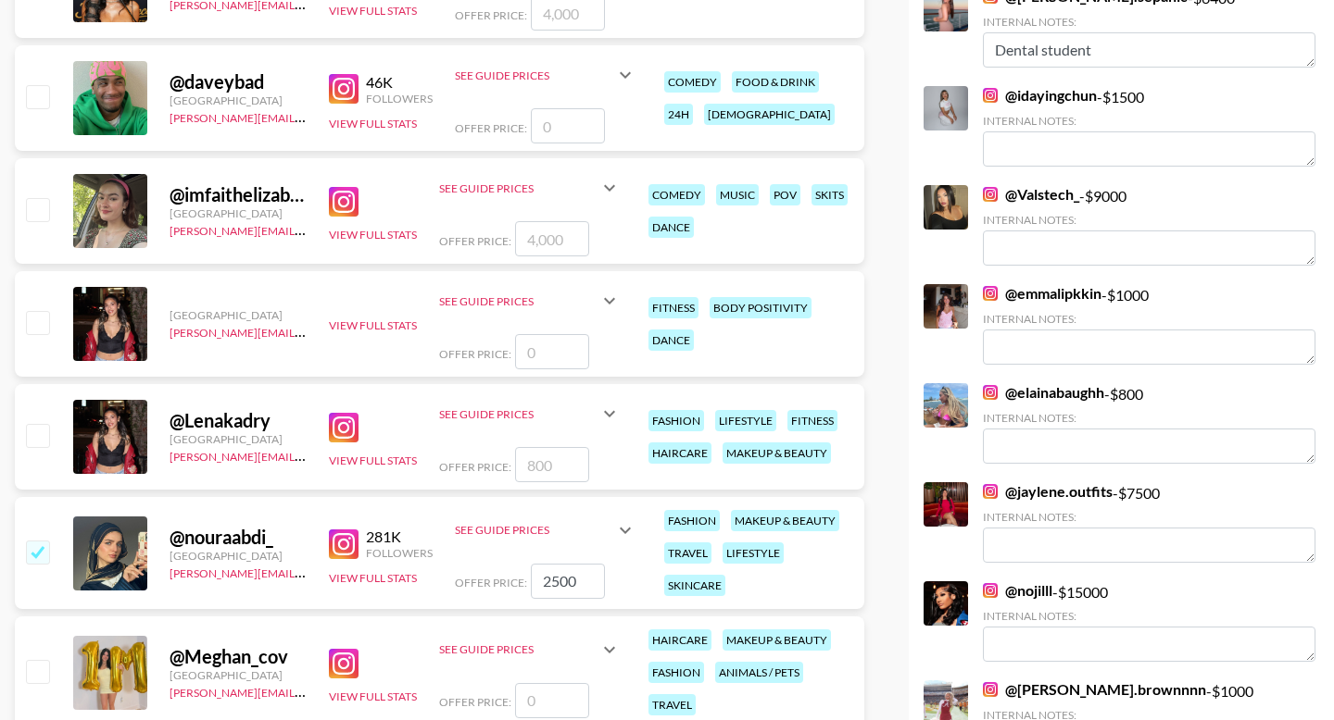
type input "2500"
click at [553, 447] on input "number" at bounding box center [552, 464] width 74 height 35
checkbox input "true"
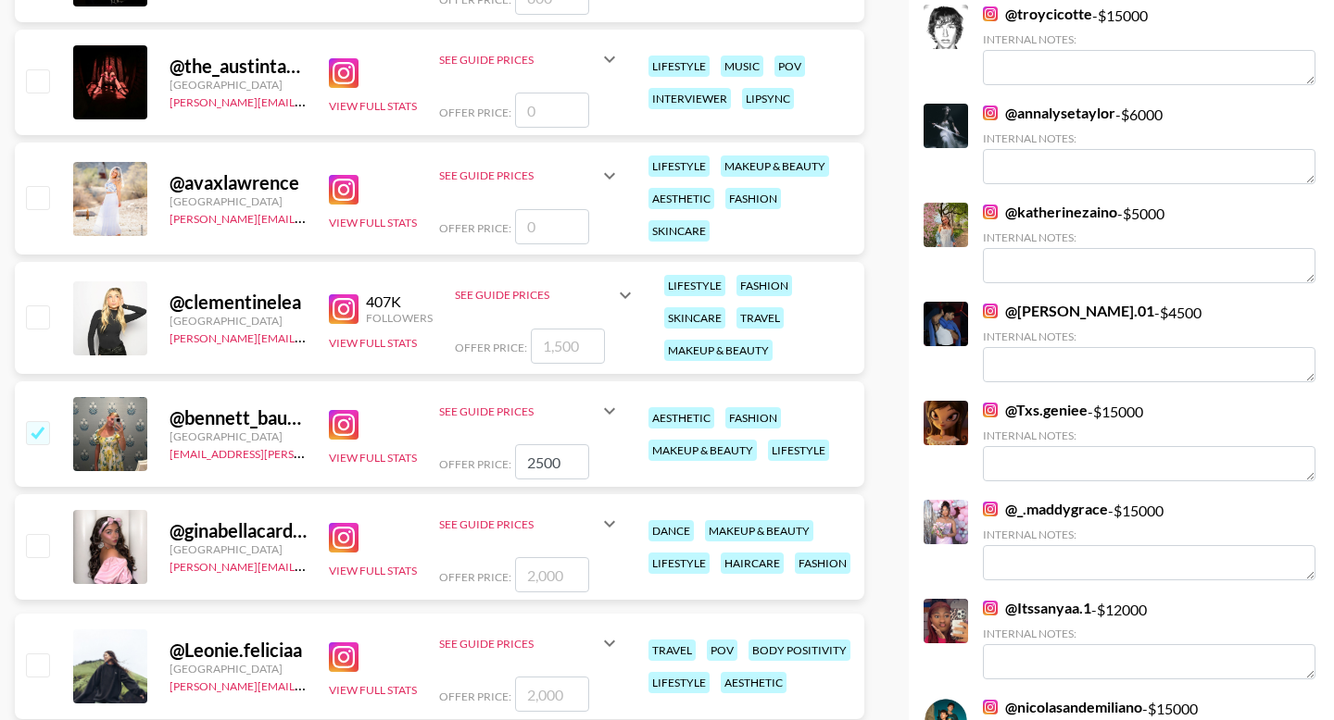
scroll to position [2018, 0]
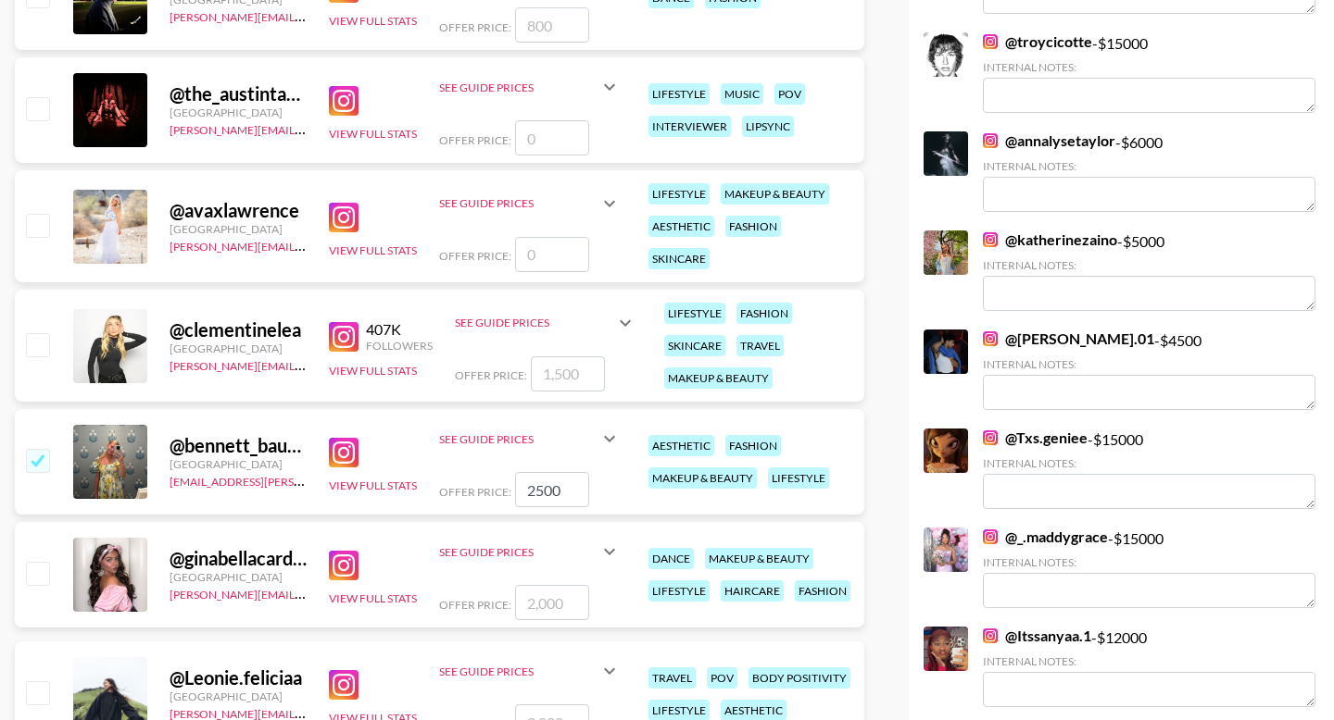
type input "2000"
click at [542, 357] on input "number" at bounding box center [568, 374] width 74 height 35
type input "2"
checkbox input "true"
type input "2500"
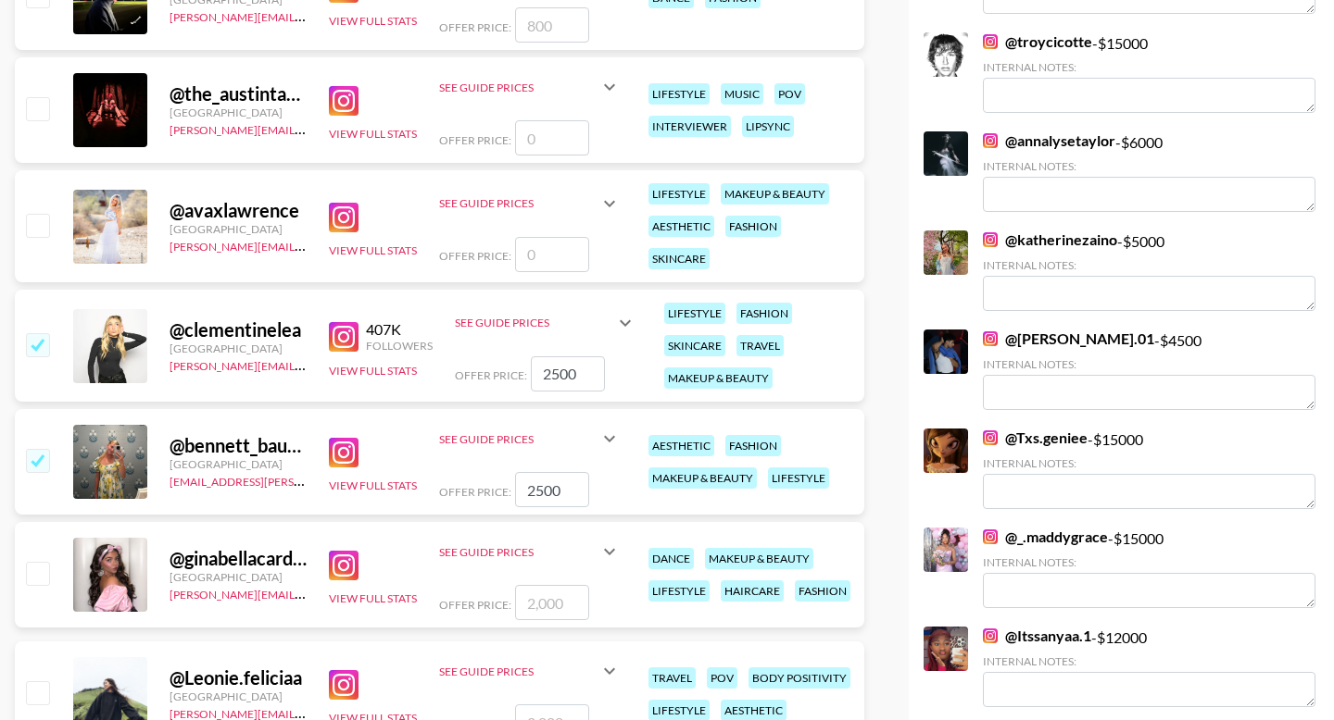
click at [545, 237] on input "number" at bounding box center [552, 254] width 74 height 35
checkbox input "true"
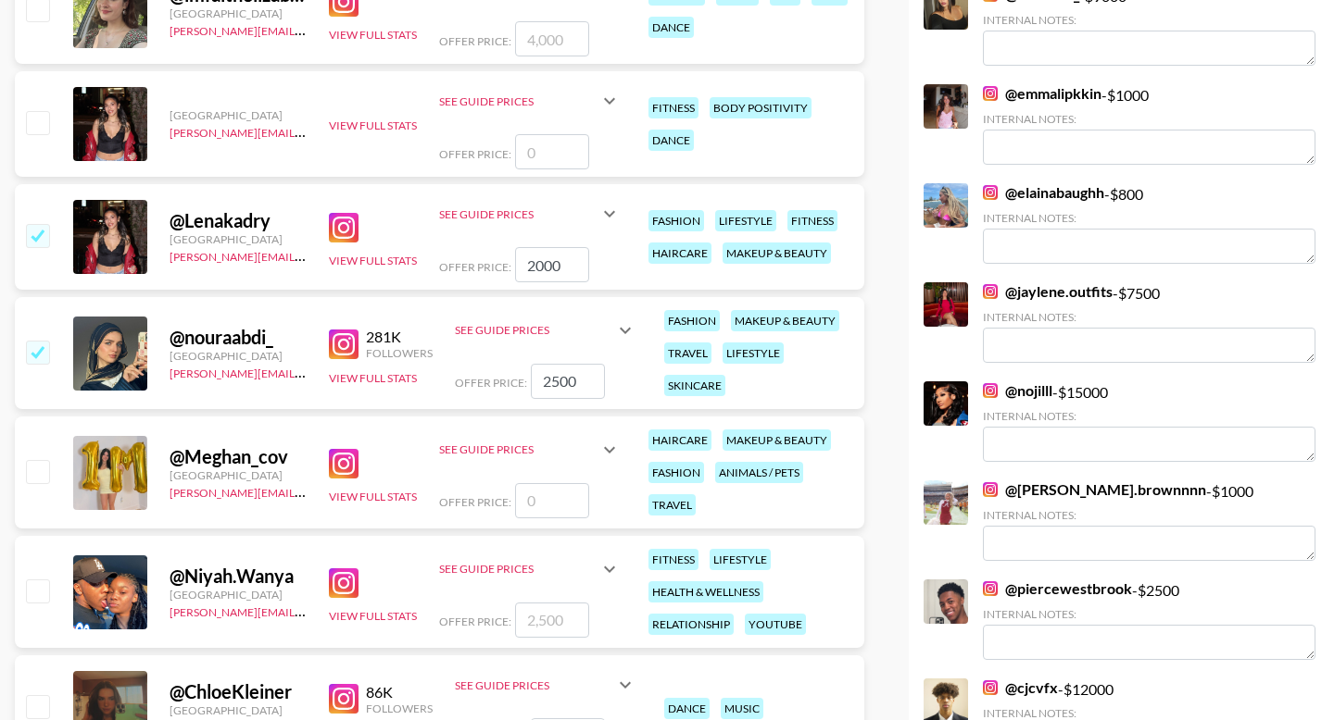
scroll to position [0, 0]
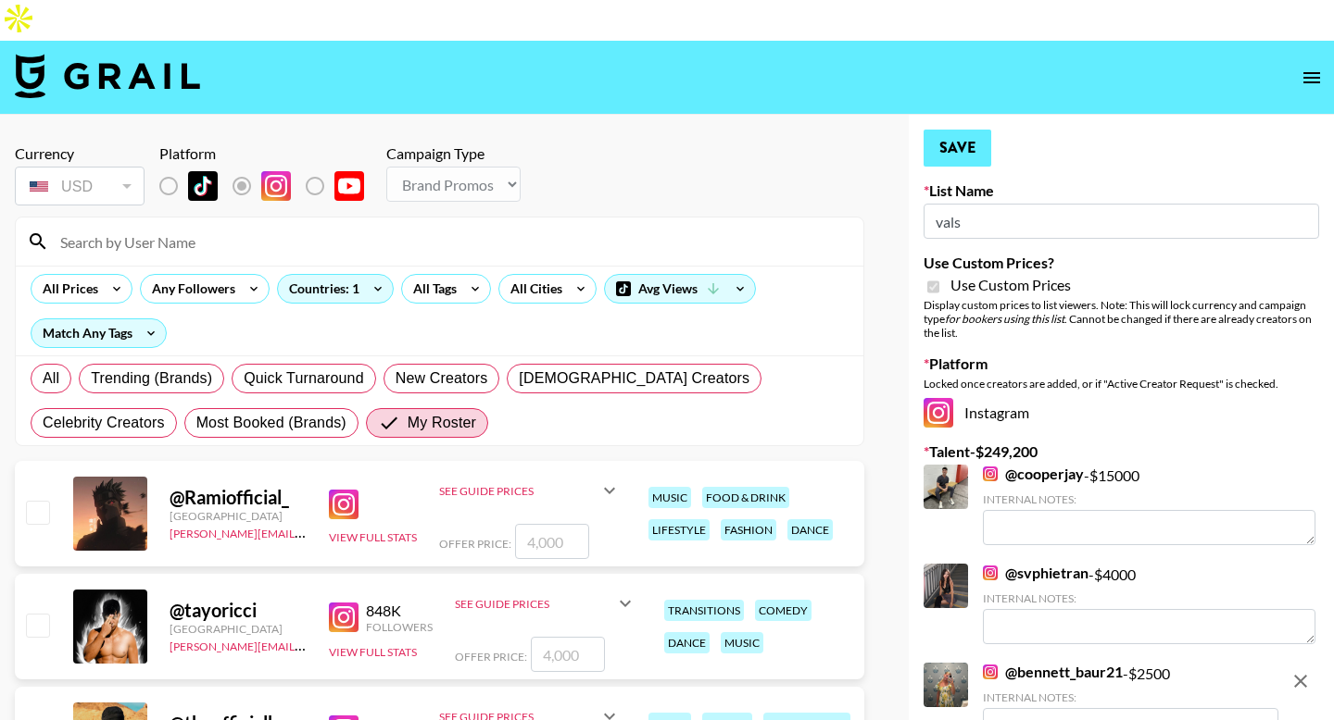
type input "3000"
drag, startPoint x: 953, startPoint y: 109, endPoint x: 550, endPoint y: 308, distance: 449.3
click at [953, 130] on button "Save" at bounding box center [957, 148] width 68 height 37
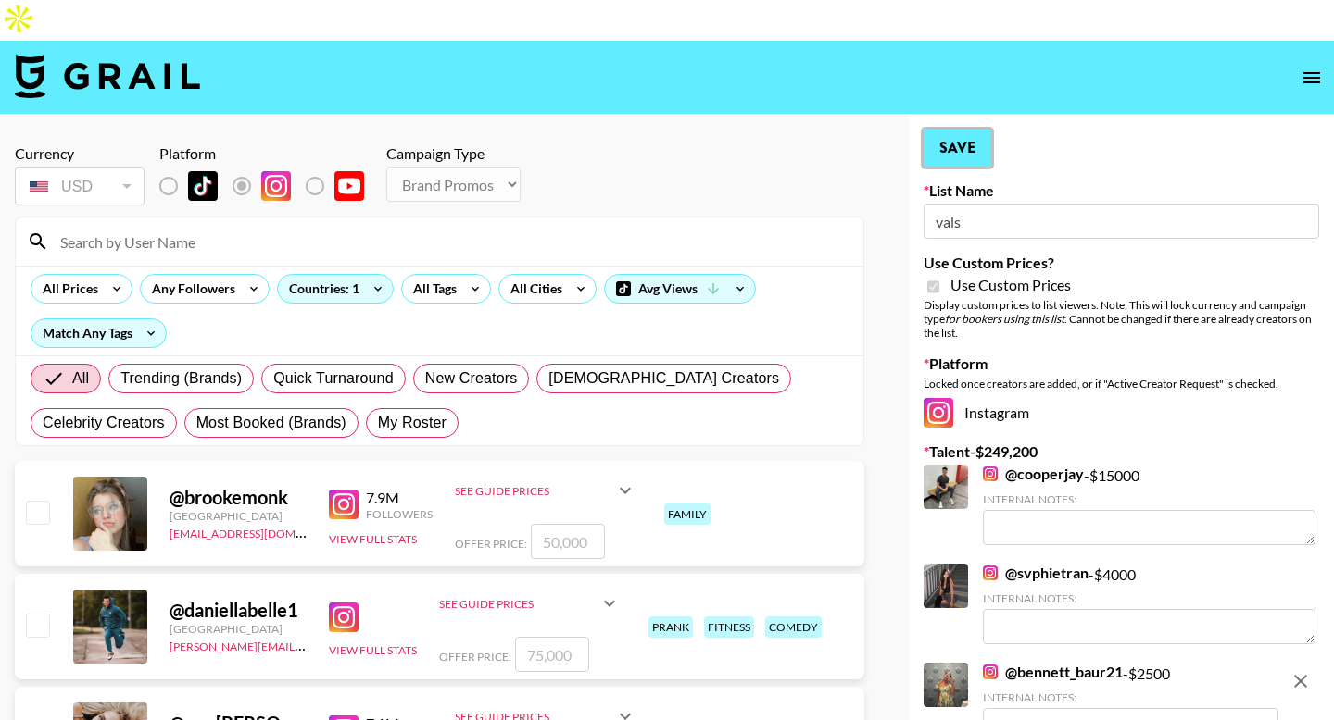
radio input "true"
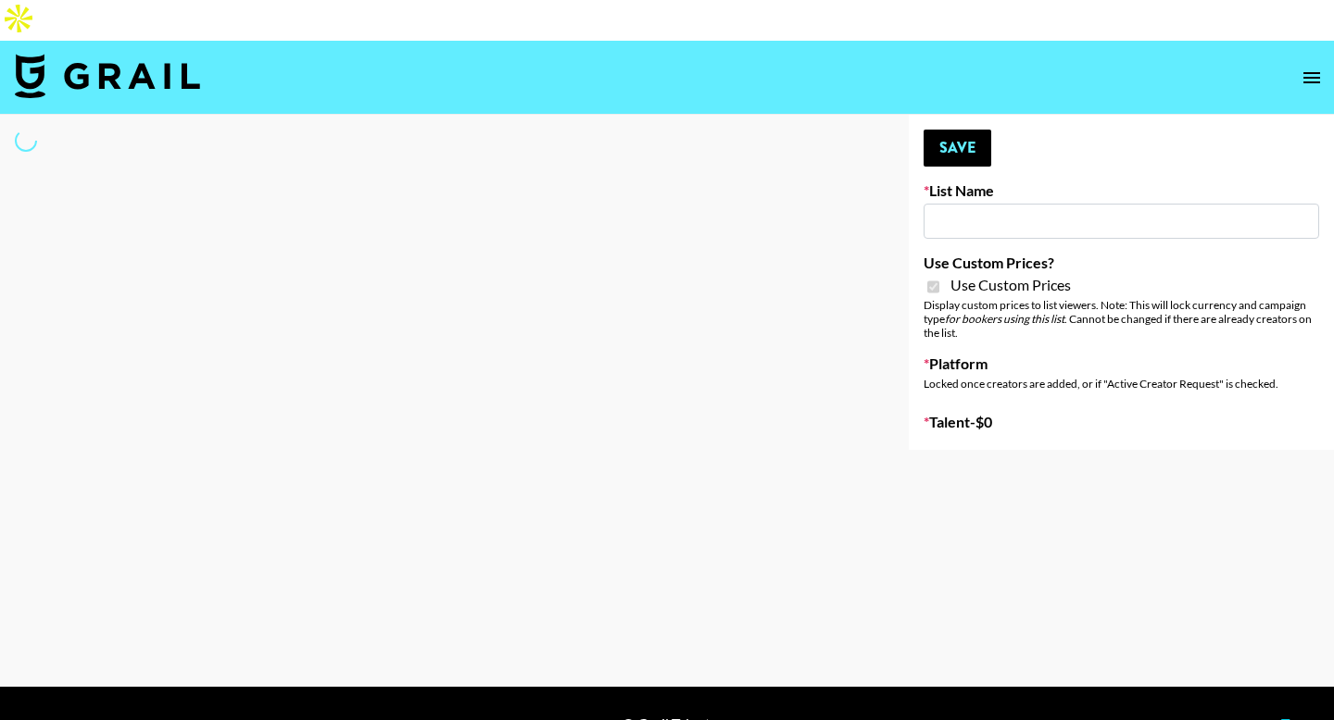
type input "Mirror HQ ([DATE])"
checkbox input "true"
select select "Brand"
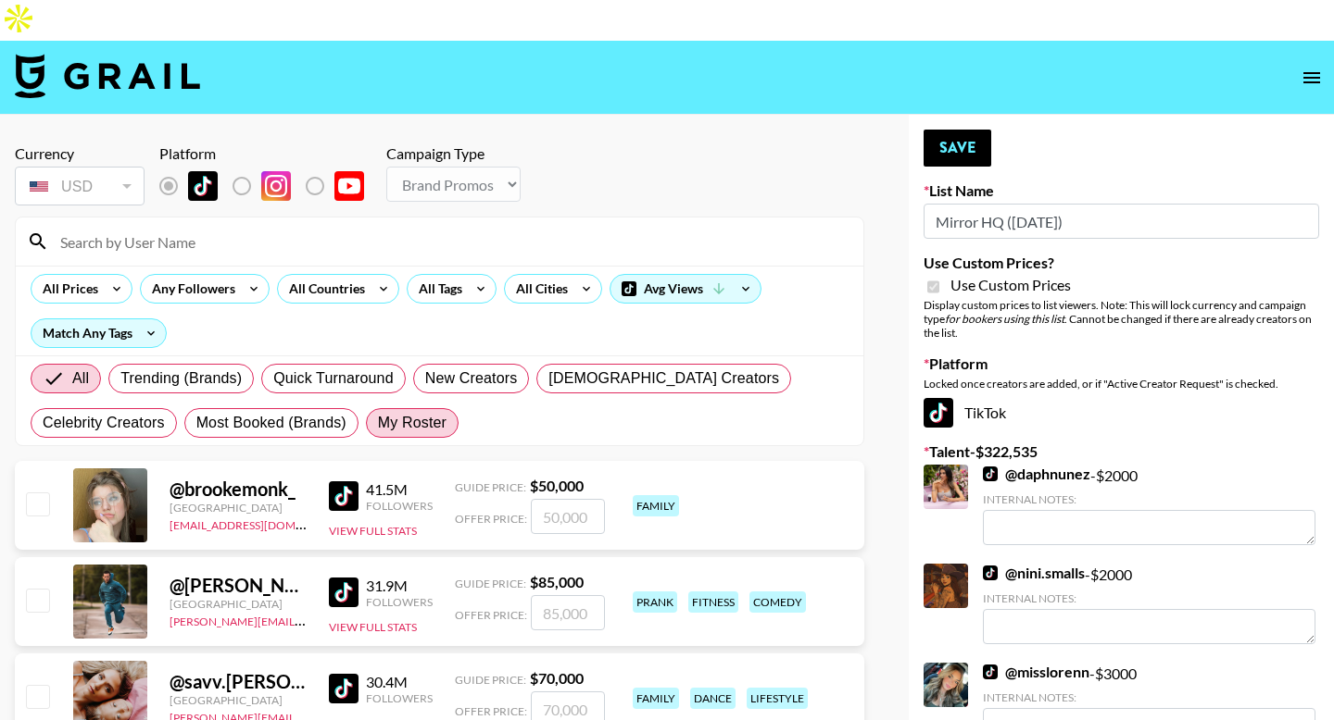
click at [391, 412] on span "My Roster" at bounding box center [412, 423] width 69 height 22
click at [378, 423] on input "My Roster" at bounding box center [378, 423] width 0 height 0
radio input "true"
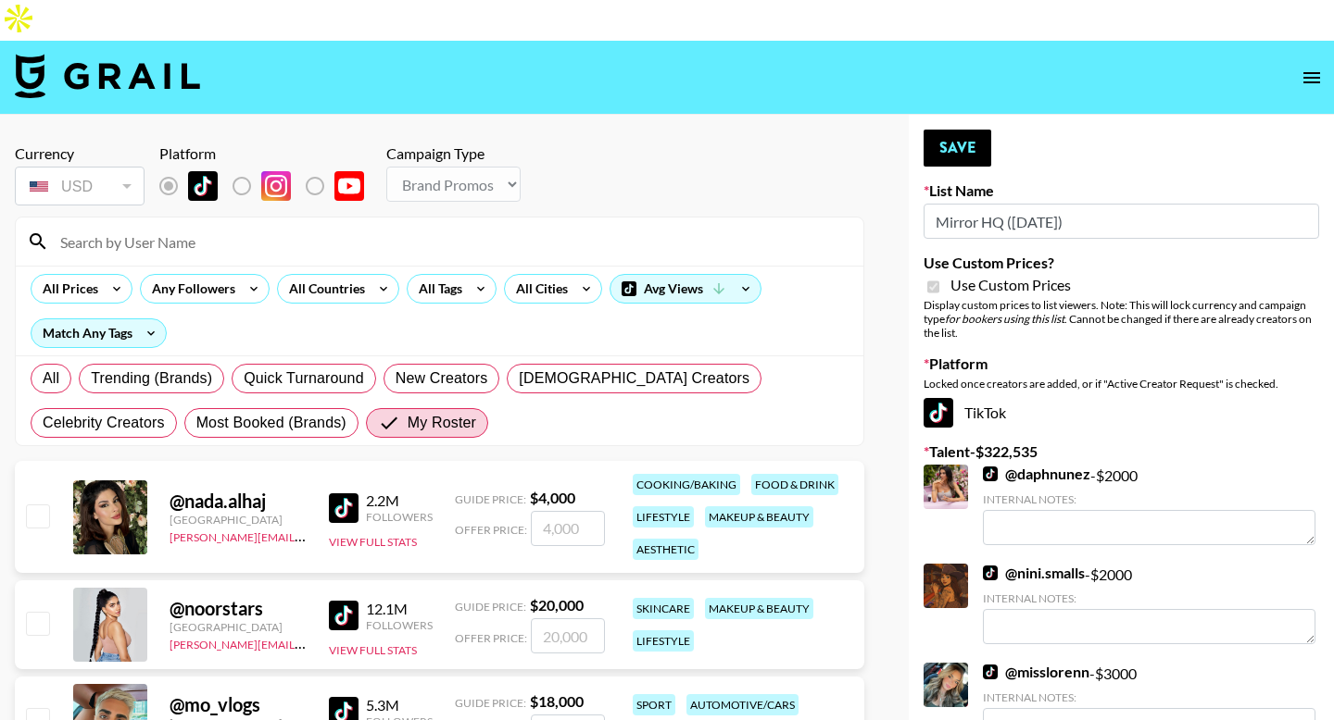
click at [302, 227] on input at bounding box center [450, 242] width 803 height 30
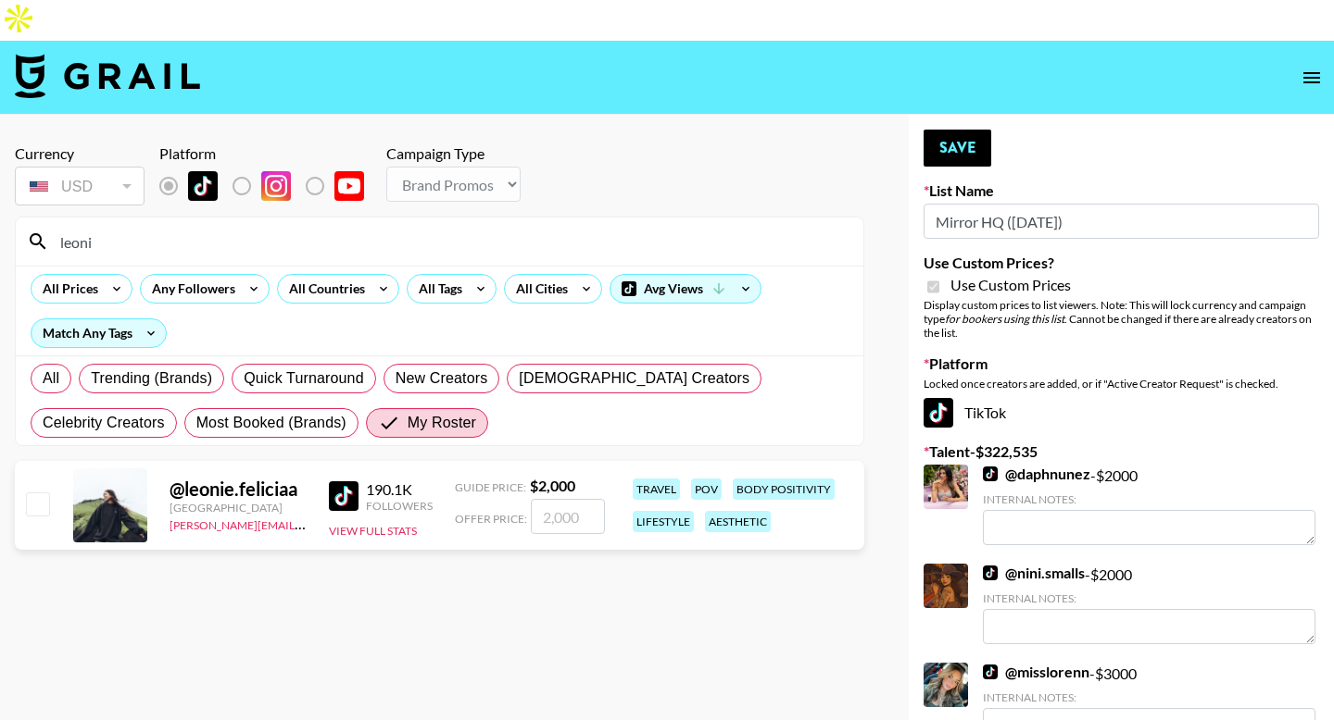
type input "leoni"
click at [37, 493] on input "checkbox" at bounding box center [37, 504] width 22 height 22
checkbox input "true"
type input "2000"
click at [946, 130] on button "Save" at bounding box center [957, 148] width 68 height 37
